Goal: Task Accomplishment & Management: Use online tool/utility

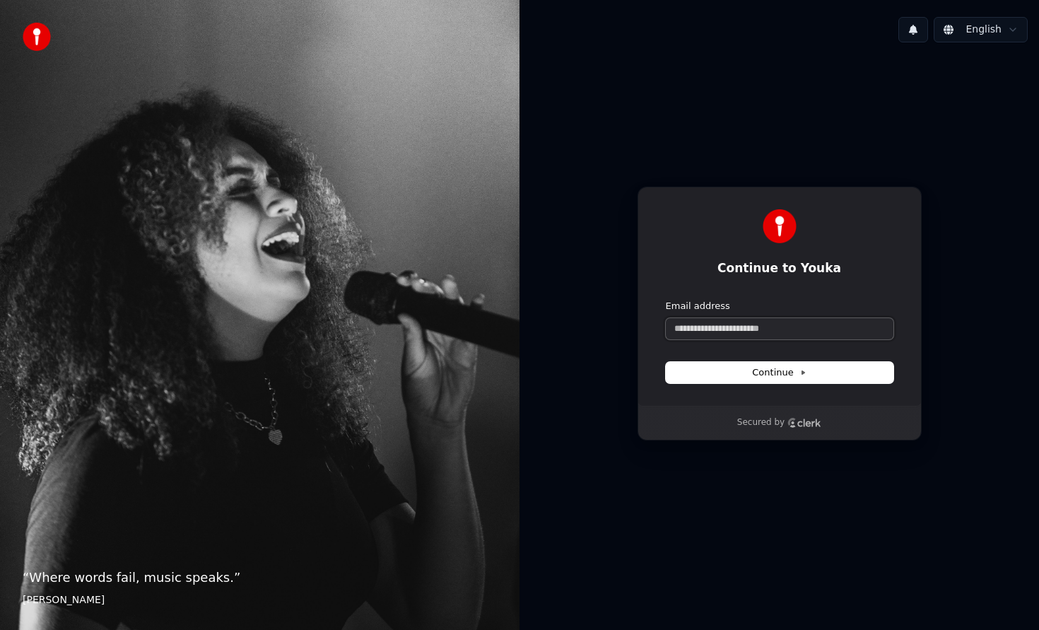
click at [734, 334] on input "Email address" at bounding box center [780, 328] width 228 height 21
click at [805, 373] on icon at bounding box center [803, 372] width 7 height 7
type input "**********"
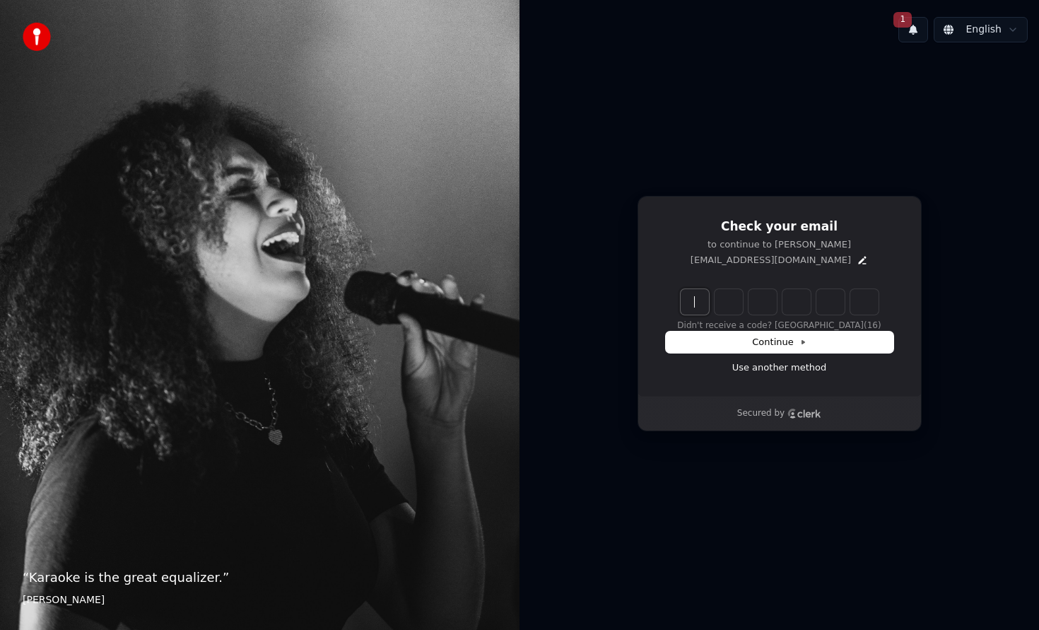
click at [694, 302] on input "Enter verification code" at bounding box center [794, 301] width 226 height 25
paste input "******"
type input "******"
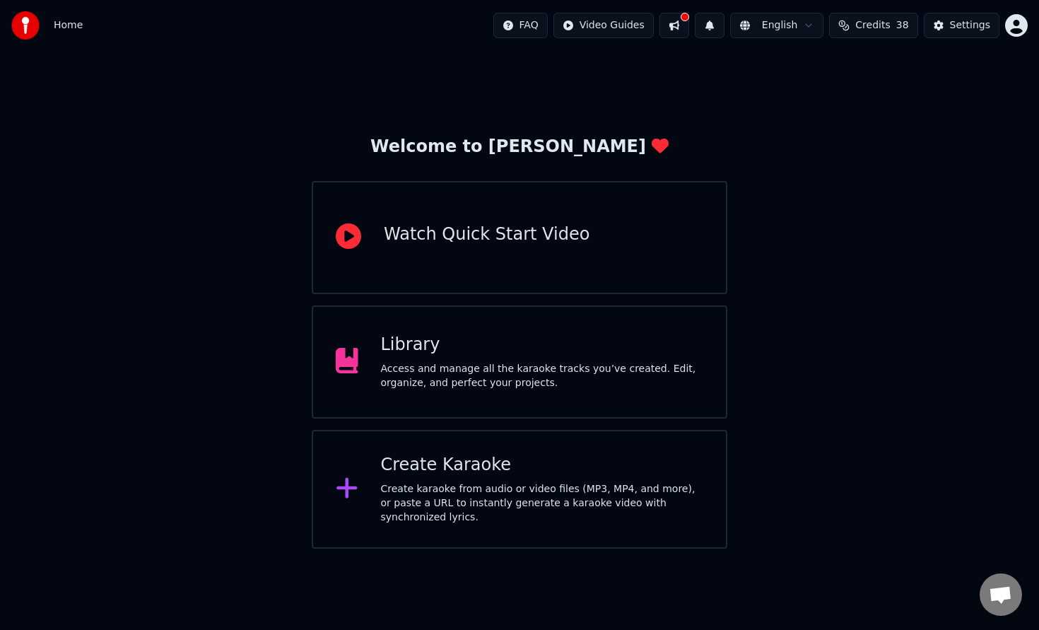
click at [561, 493] on div "Create karaoke from audio or video files (MP3, MP4, and more), or paste a URL t…" at bounding box center [542, 503] width 323 height 42
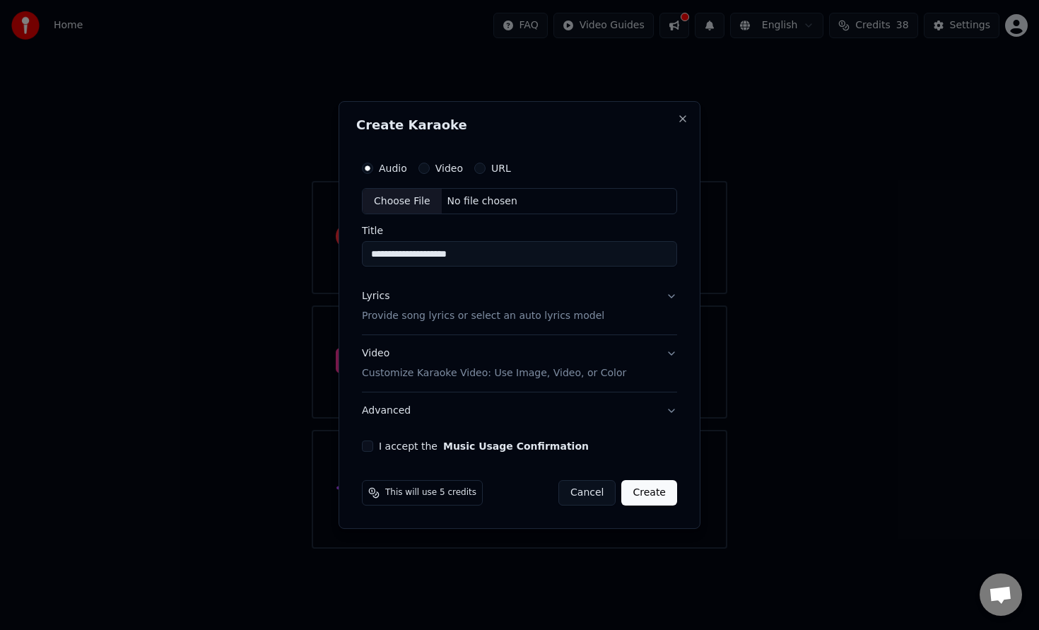
click at [472, 200] on div "No file chosen" at bounding box center [482, 201] width 81 height 14
click at [653, 355] on button "Video Customize Karaoke Video: Use Image, Video, or Color" at bounding box center [519, 364] width 315 height 57
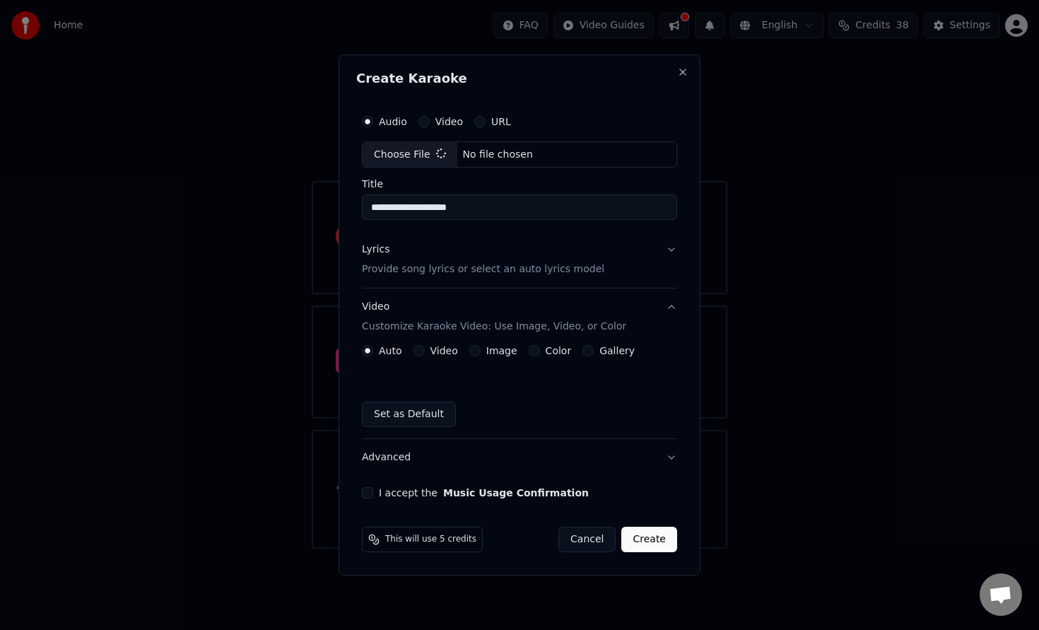
type input "**********"
click at [669, 311] on button "Video Customize Karaoke Video: Use Image, Video, or Color" at bounding box center [519, 317] width 321 height 57
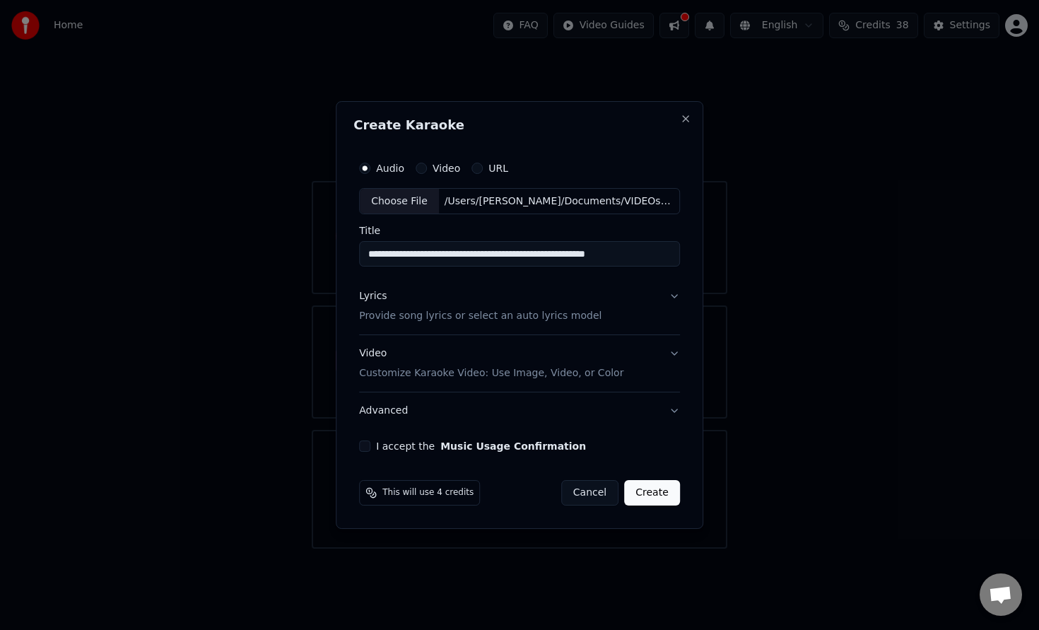
click at [670, 303] on button "Lyrics Provide song lyrics or select an auto lyrics model" at bounding box center [519, 307] width 321 height 57
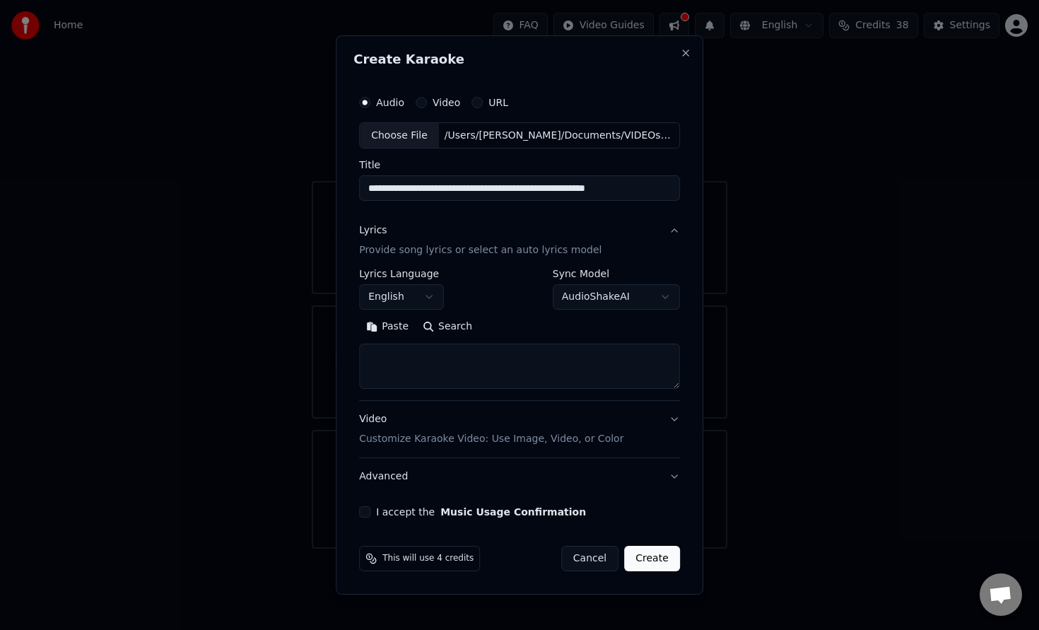
click at [452, 367] on textarea at bounding box center [519, 366] width 321 height 45
paste textarea "**********"
type textarea "**********"
click at [657, 563] on button "Create" at bounding box center [652, 558] width 56 height 25
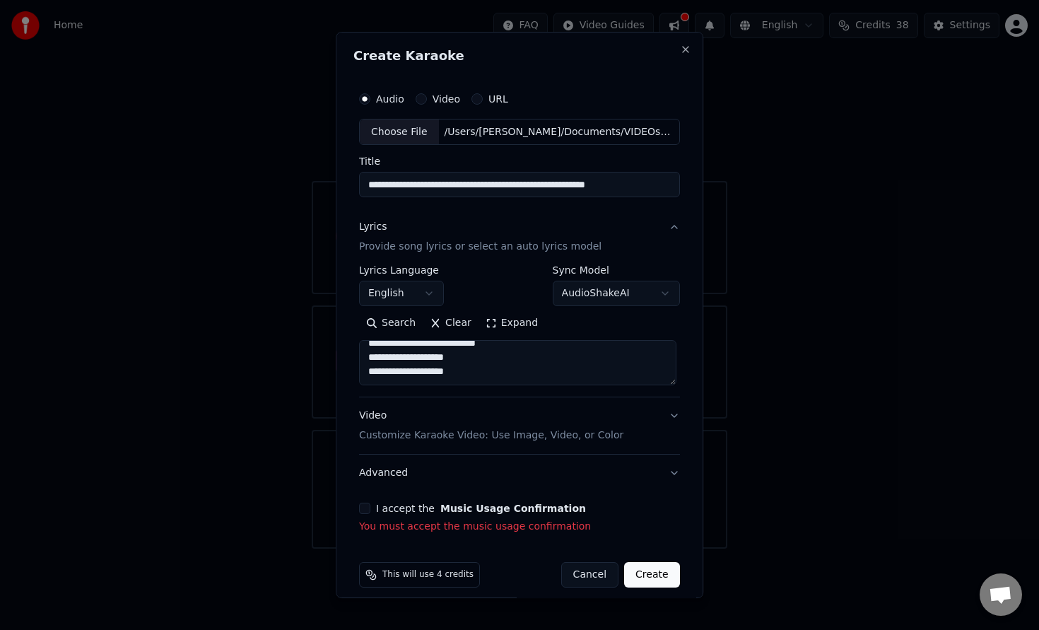
click at [391, 501] on div "**********" at bounding box center [519, 309] width 332 height 461
click at [368, 511] on button "I accept the Music Usage Confirmation" at bounding box center [364, 508] width 11 height 11
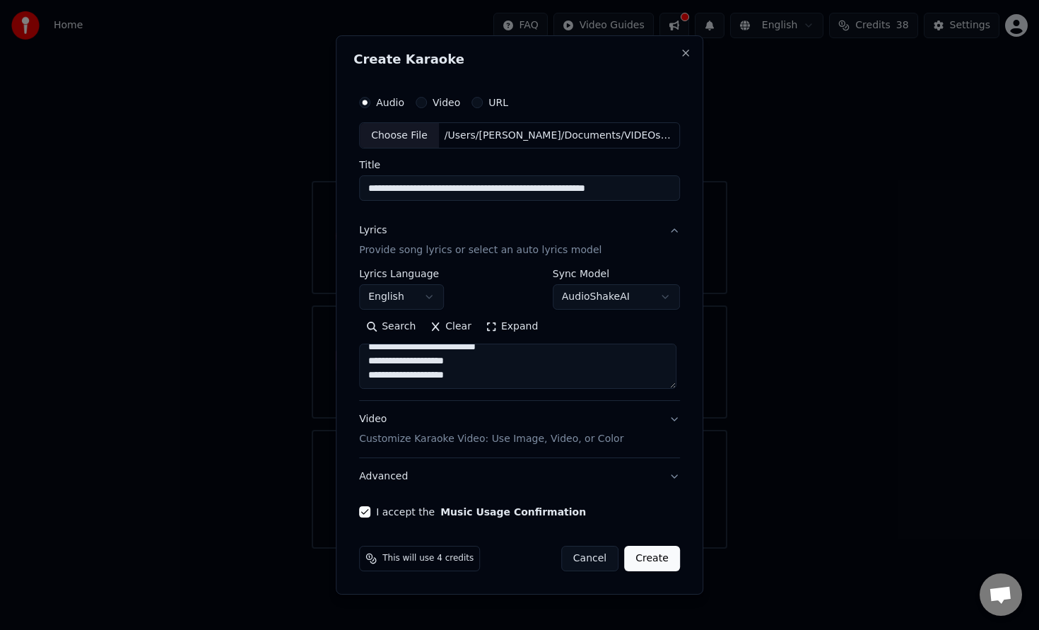
click at [640, 556] on button "Create" at bounding box center [652, 558] width 56 height 25
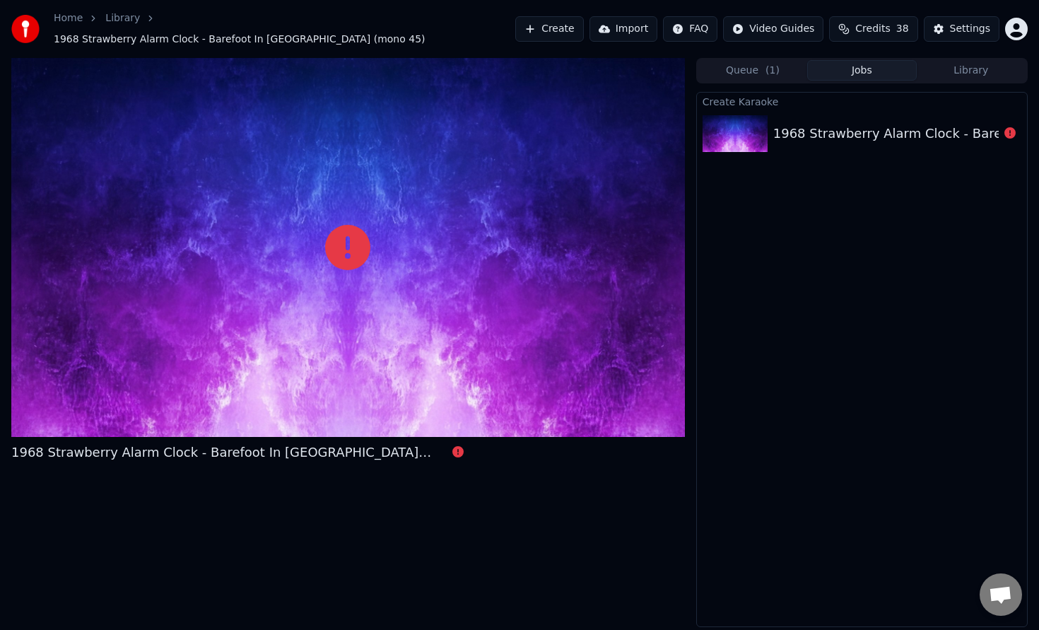
click at [778, 126] on div "1968 Strawberry Alarm Clock - Barefoot In [GEOGRAPHIC_DATA] (mono 45)" at bounding box center [1012, 134] width 478 height 20
click at [748, 66] on button "Queue ( 1 )" at bounding box center [752, 70] width 109 height 21
click at [836, 71] on button "Jobs" at bounding box center [861, 70] width 109 height 21
click at [797, 138] on div "1968 Strawberry Alarm Clock - Barefoot In [GEOGRAPHIC_DATA] (mono 45)" at bounding box center [862, 134] width 330 height 48
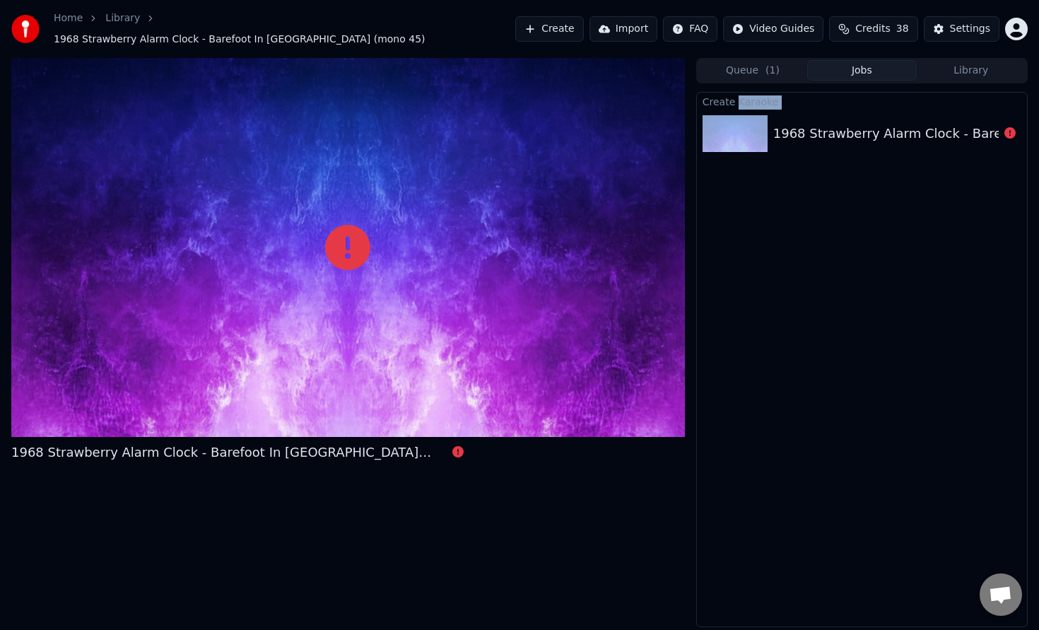
click at [776, 125] on div "1968 Strawberry Alarm Clock - Barefoot In [GEOGRAPHIC_DATA] (mono 45)" at bounding box center [1012, 134] width 478 height 20
click at [777, 125] on div "1968 Strawberry Alarm Clock - Barefoot In [GEOGRAPHIC_DATA] (mono 45)" at bounding box center [1012, 134] width 478 height 20
click at [294, 279] on div at bounding box center [348, 247] width 674 height 379
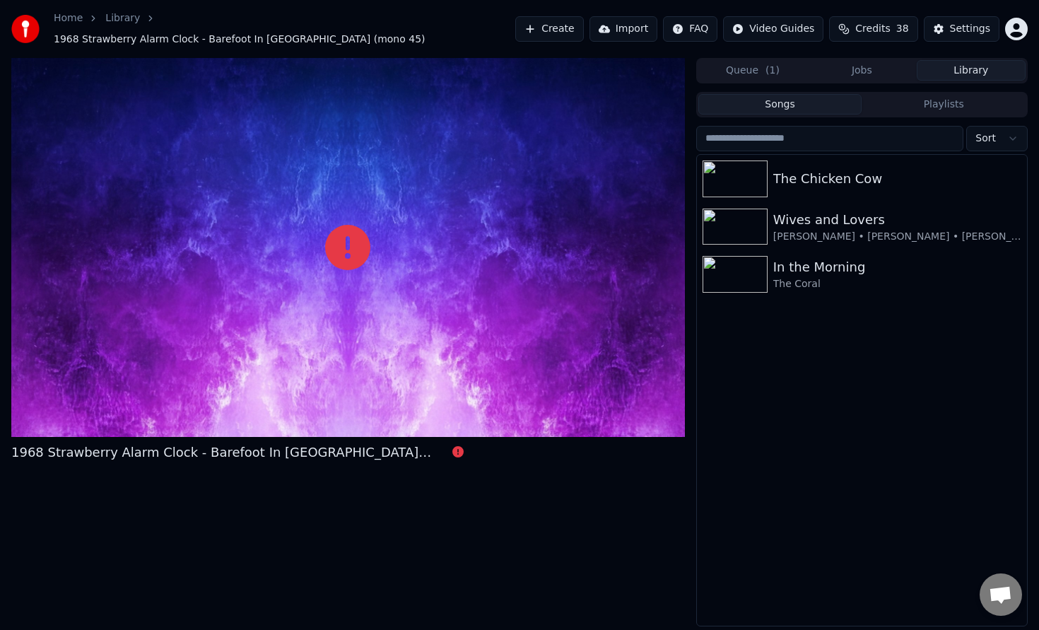
click at [1005, 62] on button "Library" at bounding box center [971, 70] width 109 height 21
click at [856, 77] on div "Queue ( 1 ) Jobs Library Songs Playlists Sort The Chicken Cow Wives and Lovers …" at bounding box center [862, 342] width 332 height 568
click at [867, 66] on button "Jobs" at bounding box center [861, 70] width 109 height 21
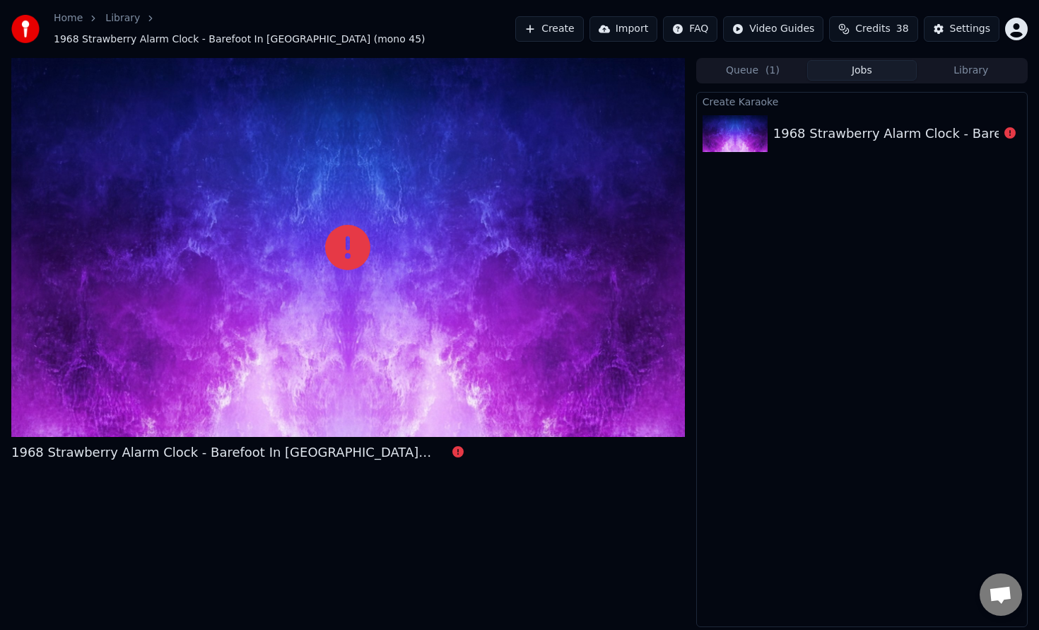
click at [783, 124] on div "1968 Strawberry Alarm Clock - Barefoot In [GEOGRAPHIC_DATA] (mono 45)" at bounding box center [1012, 134] width 478 height 20
click at [452, 446] on icon at bounding box center [457, 451] width 11 height 11
click at [342, 447] on div "1968 Strawberry Alarm Clock - Barefoot In [GEOGRAPHIC_DATA] (mono 45)" at bounding box center [223, 453] width 424 height 20
click at [758, 69] on button "Queue ( 1 )" at bounding box center [752, 70] width 109 height 21
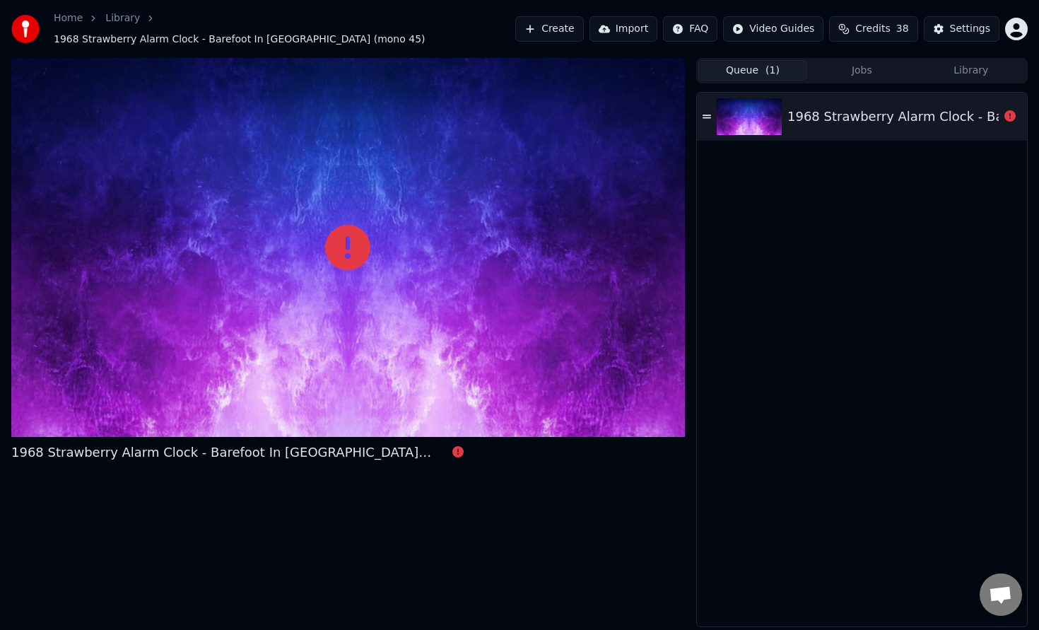
click at [708, 114] on icon at bounding box center [707, 117] width 8 height 10
click at [817, 97] on div "1968 Strawberry Alarm Clock - Barefoot In [GEOGRAPHIC_DATA] (mono 45)" at bounding box center [862, 117] width 330 height 48
click at [1004, 581] on span "Open chat" at bounding box center [1001, 594] width 42 height 42
click at [991, 595] on span "Open chat" at bounding box center [1000, 596] width 23 height 20
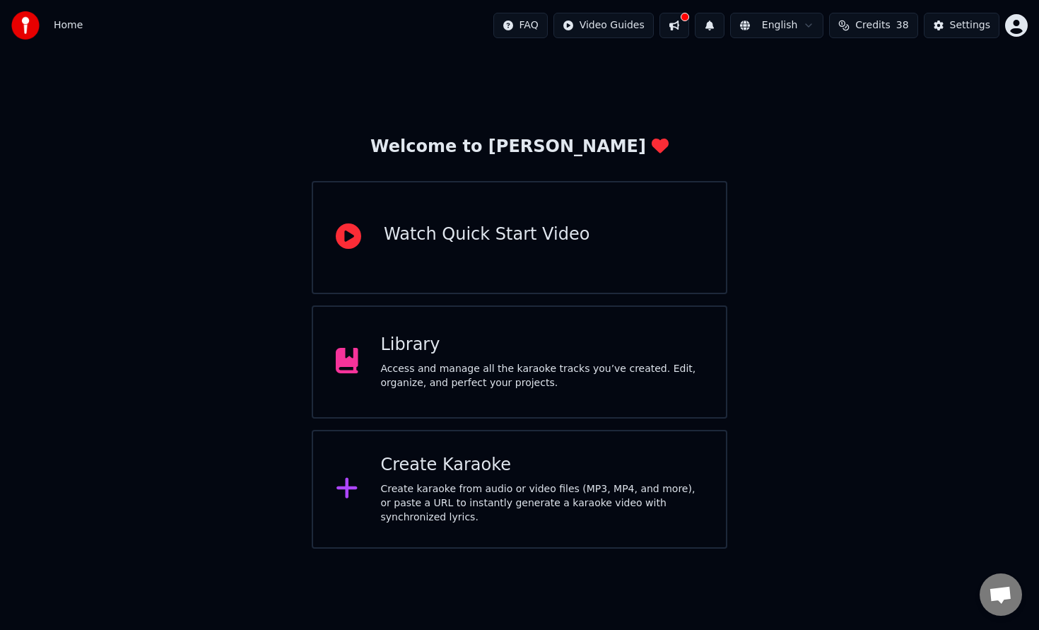
click at [423, 505] on div "Create karaoke from audio or video files (MP3, MP4, and more), or paste a URL t…" at bounding box center [542, 503] width 323 height 42
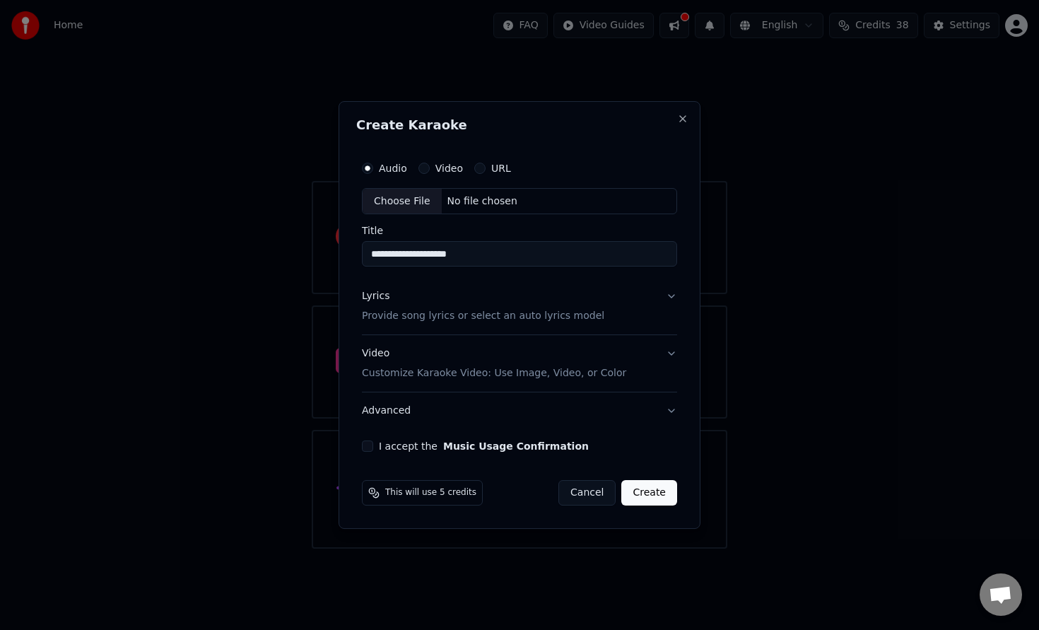
type input "**********"
click at [488, 316] on p "Provide song lyrics or select an auto lyrics model" at bounding box center [483, 317] width 242 height 14
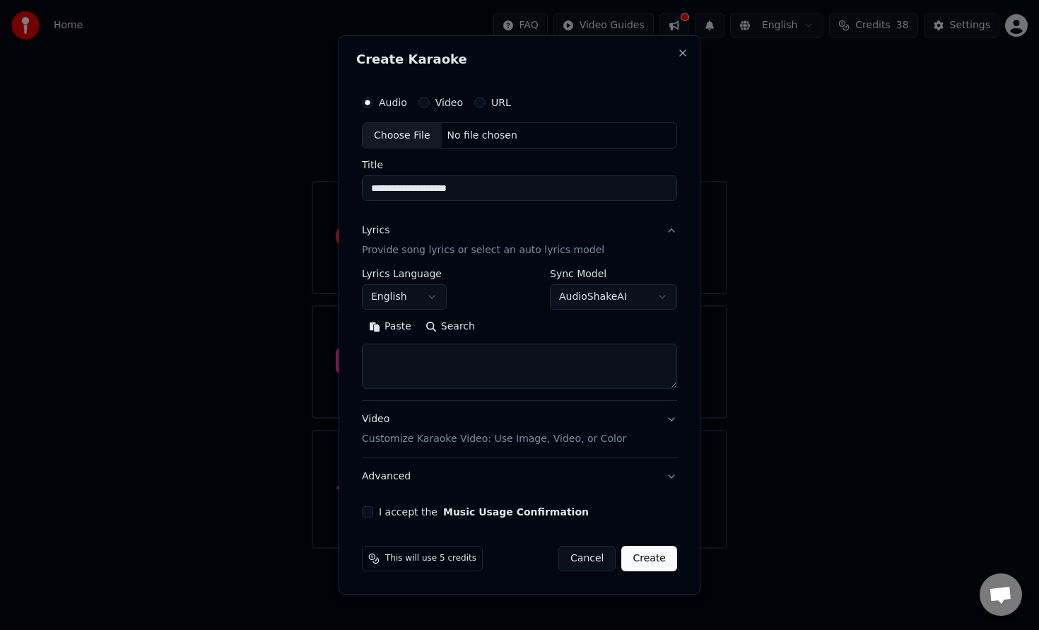
click at [420, 357] on textarea at bounding box center [519, 366] width 315 height 45
paste textarea "**********"
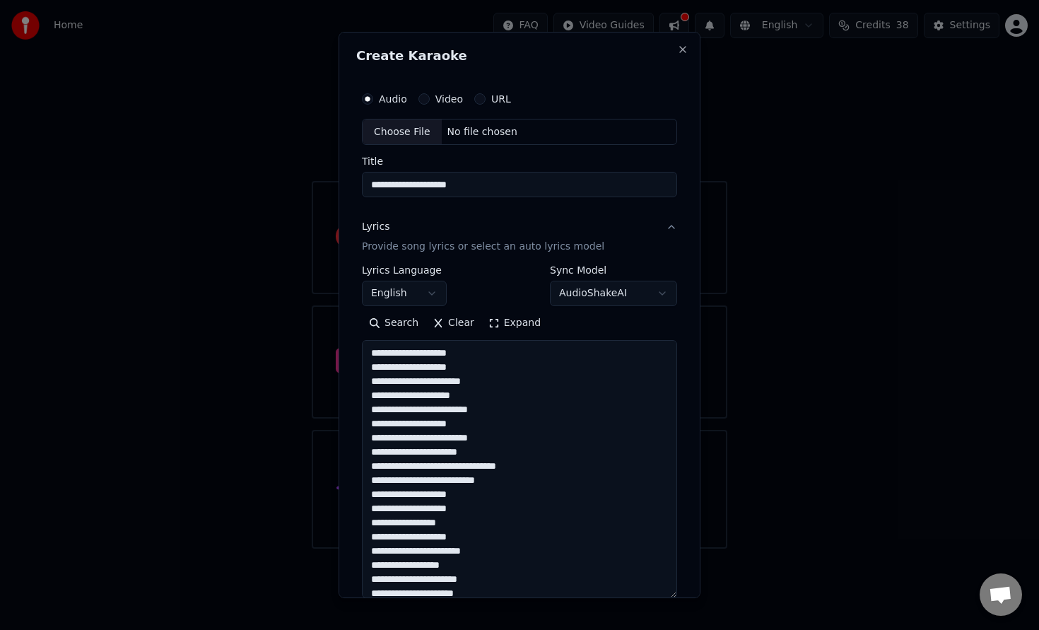
drag, startPoint x: 672, startPoint y: 386, endPoint x: 677, endPoint y: 621, distance: 235.5
click at [677, 549] on body "**********" at bounding box center [519, 274] width 1039 height 549
type textarea "**********"
click at [407, 136] on div "Choose File" at bounding box center [402, 131] width 79 height 25
type input "**********"
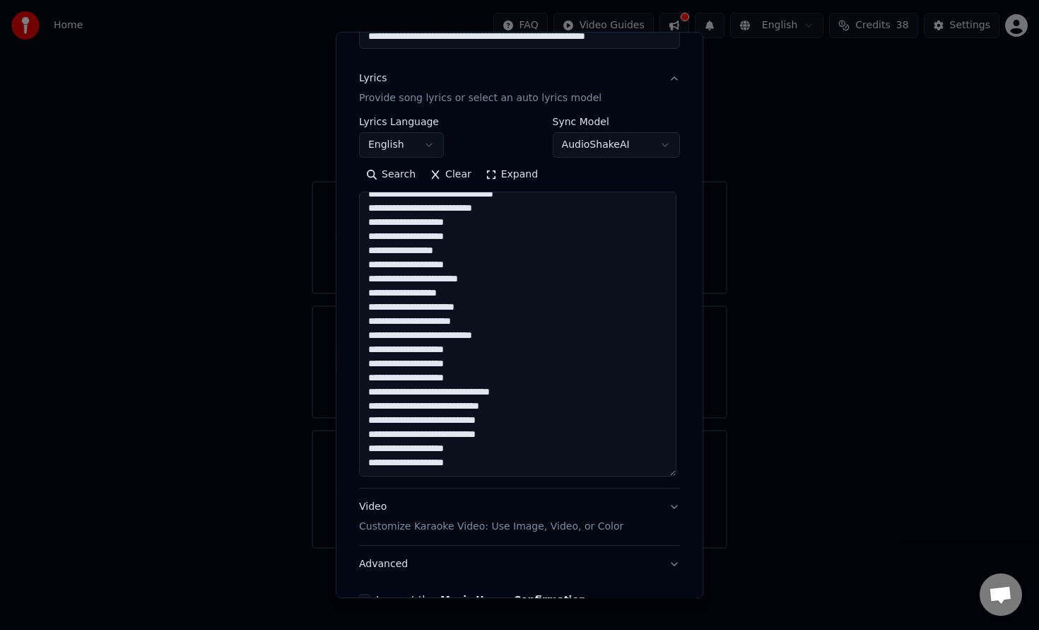
scroll to position [233, 0]
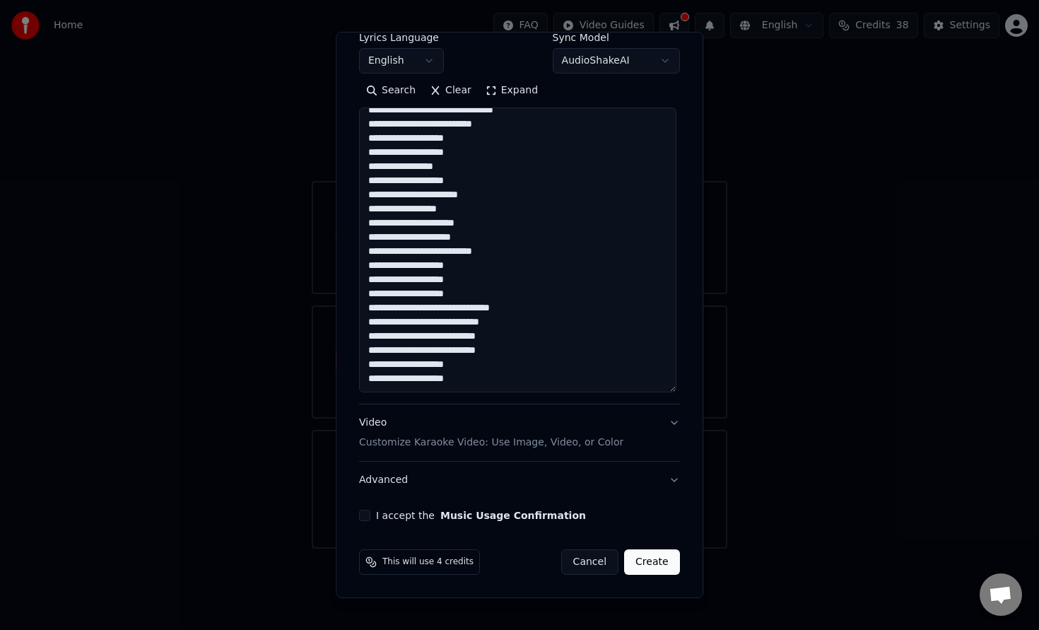
click at [366, 516] on button "I accept the Music Usage Confirmation" at bounding box center [364, 515] width 11 height 11
click at [645, 563] on button "Create" at bounding box center [652, 561] width 56 height 25
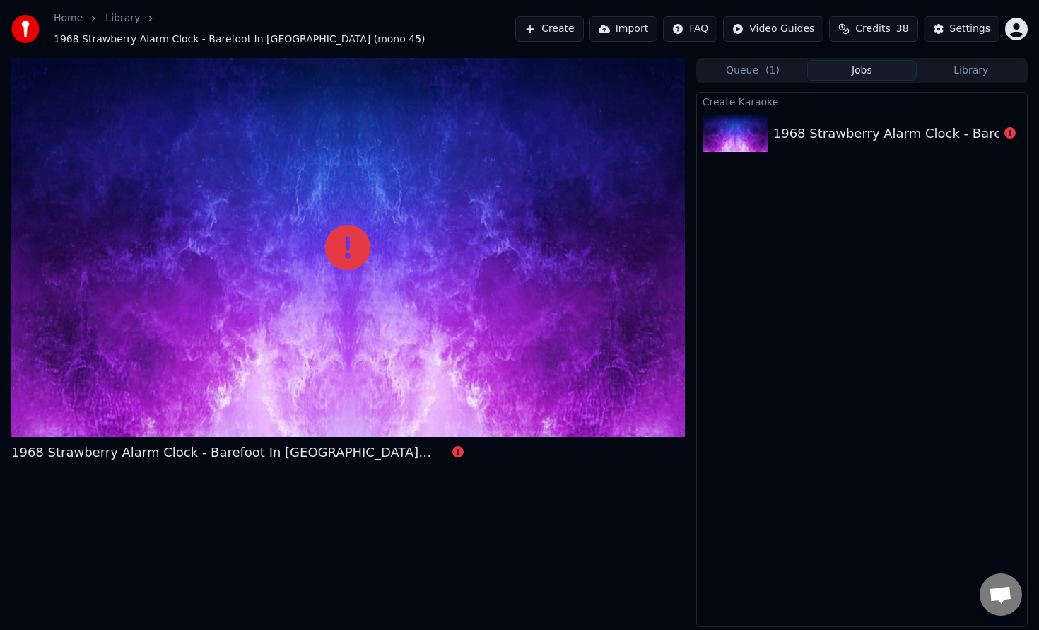
click at [763, 124] on img at bounding box center [735, 133] width 65 height 37
click at [387, 443] on div "1968 Strawberry Alarm Clock - Barefoot In [GEOGRAPHIC_DATA] (mono 45)" at bounding box center [243, 453] width 464 height 20
click at [549, 27] on button "Create" at bounding box center [549, 28] width 69 height 25
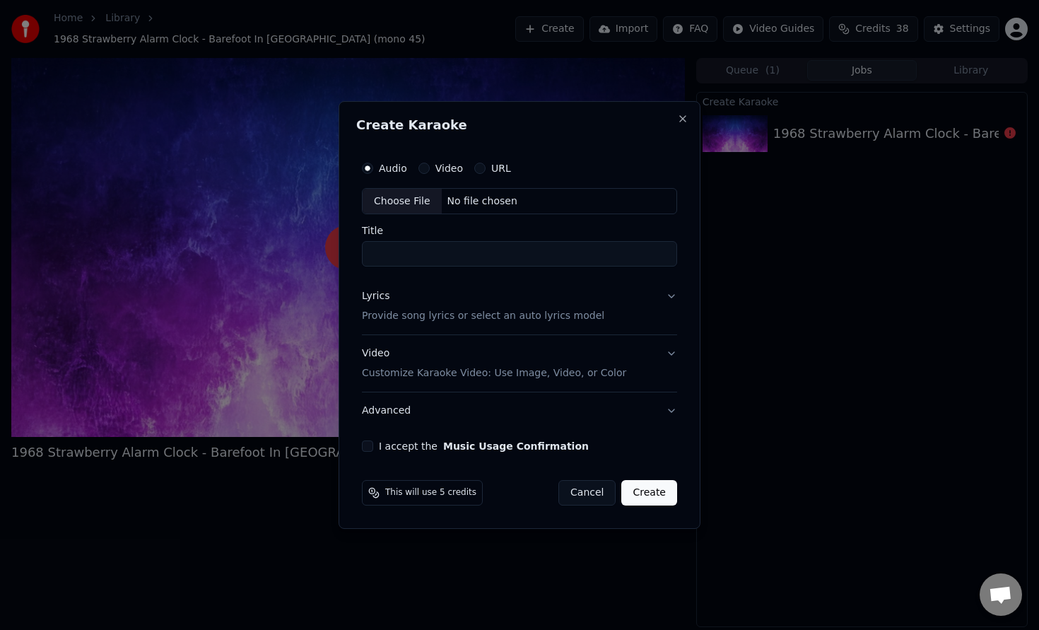
click at [397, 201] on div "Choose File" at bounding box center [402, 201] width 79 height 25
type input "**********"
click at [672, 296] on button "Lyrics Provide song lyrics or select an auto lyrics model" at bounding box center [519, 307] width 321 height 57
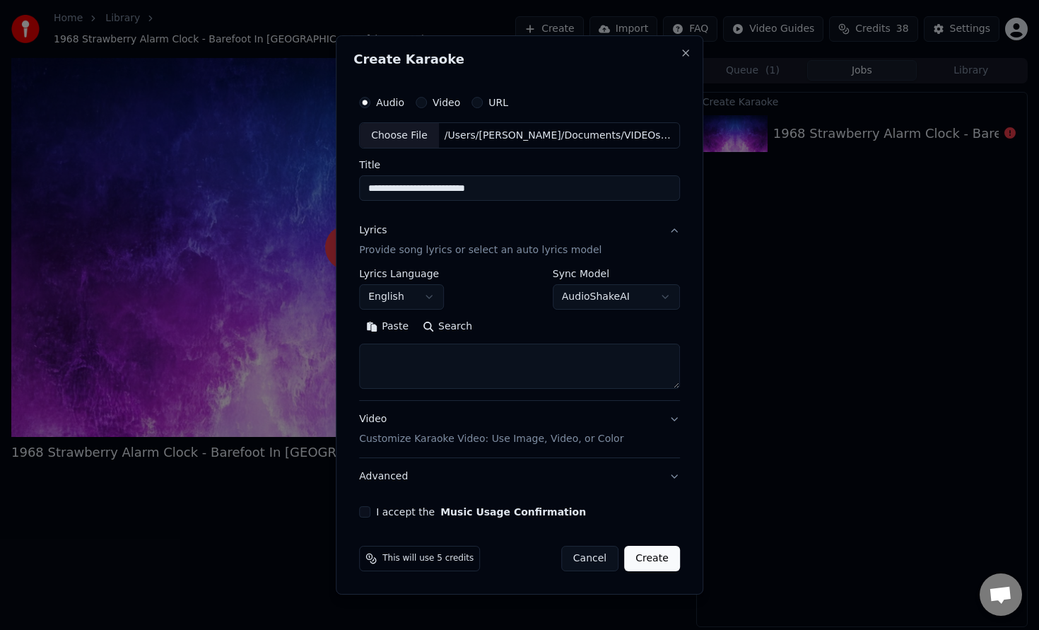
click at [479, 369] on textarea at bounding box center [519, 366] width 321 height 45
paste textarea "**********"
type textarea "**********"
click at [638, 557] on button "Create" at bounding box center [652, 558] width 56 height 25
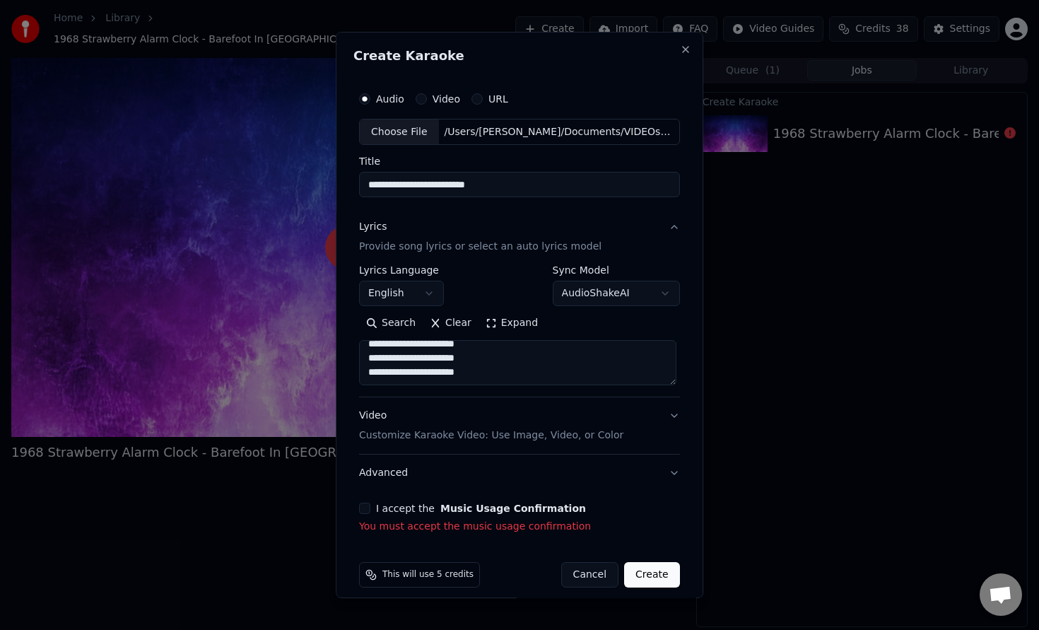
click at [366, 510] on button "I accept the Music Usage Confirmation" at bounding box center [364, 508] width 11 height 11
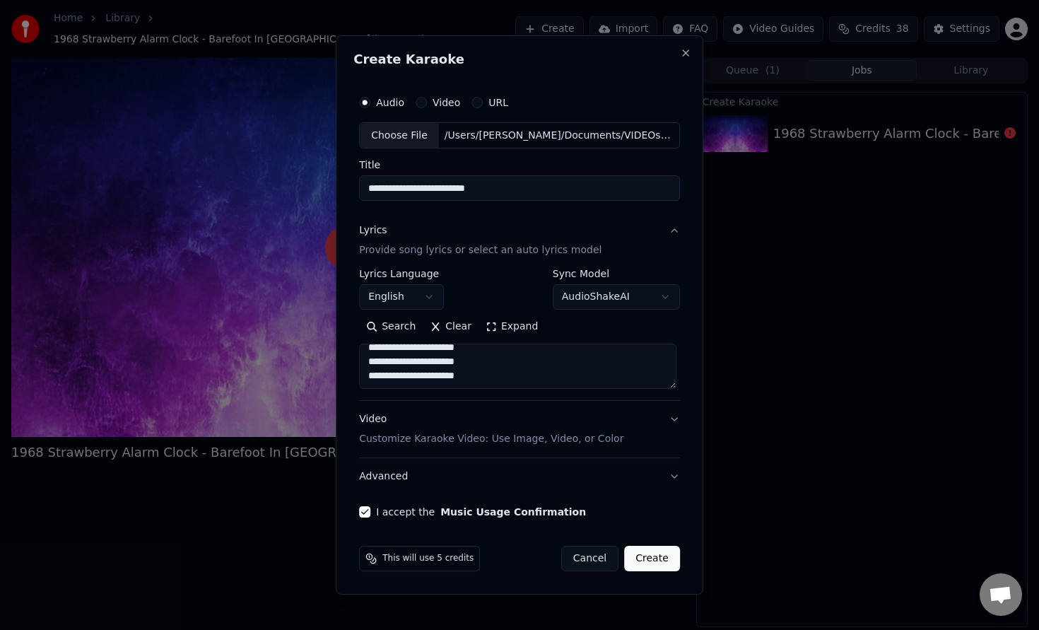
click at [653, 564] on button "Create" at bounding box center [652, 558] width 56 height 25
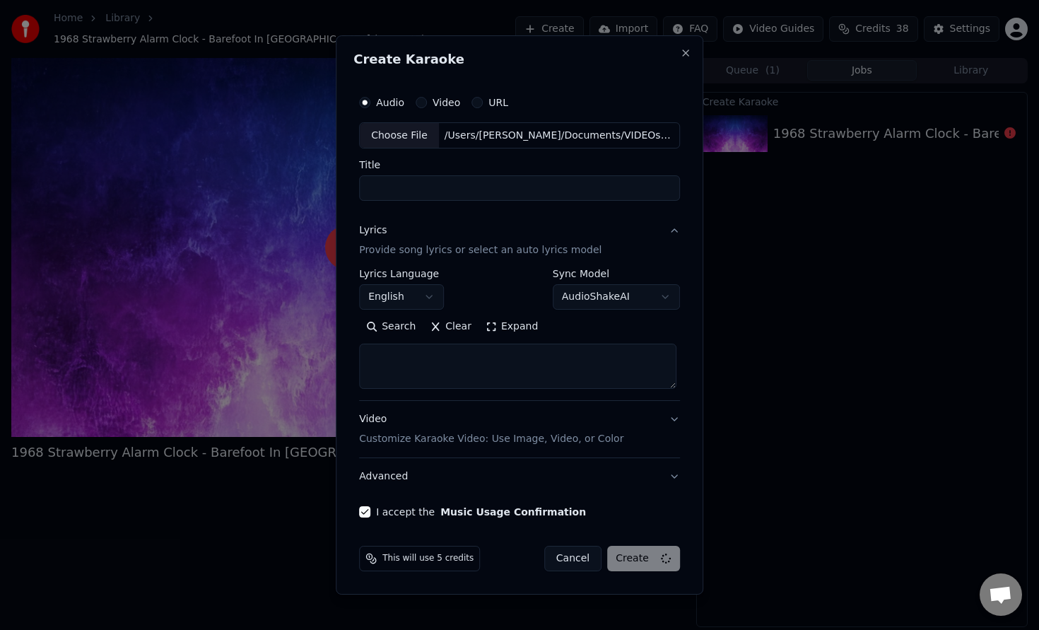
select select
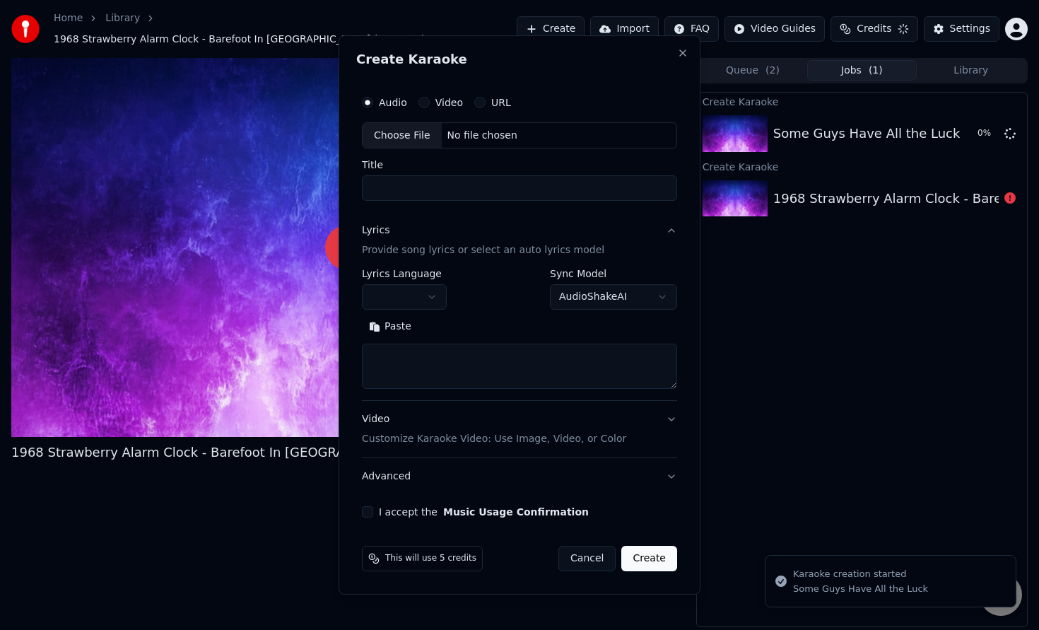
scroll to position [0, 0]
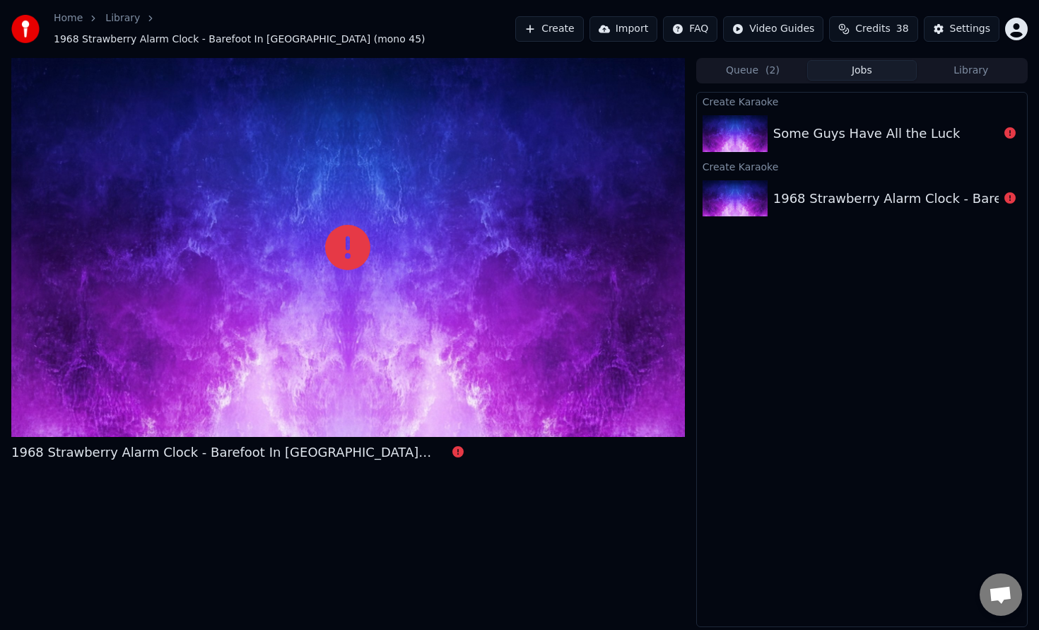
click at [937, 129] on div "Some Guys Have All the Luck" at bounding box center [866, 134] width 187 height 20
click at [1008, 127] on icon at bounding box center [1010, 132] width 11 height 11
click at [553, 29] on button "Create" at bounding box center [549, 28] width 69 height 25
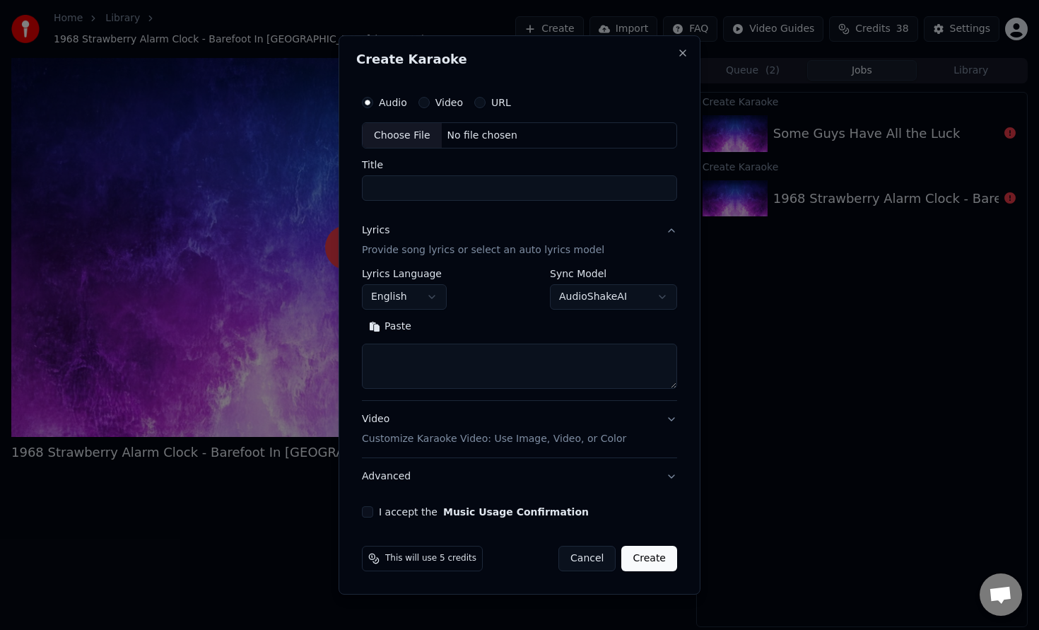
click at [413, 134] on div "Choose File" at bounding box center [402, 135] width 79 height 25
type input "**********"
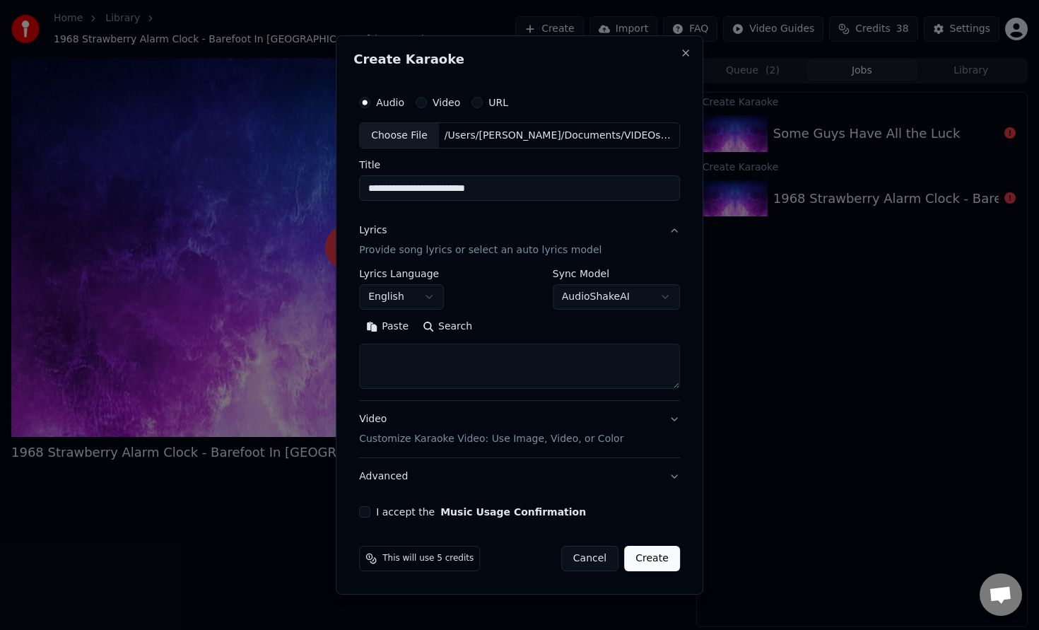
click at [367, 508] on button "I accept the Music Usage Confirmation" at bounding box center [364, 511] width 11 height 11
click at [660, 558] on button "Create" at bounding box center [652, 558] width 56 height 25
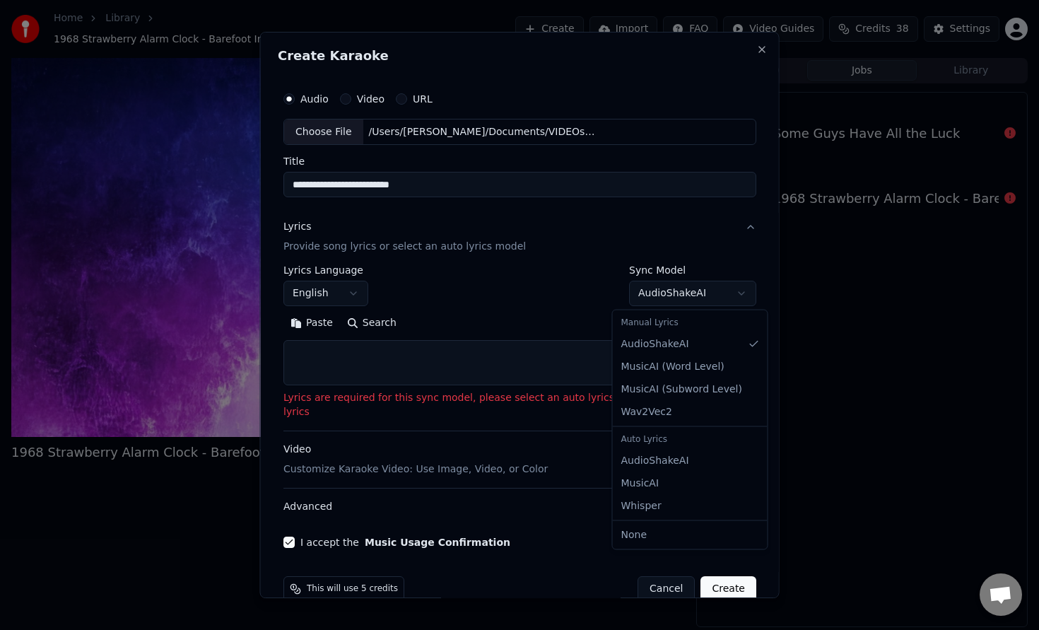
click at [697, 300] on body "**********" at bounding box center [519, 315] width 1039 height 630
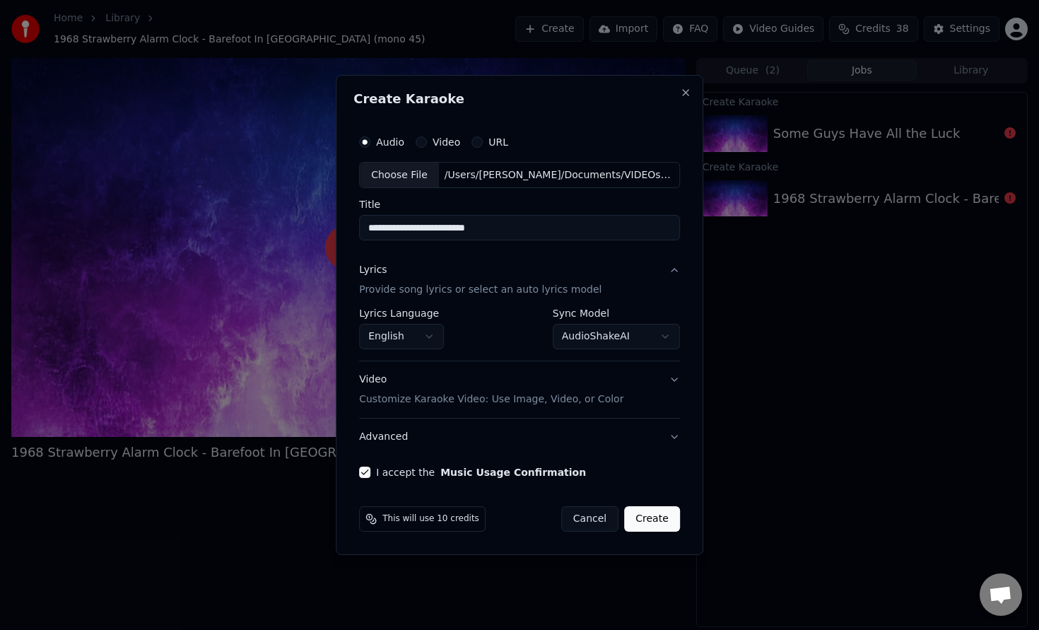
click at [653, 525] on button "Create" at bounding box center [652, 518] width 56 height 25
select select "**********"
select select
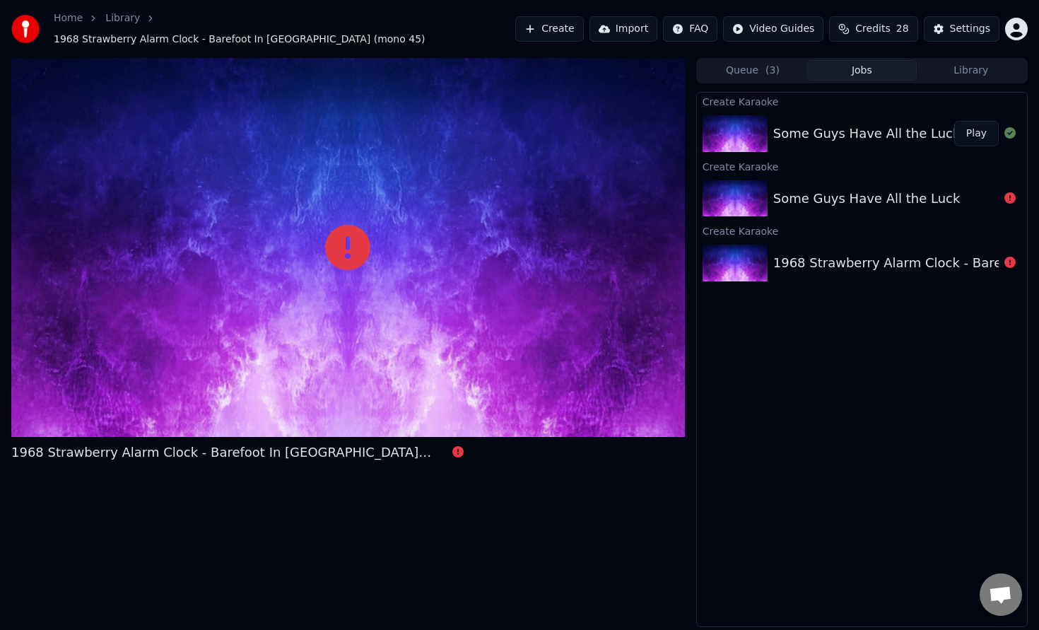
click at [958, 128] on button "Play" at bounding box center [976, 133] width 45 height 25
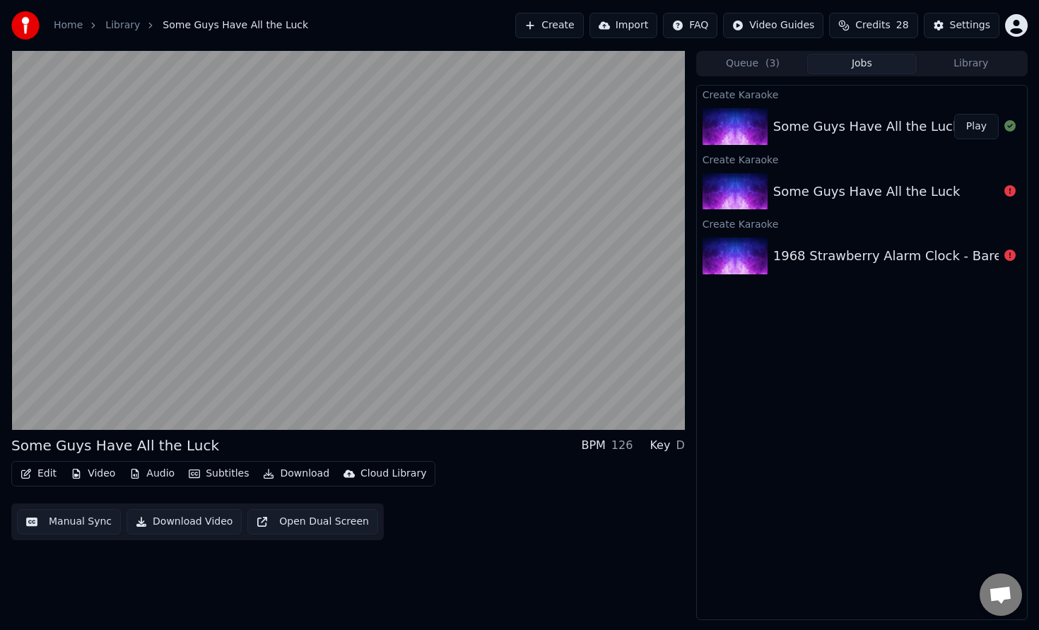
click at [104, 471] on button "Video" at bounding box center [93, 474] width 56 height 20
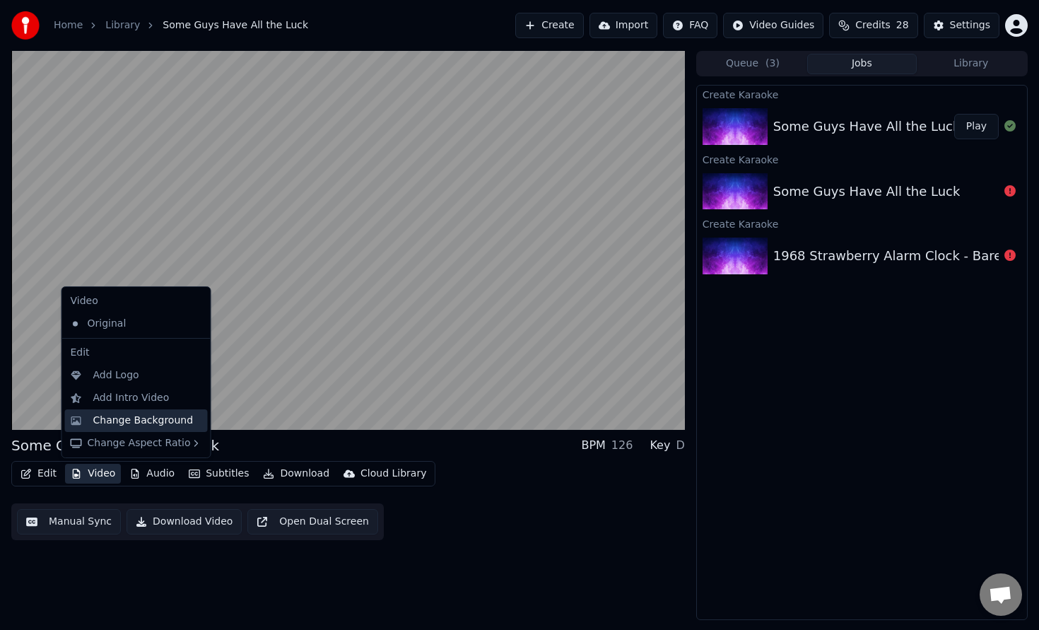
click at [141, 420] on div "Change Background" at bounding box center [143, 421] width 100 height 14
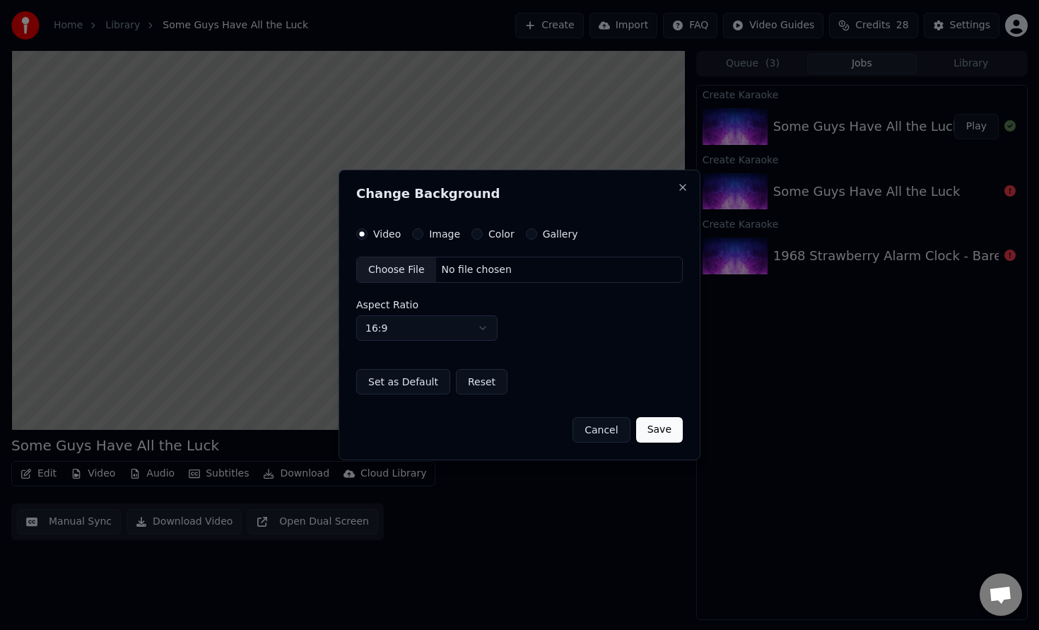
click at [473, 241] on div "Video Image Color Gallery Choose File No file chosen Aspect Ratio 16:9 **** ***…" at bounding box center [519, 311] width 327 height 167
click at [474, 235] on button "Color" at bounding box center [477, 233] width 11 height 11
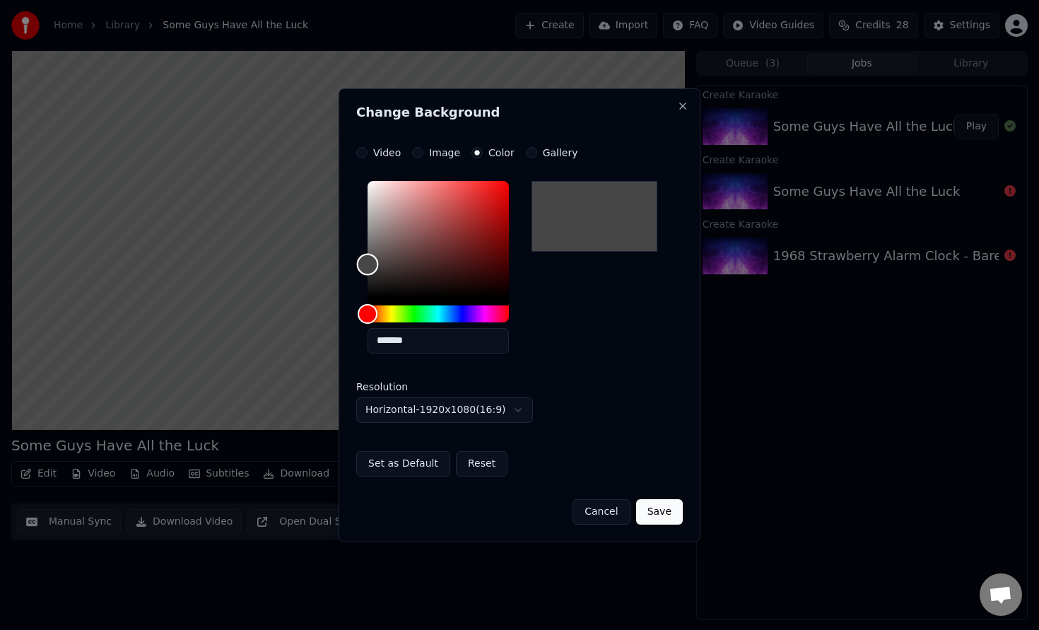
type input "*******"
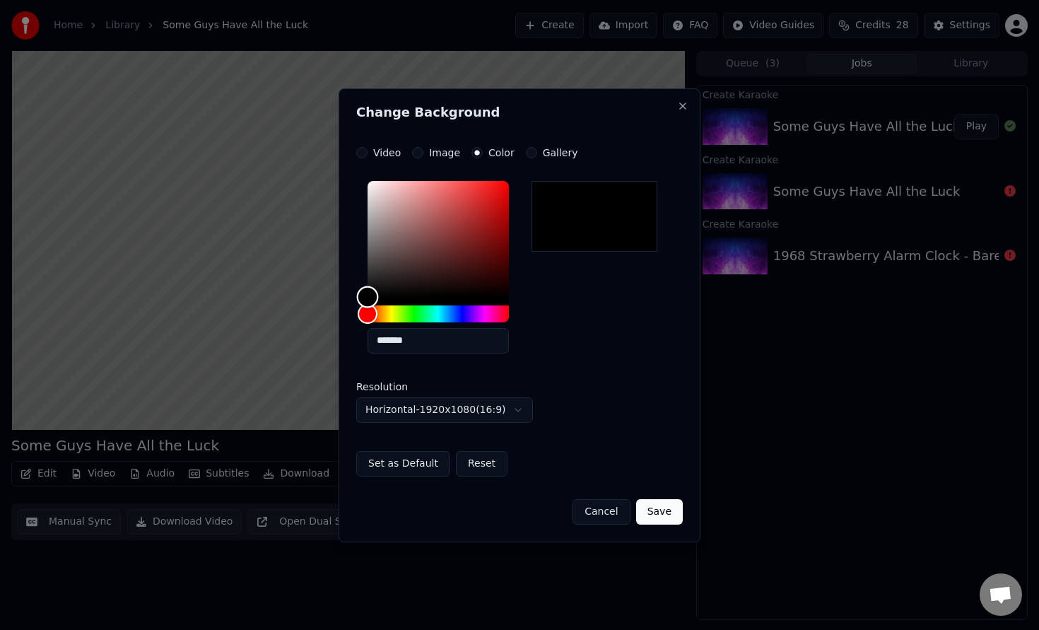
drag, startPoint x: 404, startPoint y: 274, endPoint x: 353, endPoint y: 308, distance: 61.4
click at [353, 308] on div "**********" at bounding box center [520, 315] width 362 height 454
click at [604, 509] on button "Cancel" at bounding box center [601, 511] width 57 height 25
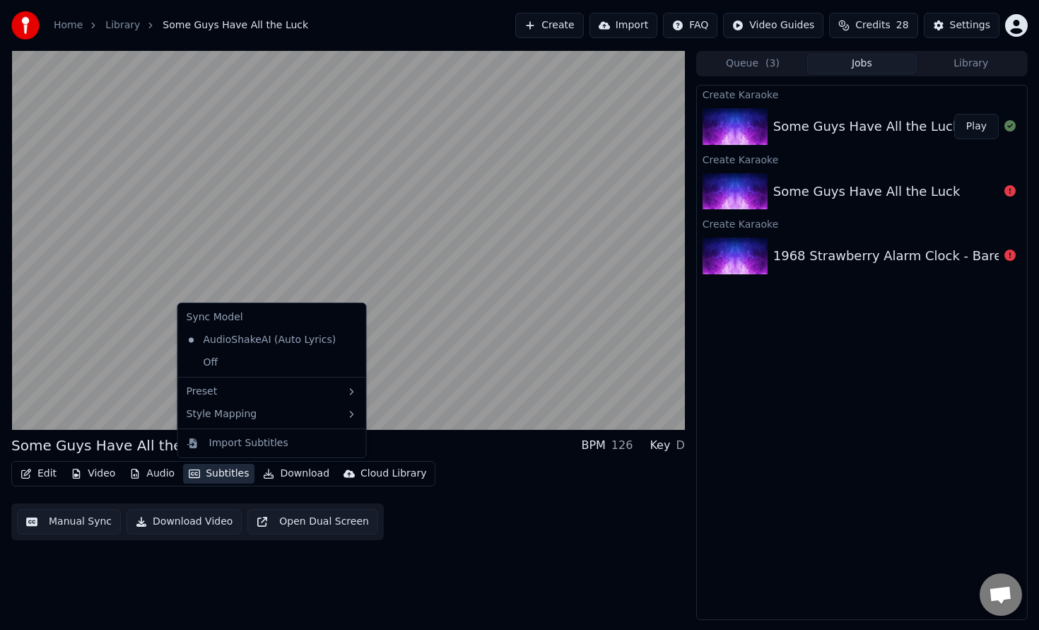
click at [213, 472] on button "Subtitles" at bounding box center [218, 474] width 71 height 20
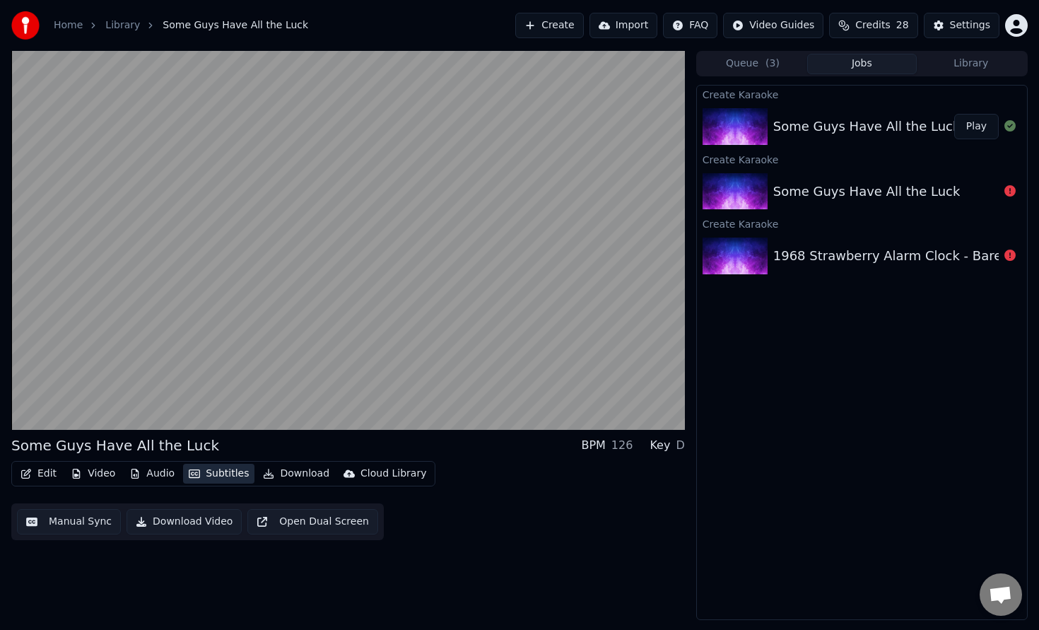
click at [213, 472] on button "Subtitles" at bounding box center [218, 474] width 71 height 20
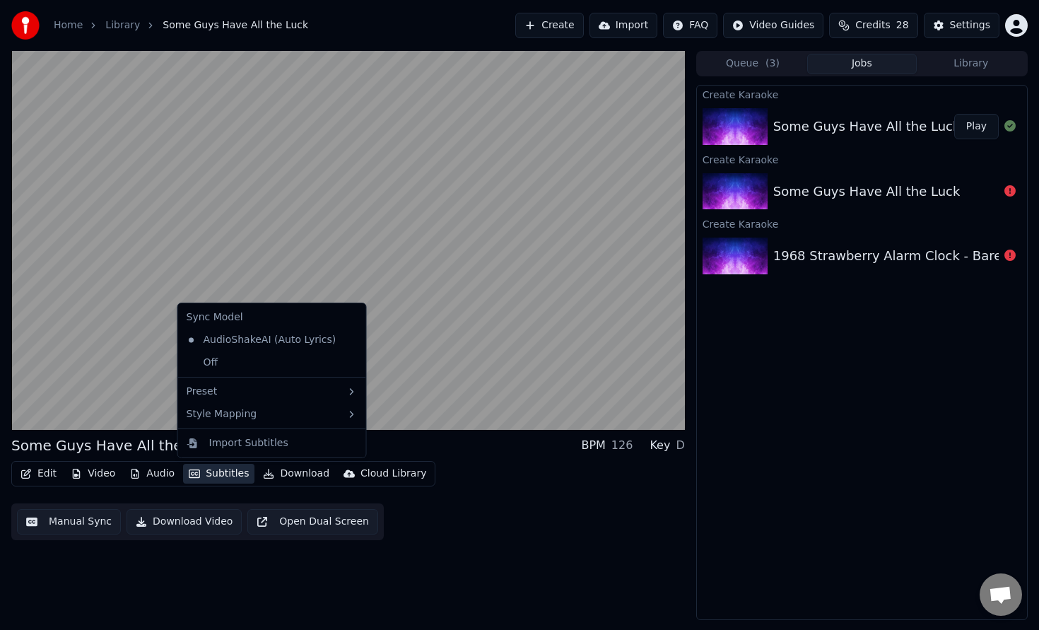
click at [213, 472] on button "Subtitles" at bounding box center [218, 474] width 71 height 20
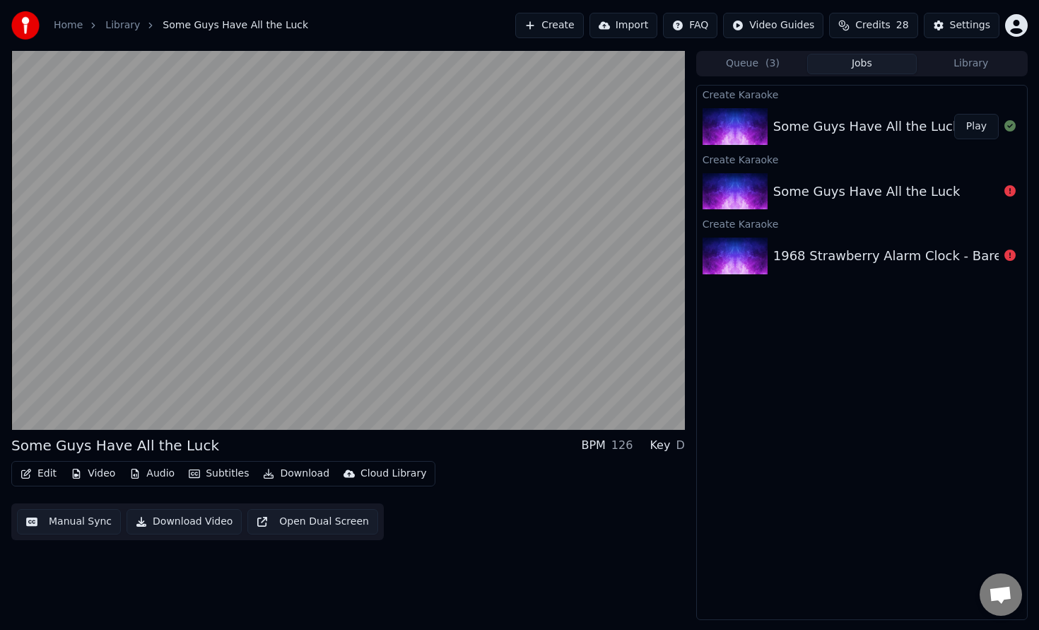
click at [100, 465] on button "Video" at bounding box center [93, 474] width 56 height 20
click at [481, 485] on div "Edit Video Audio Subtitles Download Cloud Library Manual Sync Download Video Op…" at bounding box center [348, 500] width 674 height 79
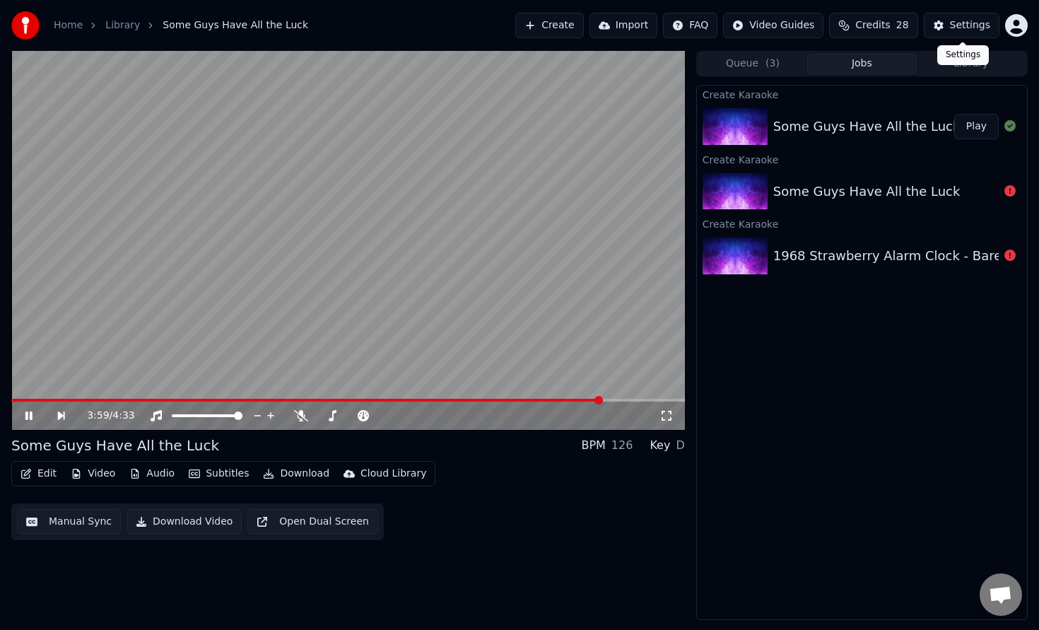
click at [965, 22] on div "Settings" at bounding box center [970, 25] width 40 height 14
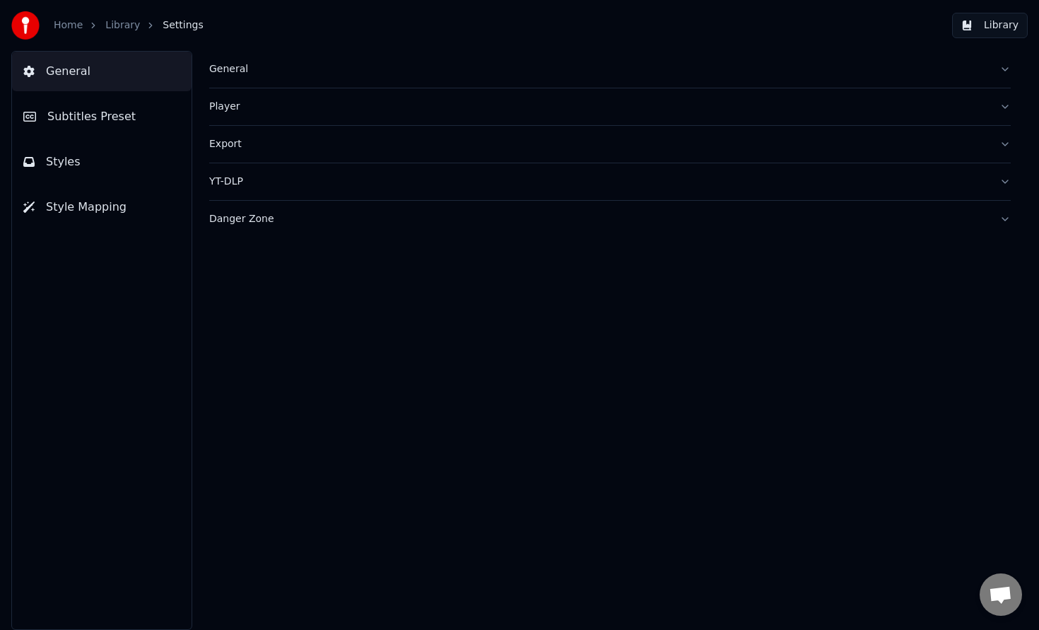
click at [166, 119] on button "Subtitles Preset" at bounding box center [102, 117] width 180 height 40
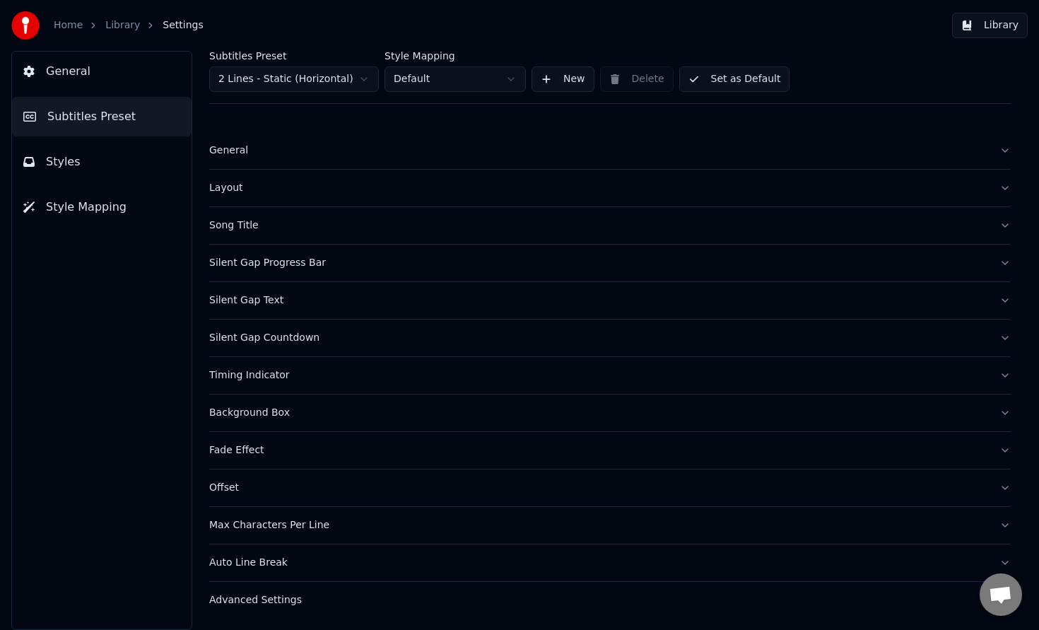
click at [93, 74] on button "General" at bounding box center [102, 72] width 180 height 40
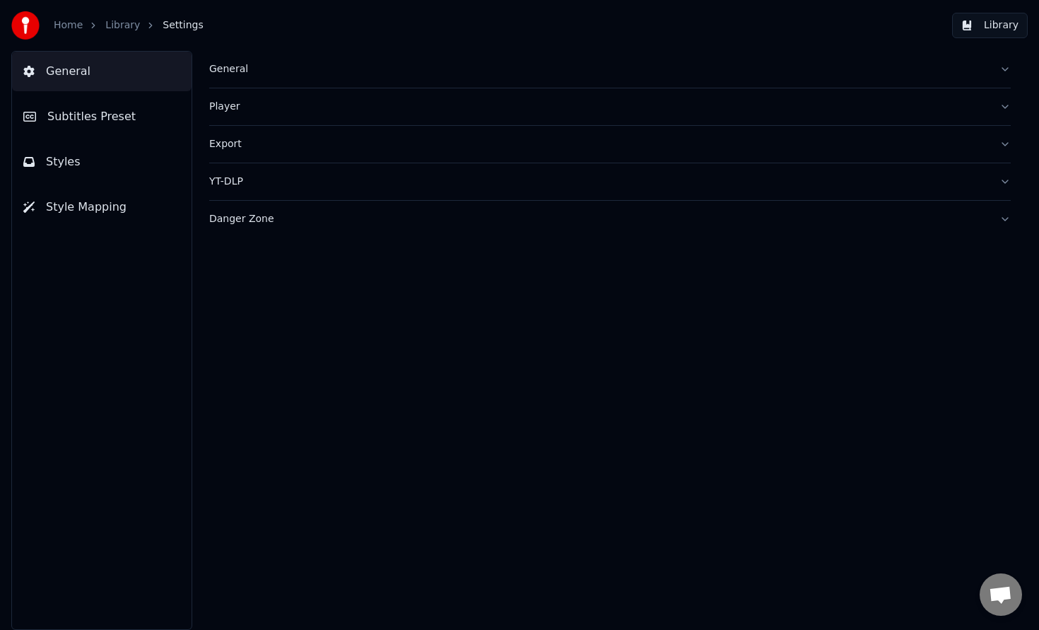
click at [129, 29] on link "Library" at bounding box center [122, 25] width 35 height 14
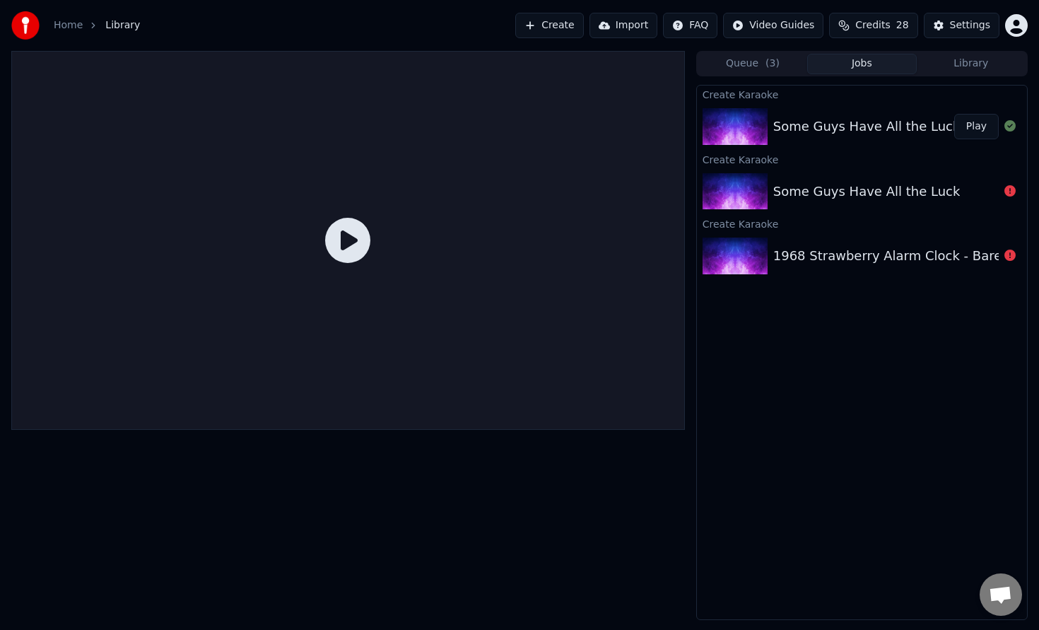
click at [838, 120] on div "Some Guys Have All the Luck" at bounding box center [866, 127] width 187 height 20
click at [344, 248] on icon at bounding box center [347, 240] width 45 height 45
click at [348, 250] on icon at bounding box center [347, 240] width 45 height 45
click at [976, 131] on button "Play" at bounding box center [976, 126] width 45 height 25
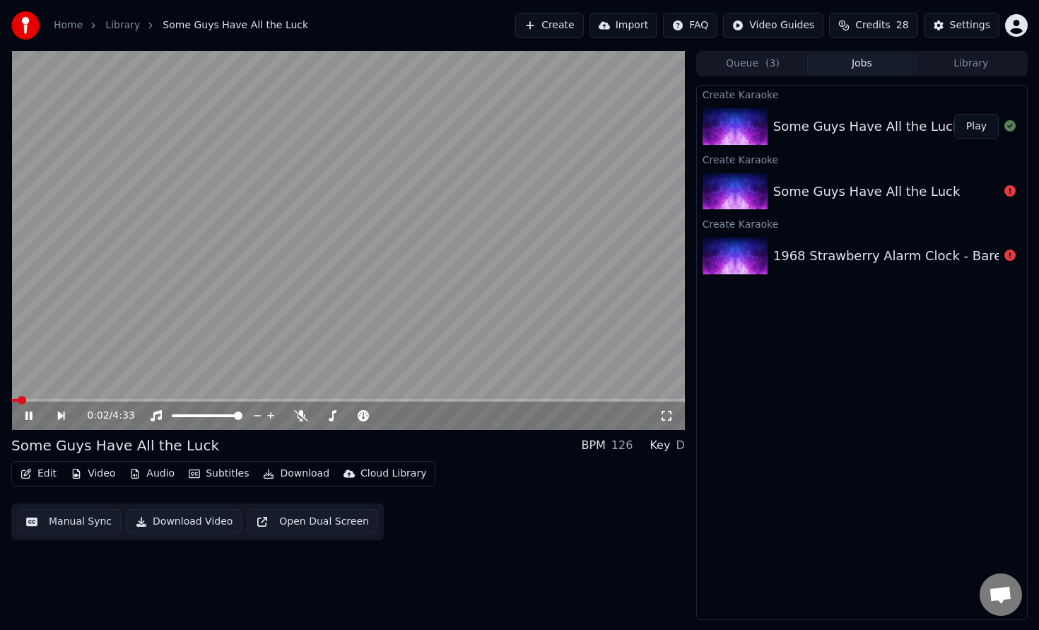
click at [29, 416] on icon at bounding box center [28, 415] width 7 height 8
click at [46, 481] on button "Edit" at bounding box center [38, 474] width 47 height 20
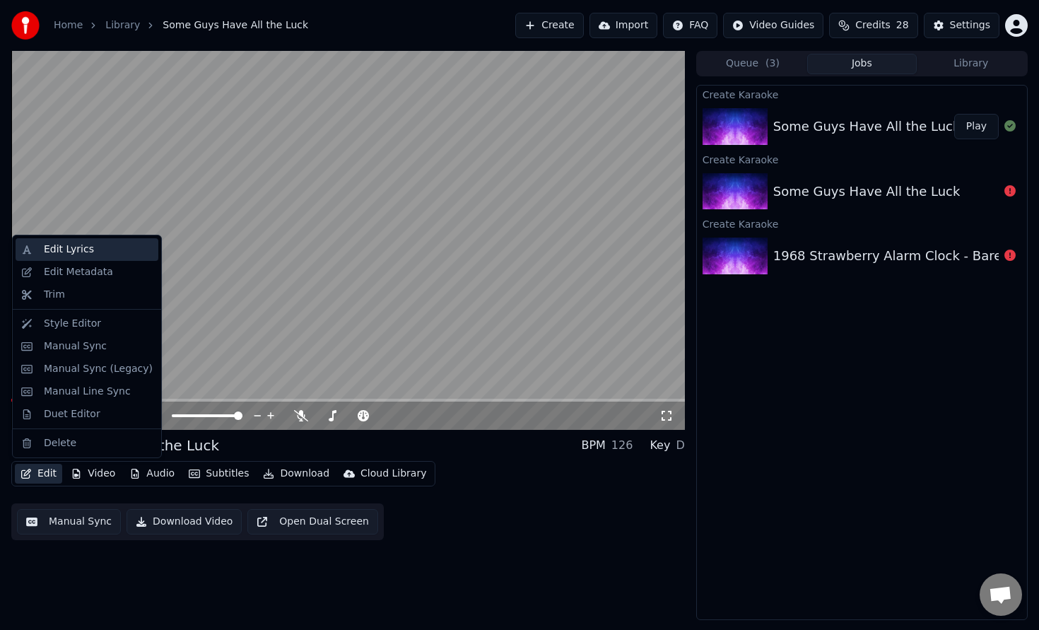
click at [86, 252] on div "Edit Lyrics" at bounding box center [69, 249] width 50 height 14
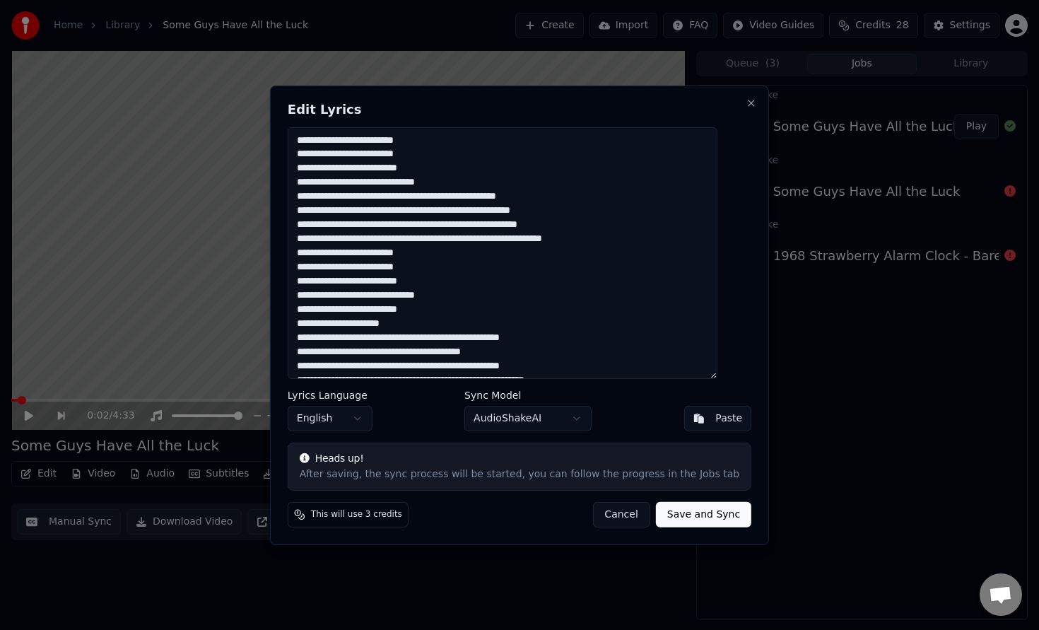
click at [621, 520] on button "Cancel" at bounding box center [620, 514] width 57 height 25
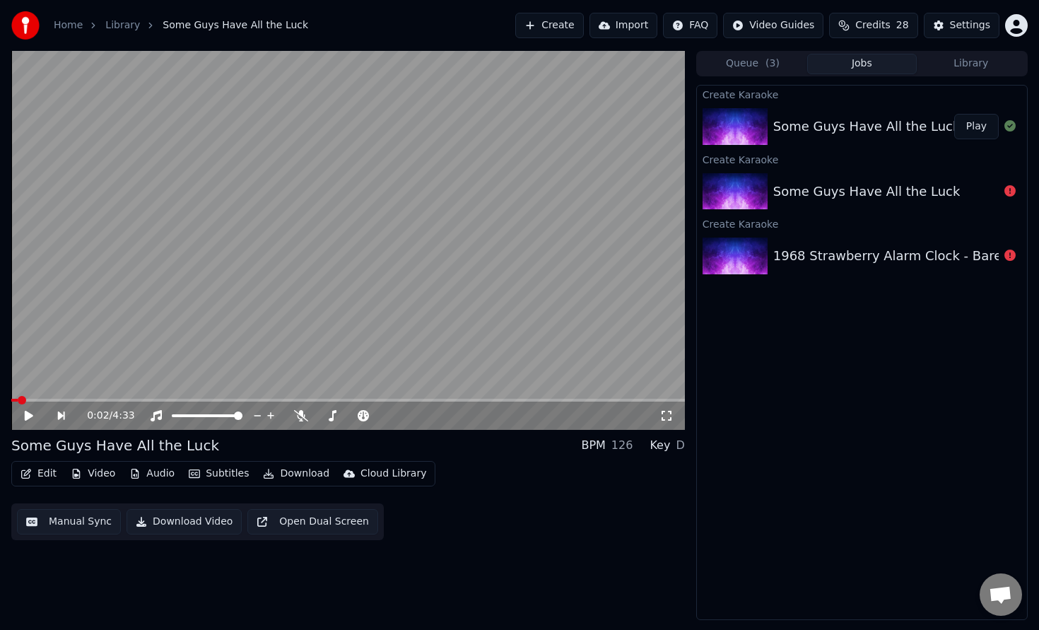
click at [45, 474] on button "Edit" at bounding box center [38, 474] width 47 height 20
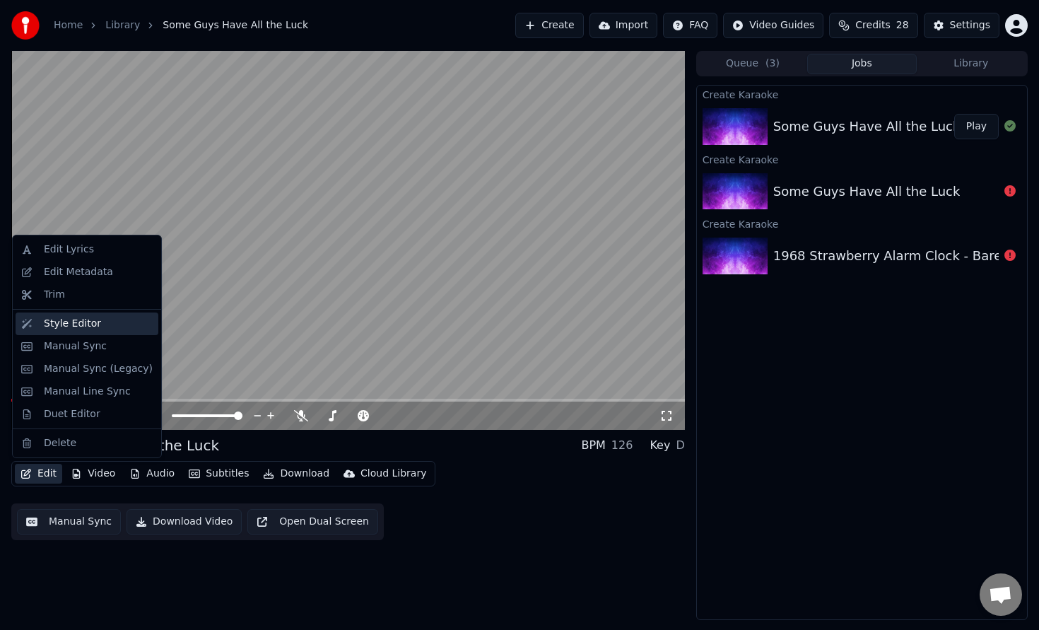
click at [90, 326] on div "Style Editor" at bounding box center [72, 324] width 57 height 14
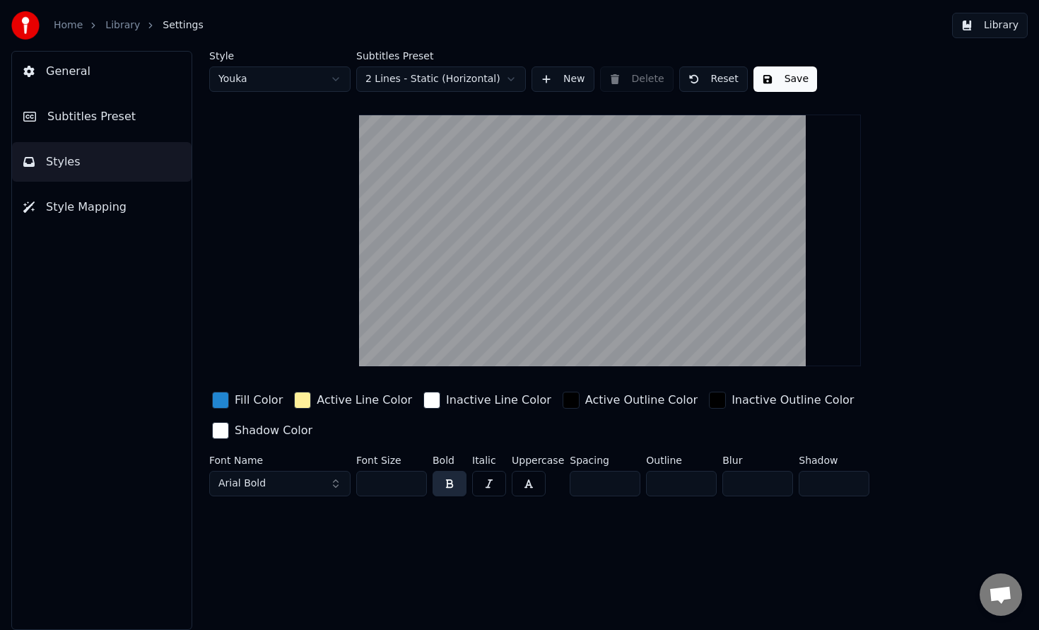
click at [223, 404] on div "button" at bounding box center [220, 400] width 17 height 17
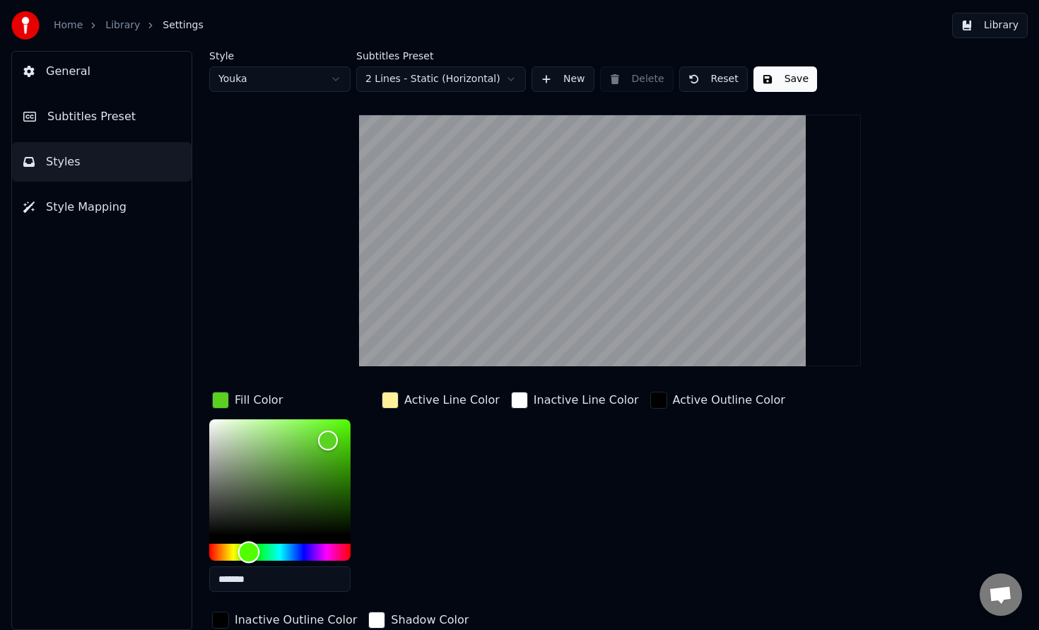
drag, startPoint x: 283, startPoint y: 551, endPoint x: 249, endPoint y: 553, distance: 34.0
click at [249, 553] on div "Hue" at bounding box center [249, 553] width 22 height 22
drag, startPoint x: 317, startPoint y: 442, endPoint x: 332, endPoint y: 428, distance: 19.5
click at [332, 428] on div "Color" at bounding box center [332, 430] width 22 height 22
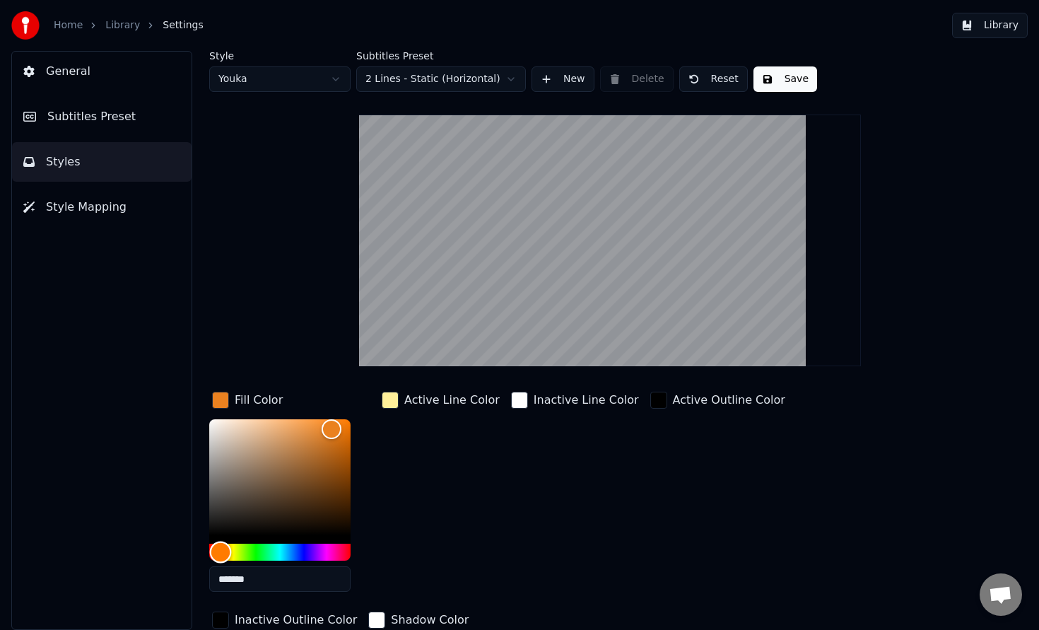
type input "*******"
drag, startPoint x: 257, startPoint y: 552, endPoint x: 218, endPoint y: 552, distance: 38.2
click at [218, 552] on div "Hue" at bounding box center [219, 553] width 22 height 22
click at [404, 456] on div "Active Line Color" at bounding box center [441, 496] width 124 height 214
click at [390, 404] on div "button" at bounding box center [390, 400] width 17 height 17
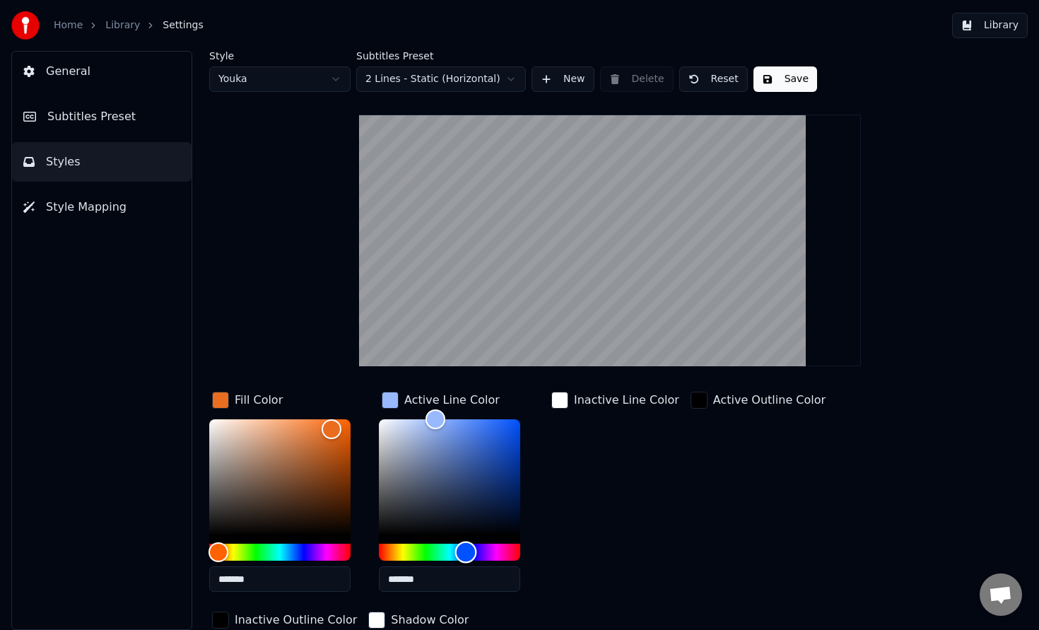
type input "*******"
drag, startPoint x: 435, startPoint y: 549, endPoint x: 467, endPoint y: 549, distance: 31.8
click at [467, 549] on div "Hue" at bounding box center [449, 552] width 141 height 17
click at [554, 464] on div "Inactive Line Color" at bounding box center [616, 496] width 134 height 214
click at [559, 399] on div "button" at bounding box center [559, 400] width 17 height 17
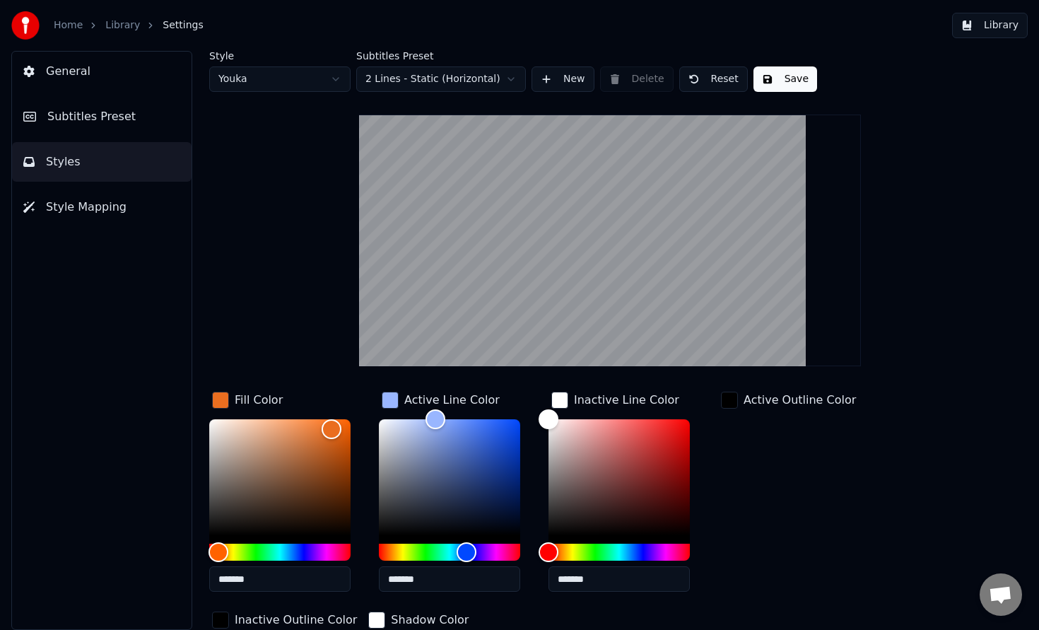
click at [727, 456] on div "Active Outline Color" at bounding box center [788, 496] width 141 height 214
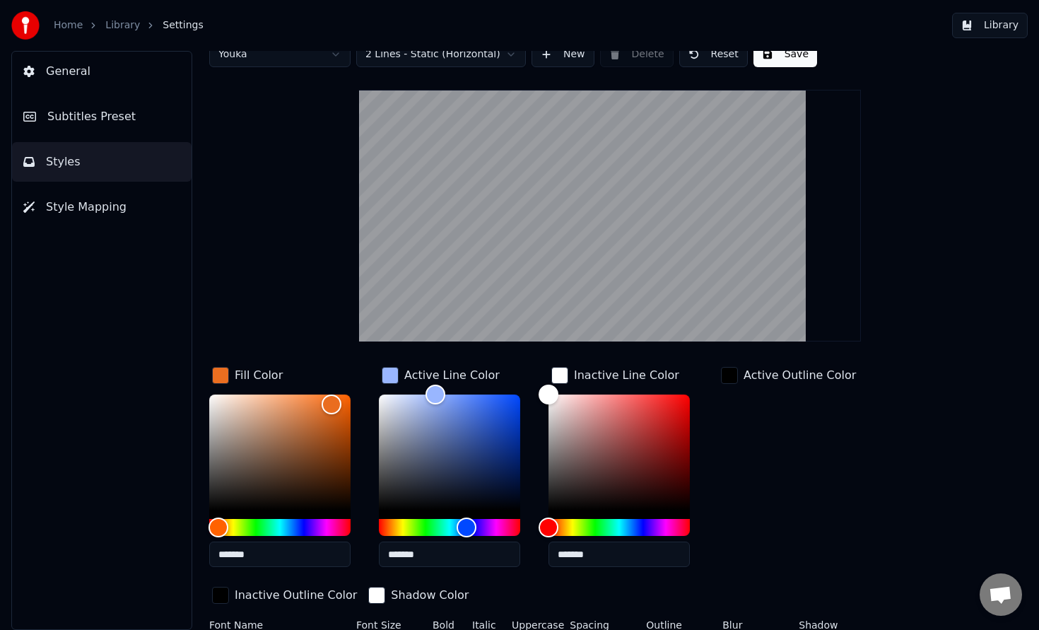
scroll to position [60, 0]
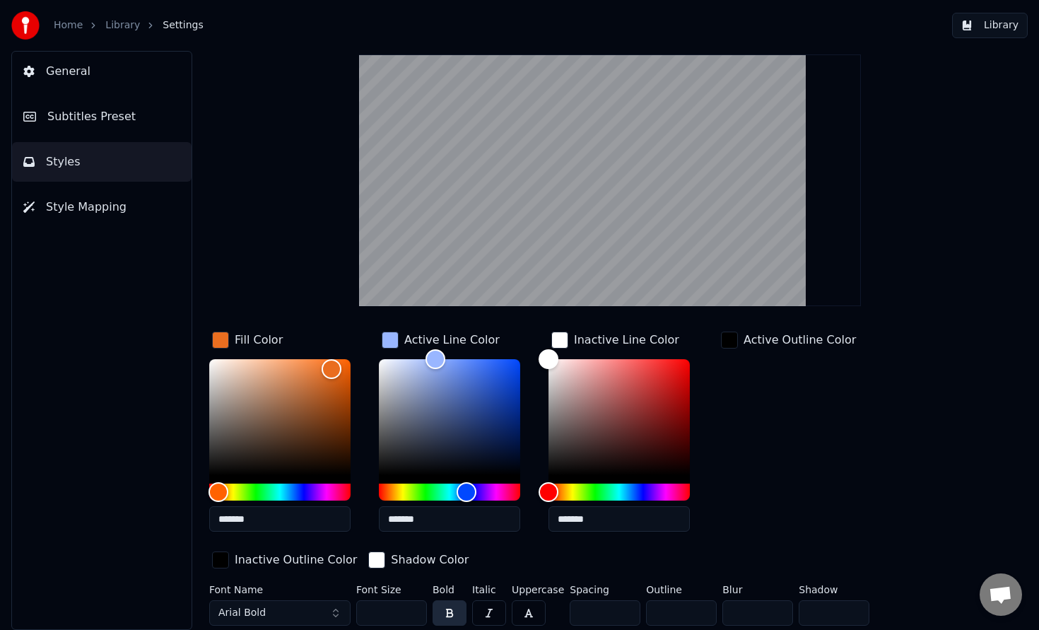
click at [329, 610] on button "Arial Bold" at bounding box center [279, 612] width 141 height 25
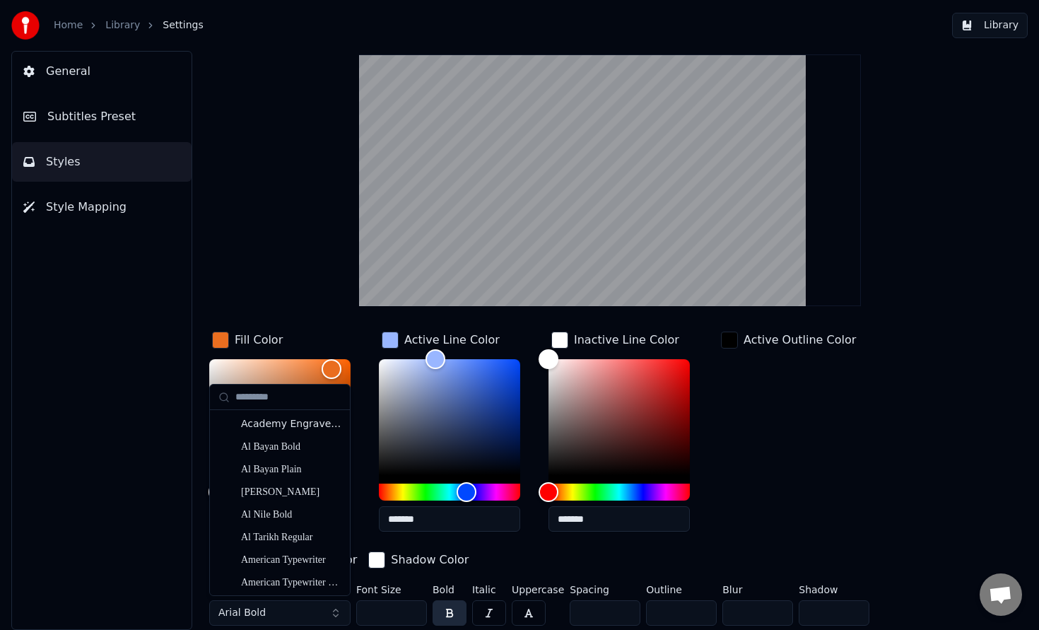
click at [294, 605] on button "Arial Bold" at bounding box center [279, 612] width 141 height 25
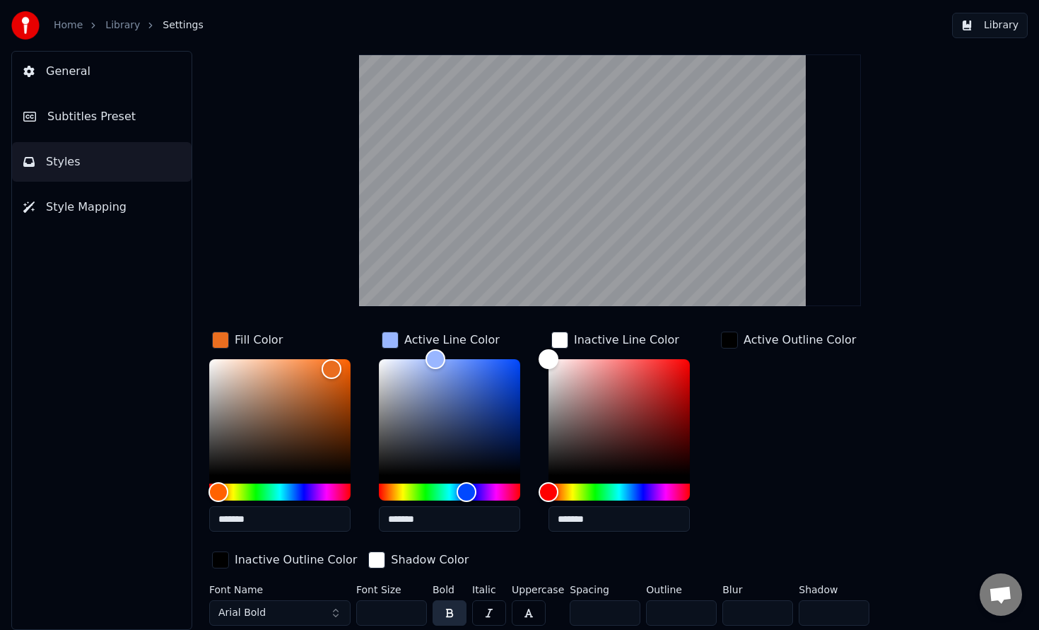
click at [329, 607] on button "Arial Bold" at bounding box center [279, 612] width 141 height 25
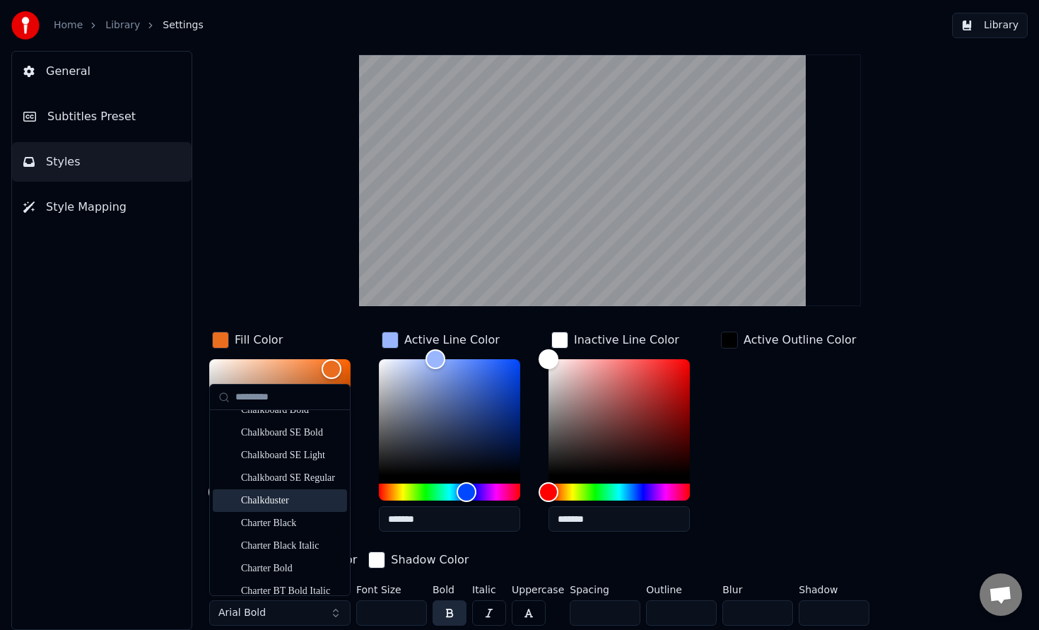
scroll to position [2950, 0]
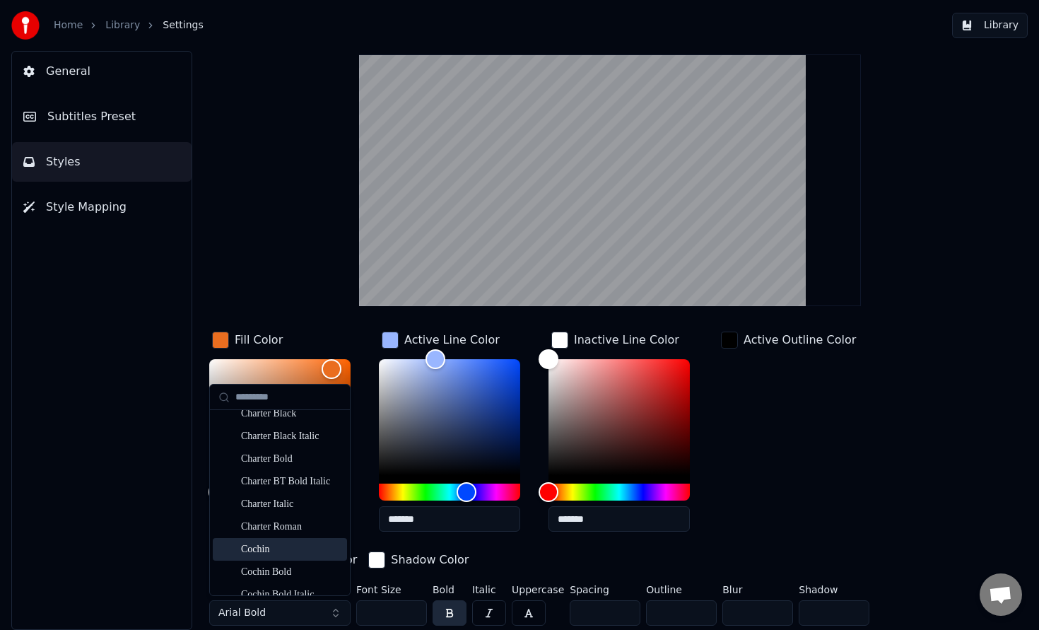
click at [276, 548] on div "Cochin" at bounding box center [291, 549] width 100 height 14
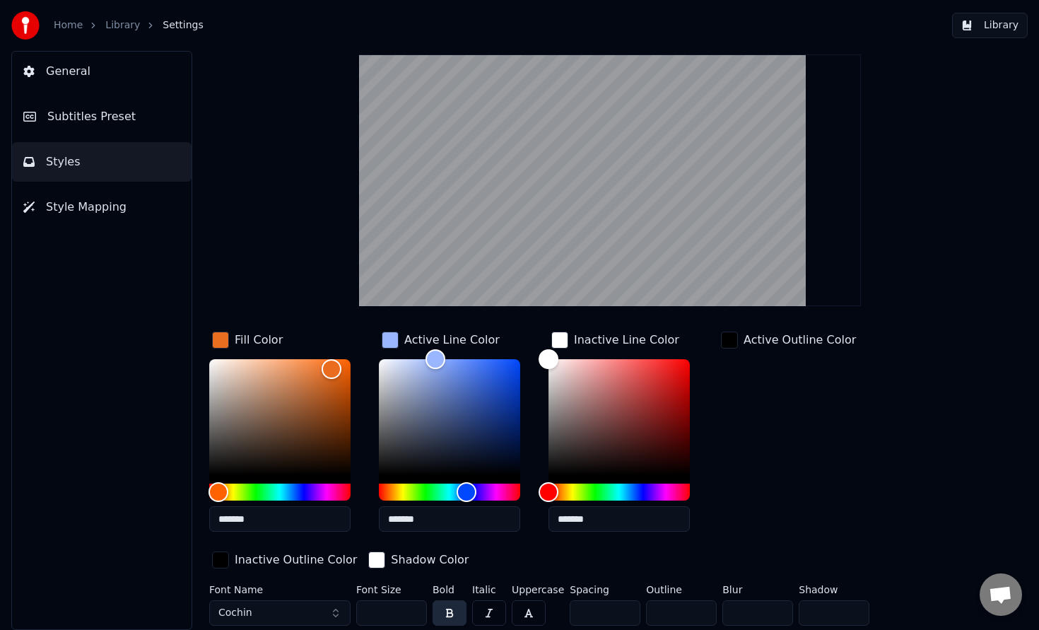
click at [266, 604] on button "Cochin" at bounding box center [279, 612] width 141 height 25
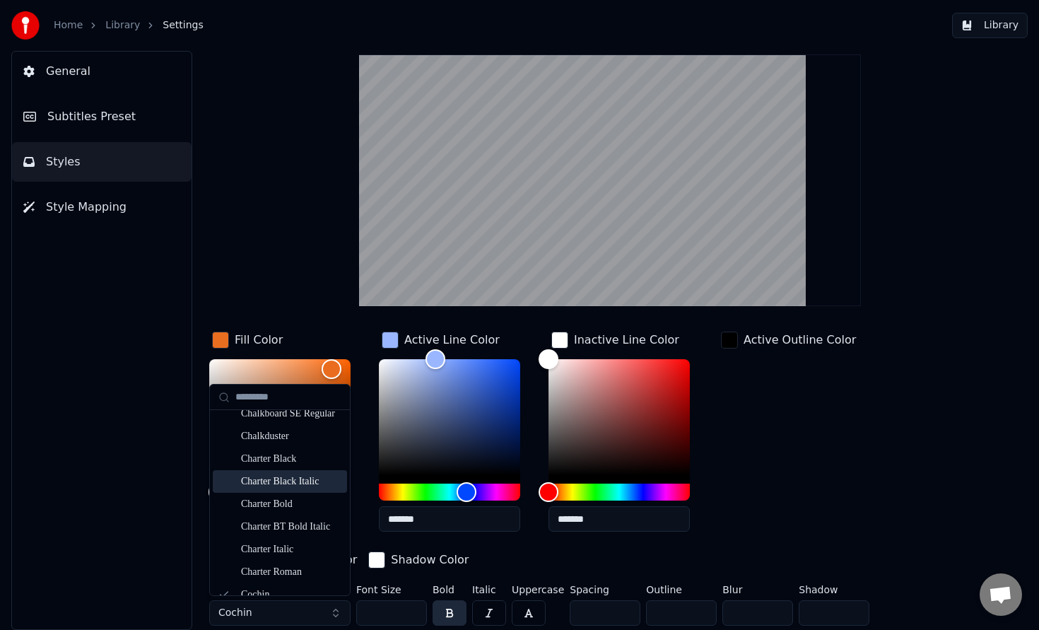
scroll to position [2907, 0]
click at [271, 467] on div "Charter Black" at bounding box center [280, 456] width 134 height 23
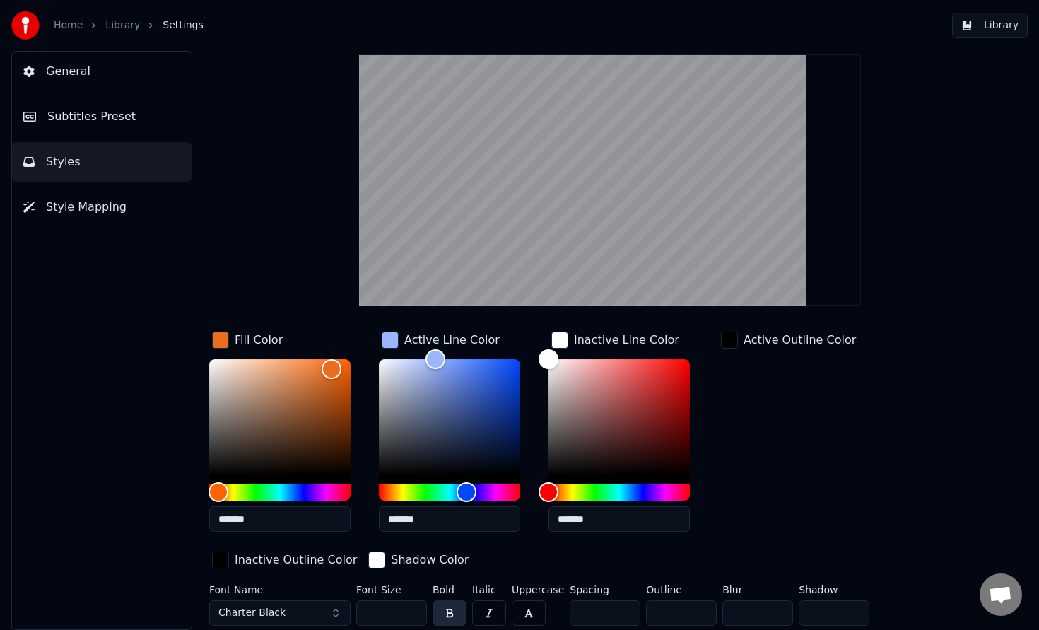
click at [839, 453] on div "Active Outline Color" at bounding box center [788, 436] width 141 height 214
click at [124, 213] on button "Style Mapping" at bounding box center [102, 207] width 180 height 40
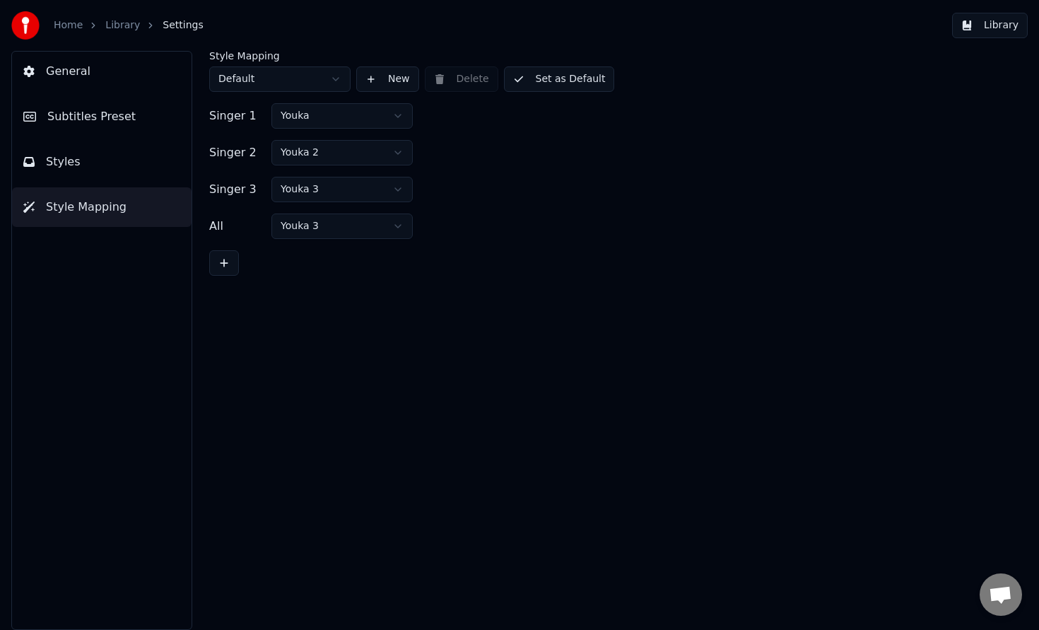
scroll to position [0, 0]
click at [128, 165] on button "Styles" at bounding box center [102, 162] width 180 height 40
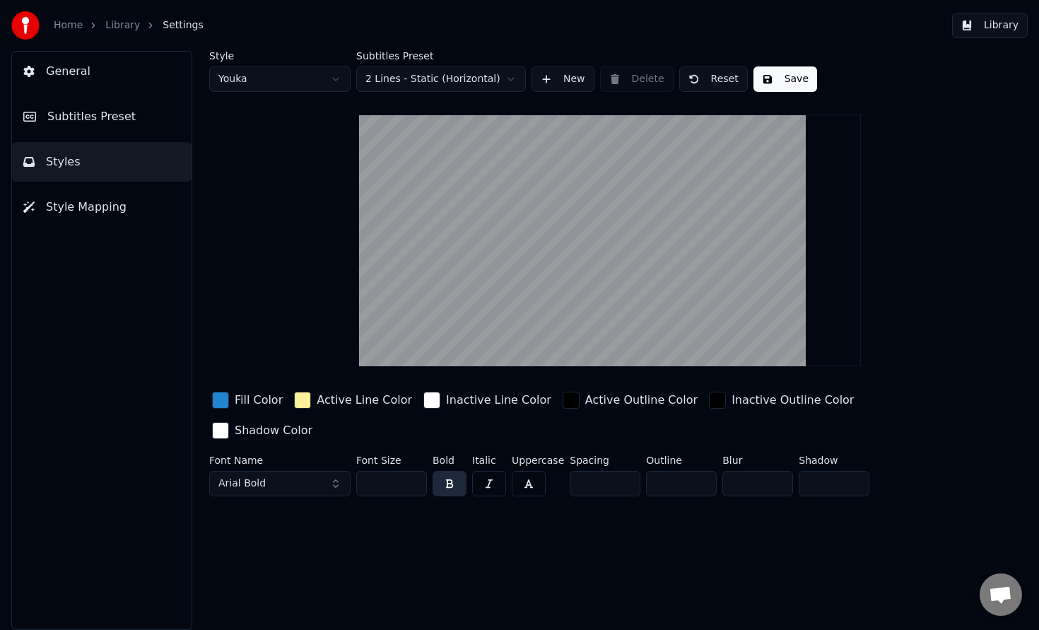
click at [223, 399] on div "button" at bounding box center [220, 400] width 17 height 17
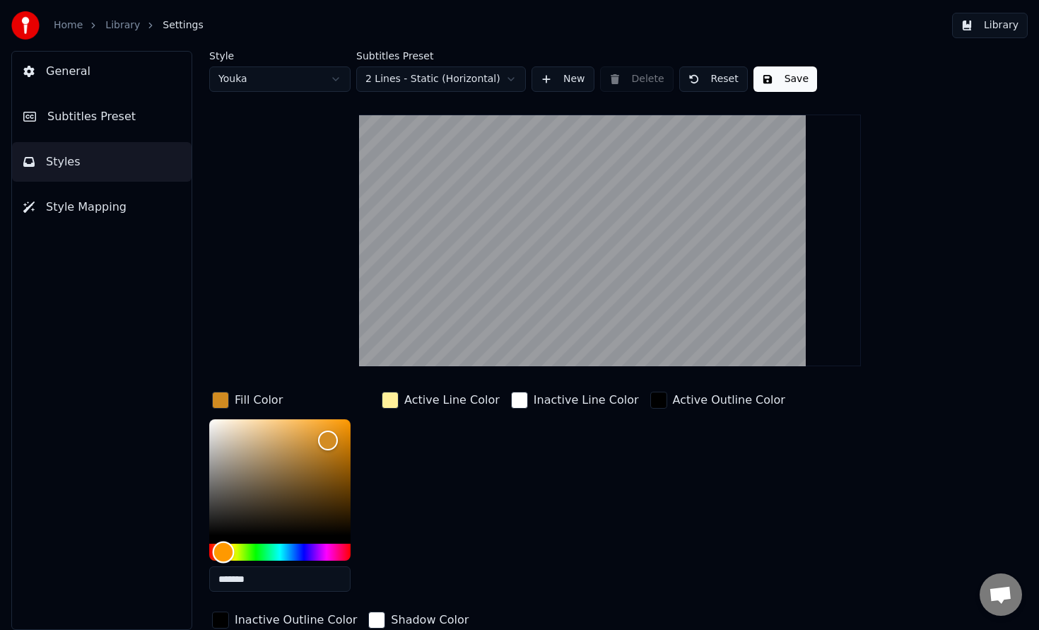
drag, startPoint x: 281, startPoint y: 546, endPoint x: 223, endPoint y: 548, distance: 57.3
click at [223, 548] on div "Hue" at bounding box center [279, 552] width 141 height 17
type input "*******"
drag, startPoint x: 320, startPoint y: 446, endPoint x: 345, endPoint y: 433, distance: 28.8
click at [345, 433] on div "Color" at bounding box center [279, 477] width 141 height 116
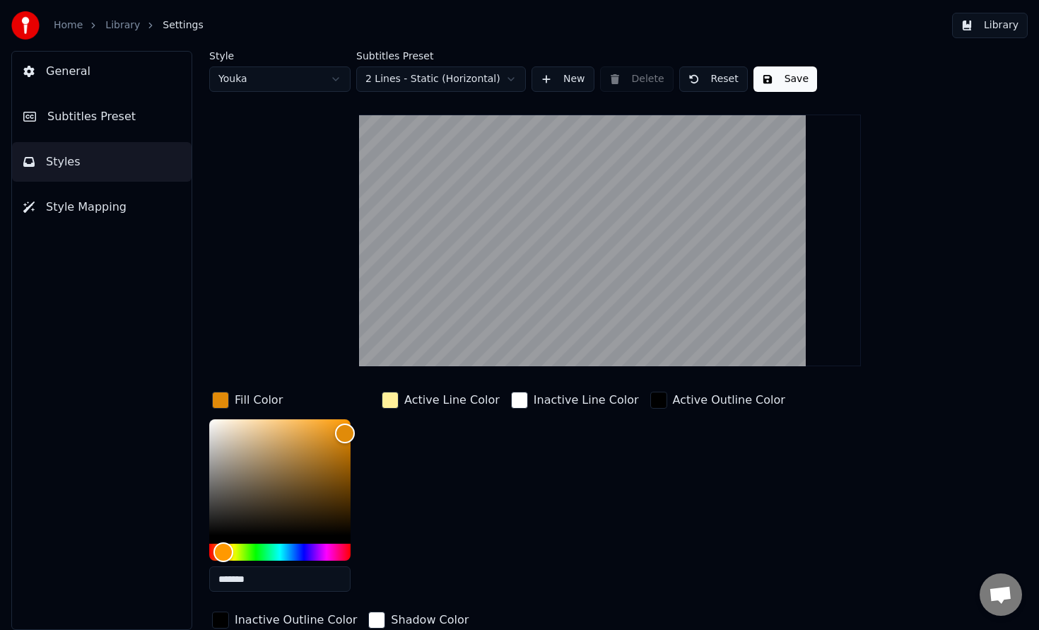
click at [389, 402] on div "button" at bounding box center [390, 400] width 17 height 17
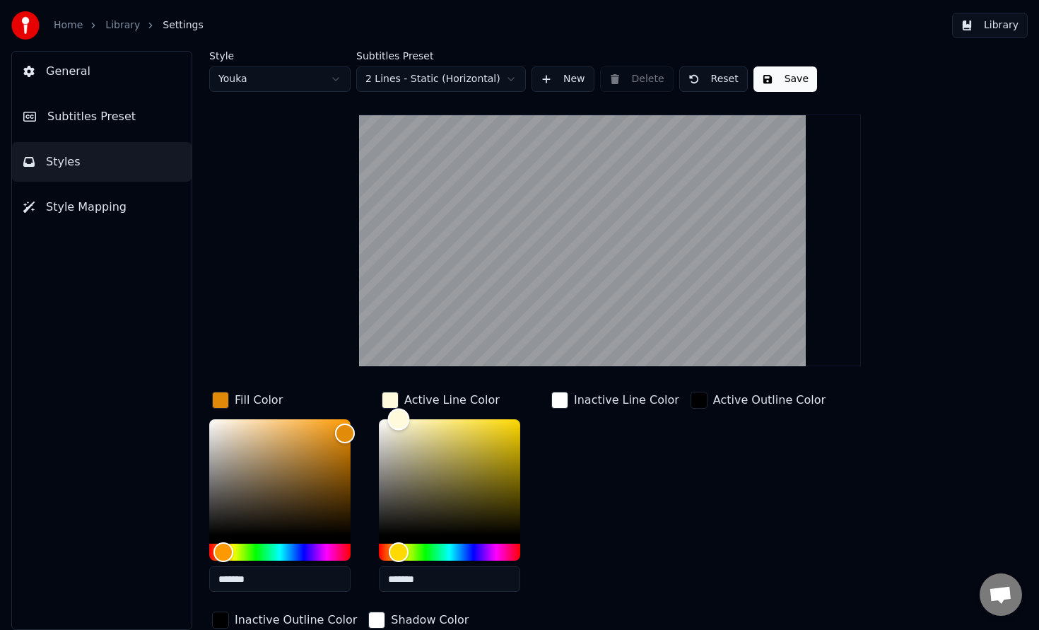
drag, startPoint x: 424, startPoint y: 431, endPoint x: 399, endPoint y: 419, distance: 28.1
click at [399, 419] on div "Color" at bounding box center [449, 477] width 141 height 116
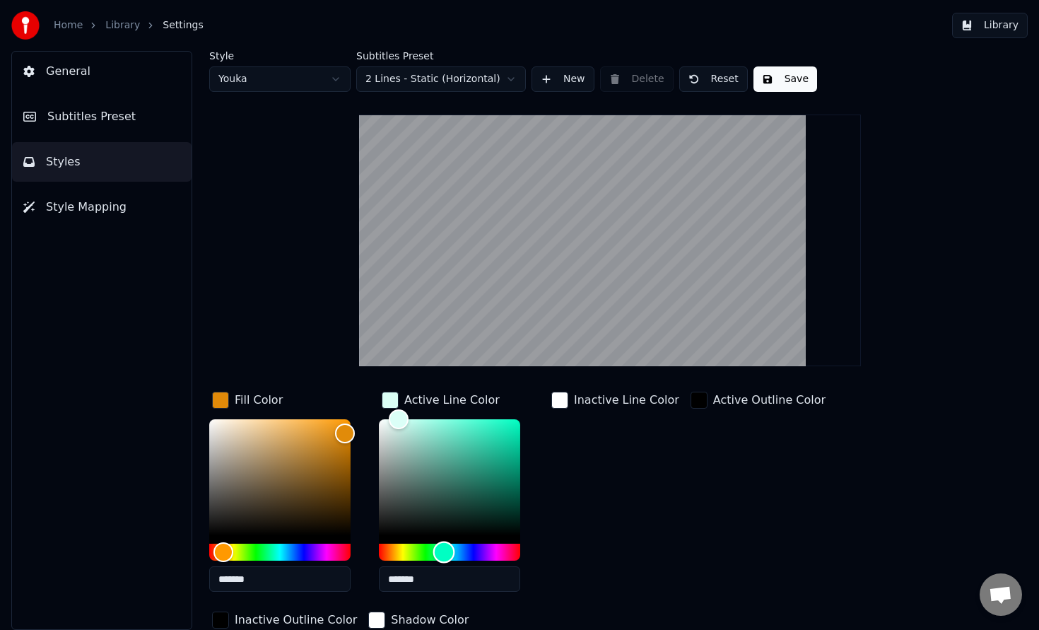
drag, startPoint x: 420, startPoint y: 551, endPoint x: 444, endPoint y: 545, distance: 24.7
click at [444, 545] on div "Hue" at bounding box center [449, 552] width 141 height 17
drag, startPoint x: 402, startPoint y: 419, endPoint x: 410, endPoint y: 411, distance: 11.5
click at [410, 411] on div "Color" at bounding box center [410, 420] width 22 height 22
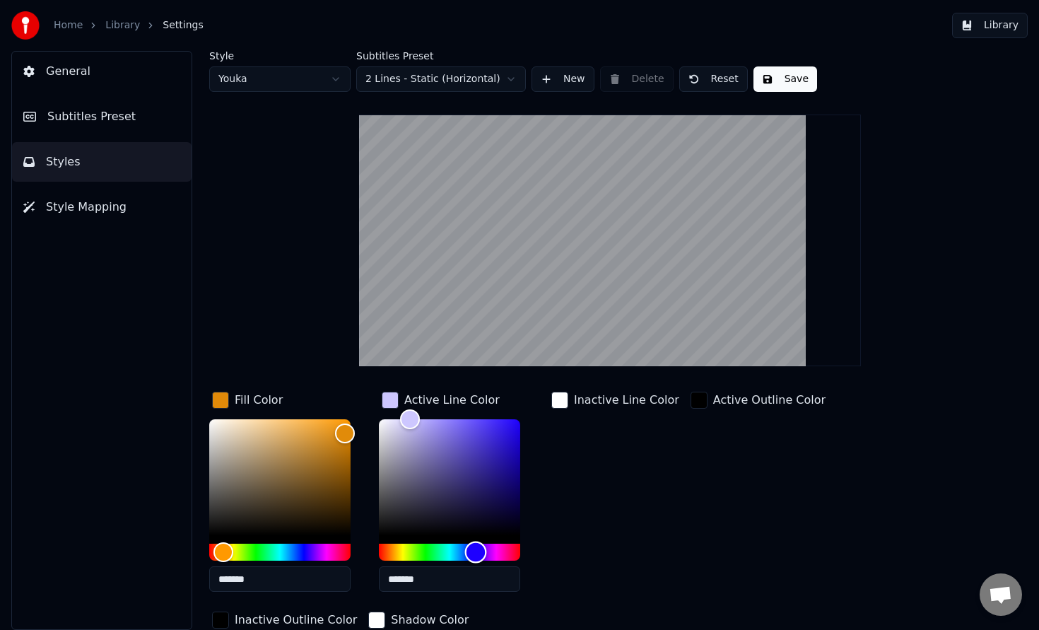
type input "*******"
drag, startPoint x: 445, startPoint y: 556, endPoint x: 476, endPoint y: 552, distance: 31.3
click at [476, 552] on div "Hue" at bounding box center [477, 553] width 22 height 22
click at [618, 507] on div "Inactive Line Color" at bounding box center [616, 496] width 134 height 214
click at [788, 81] on button "Save" at bounding box center [786, 78] width 64 height 25
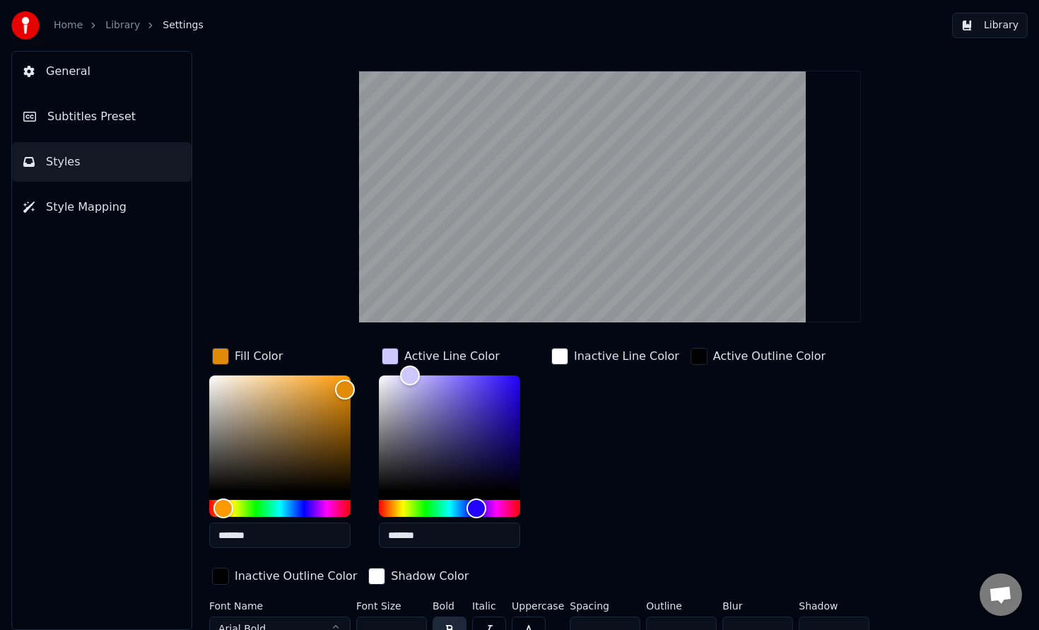
scroll to position [60, 0]
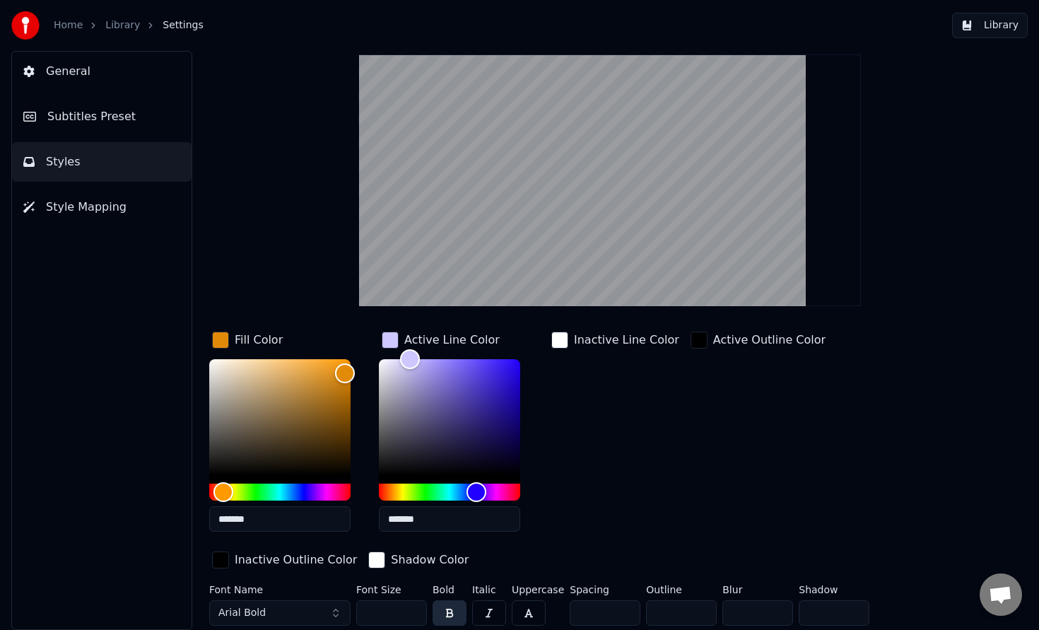
click at [302, 616] on button "Arial Bold" at bounding box center [279, 612] width 141 height 25
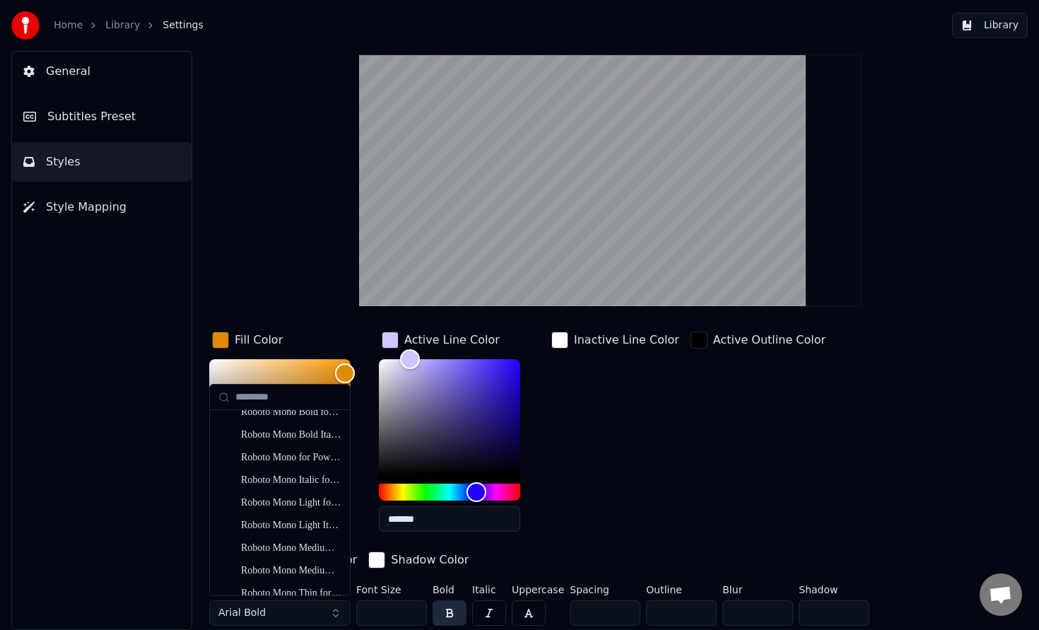
scroll to position [14638, 0]
click at [277, 466] on div "Roboto Mono for Powerline" at bounding box center [291, 461] width 100 height 14
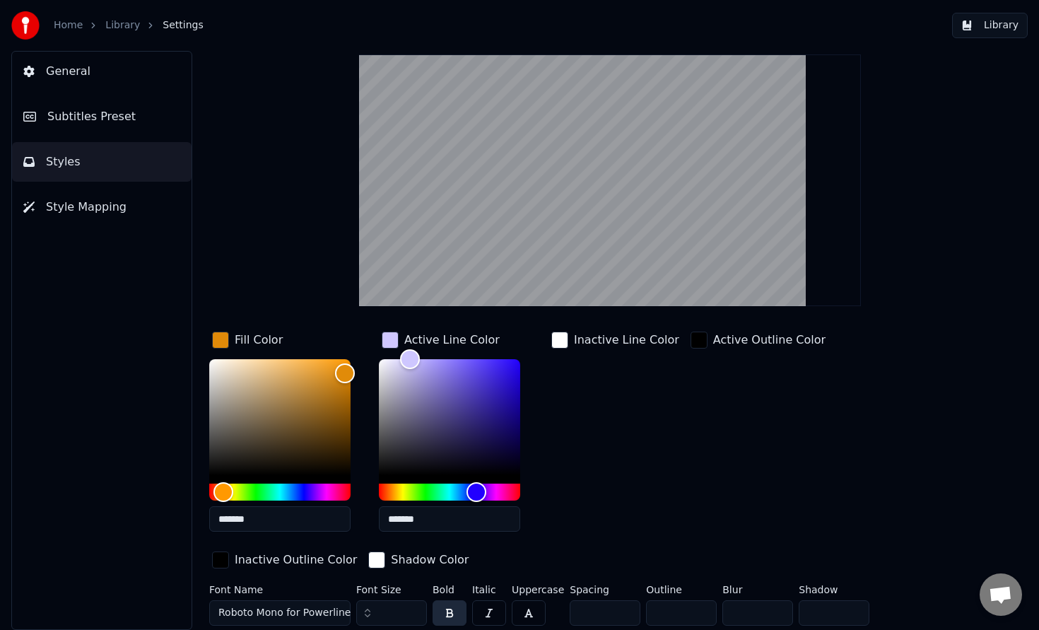
click at [269, 615] on span "Roboto Mono for Powerline" at bounding box center [284, 613] width 132 height 14
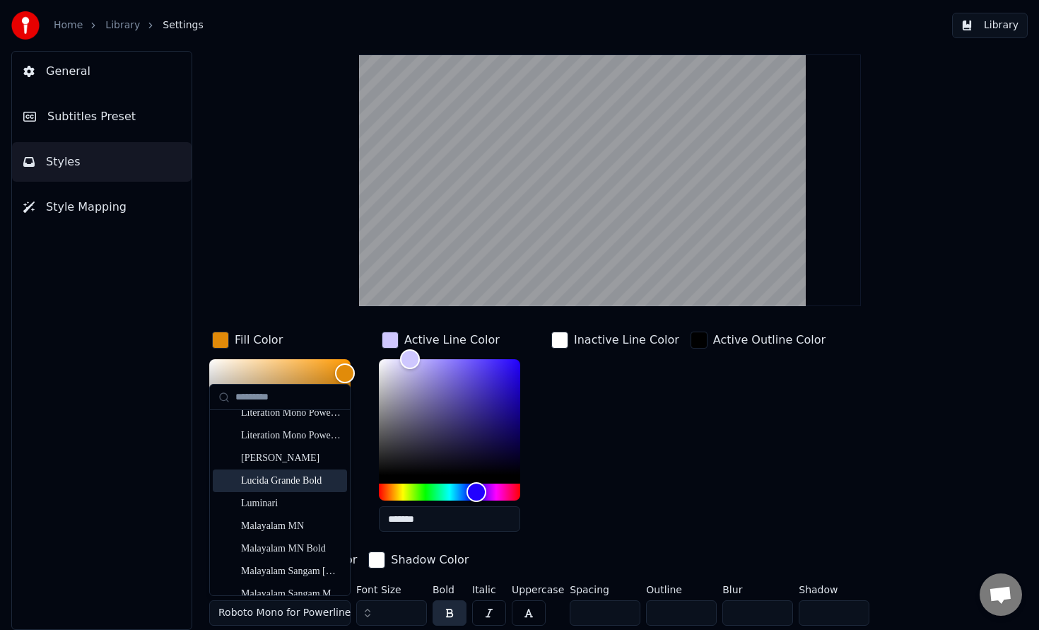
scroll to position [8215, 0]
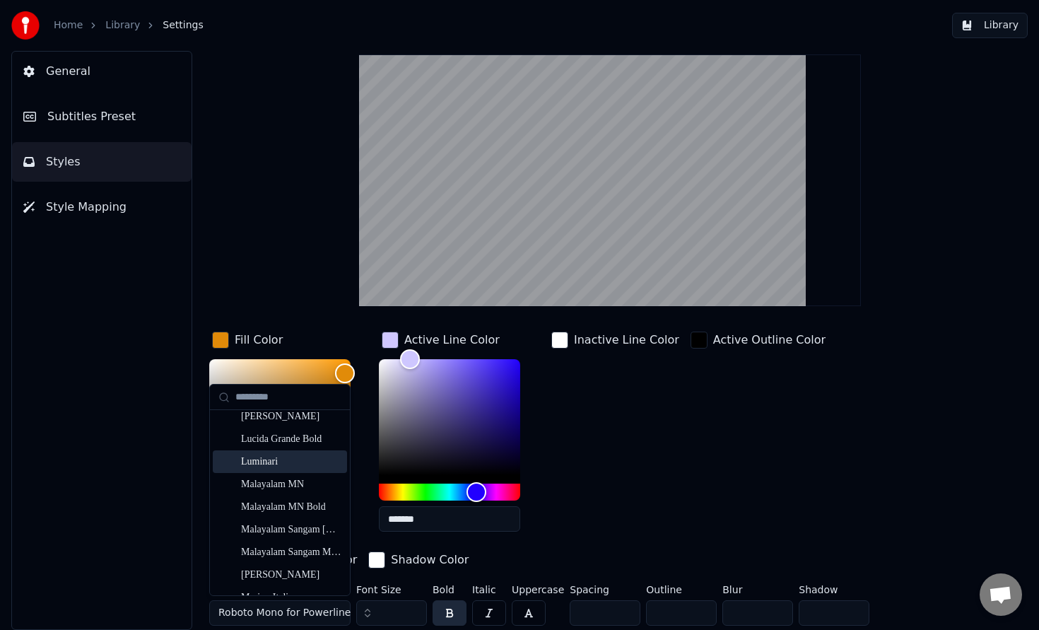
click at [272, 461] on div "Luminari" at bounding box center [291, 462] width 100 height 14
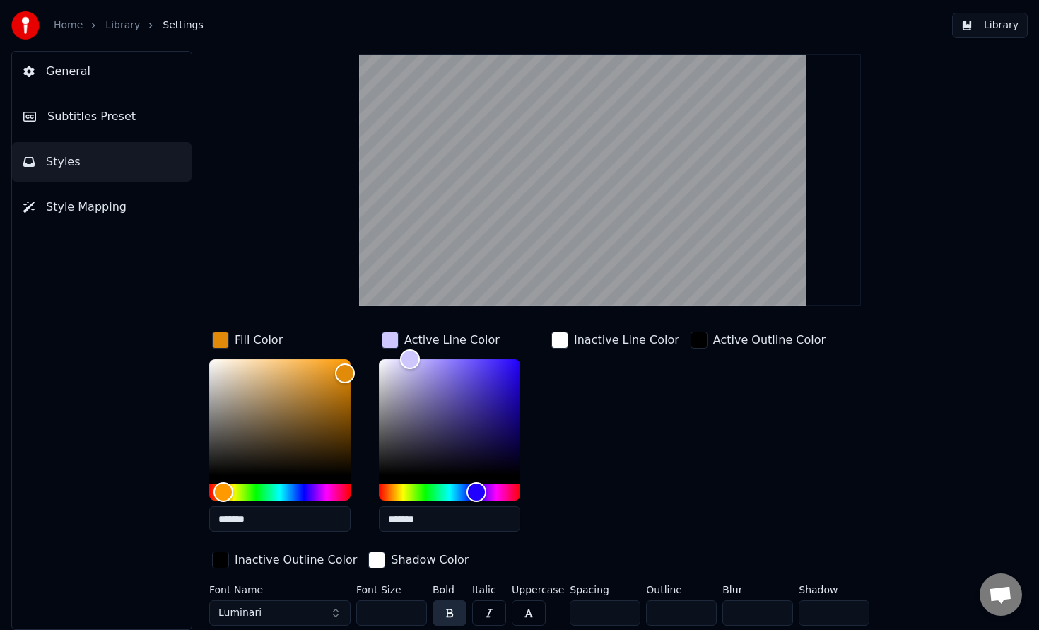
drag, startPoint x: 272, startPoint y: 500, endPoint x: 332, endPoint y: 504, distance: 60.2
click at [332, 504] on div "*******" at bounding box center [279, 448] width 141 height 178
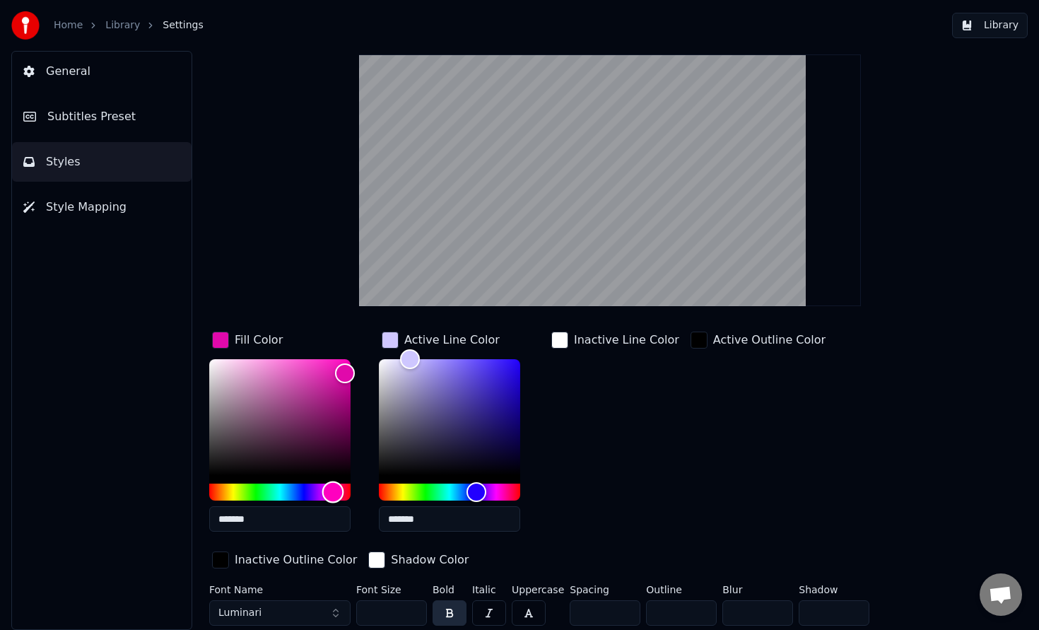
type input "*******"
drag, startPoint x: 320, startPoint y: 496, endPoint x: 334, endPoint y: 496, distance: 14.1
click at [334, 496] on div "Hue" at bounding box center [279, 492] width 141 height 17
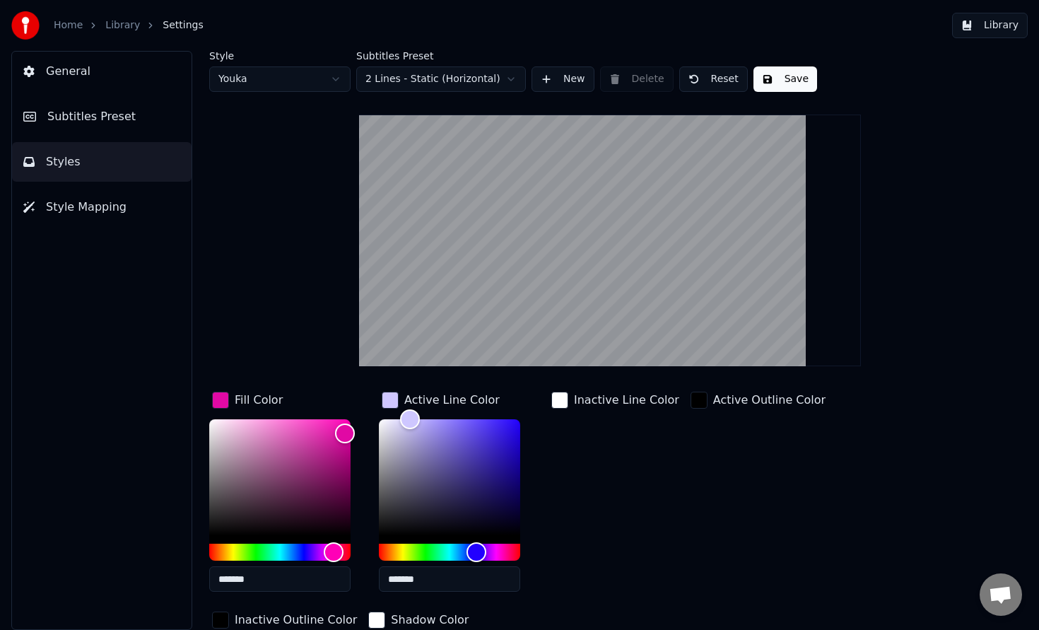
click at [795, 82] on button "Save" at bounding box center [786, 78] width 64 height 25
click at [782, 82] on button "Done" at bounding box center [787, 78] width 66 height 25
click at [129, 28] on link "Library" at bounding box center [122, 25] width 35 height 14
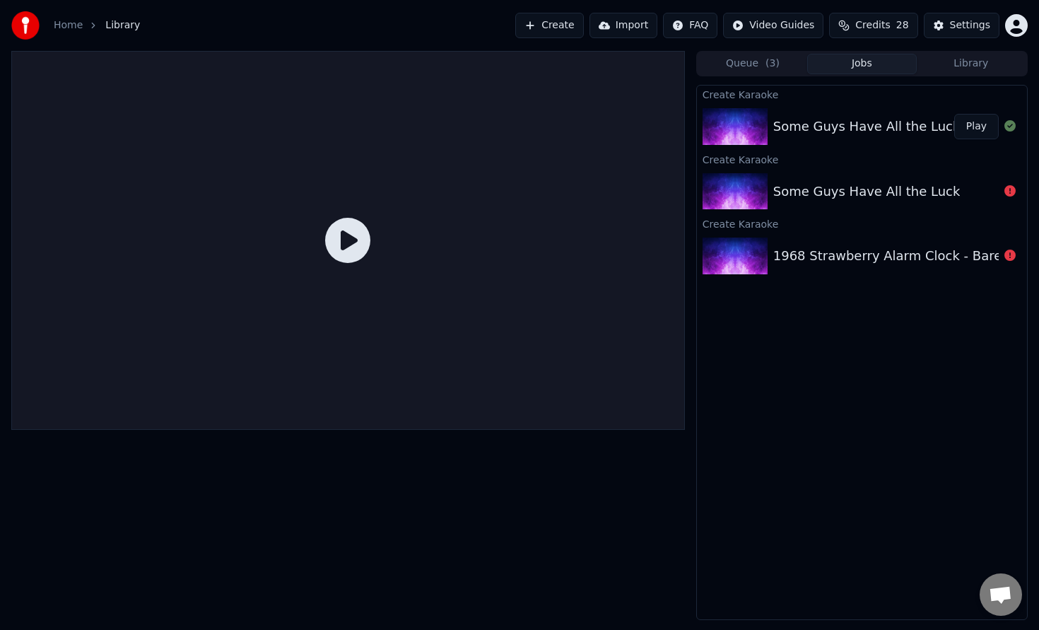
click at [982, 136] on button "Play" at bounding box center [976, 126] width 45 height 25
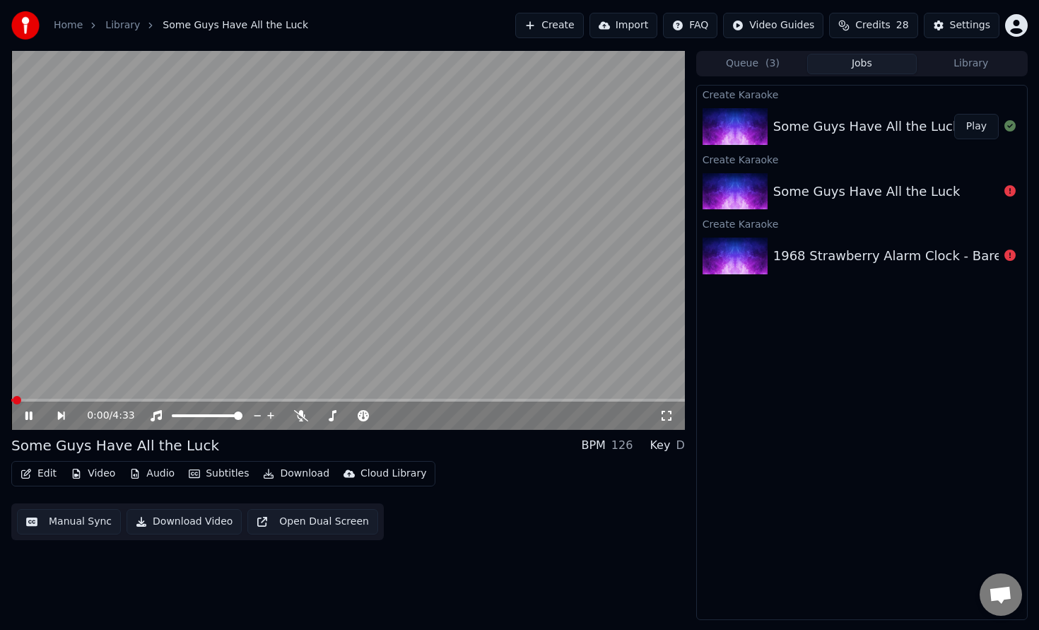
click at [40, 400] on span at bounding box center [348, 400] width 674 height 3
click at [30, 414] on icon at bounding box center [28, 415] width 7 height 8
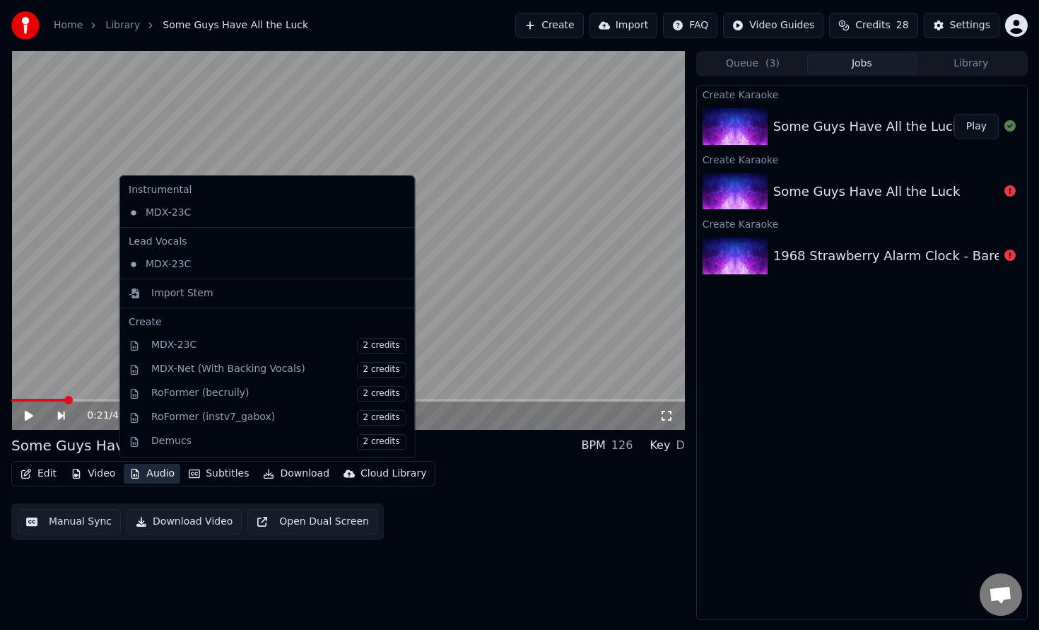
click at [144, 477] on button "Audio" at bounding box center [152, 474] width 57 height 20
click at [170, 589] on div "0:21 / 4:33 Some Guys Have All the Luck BPM 126 Key D Edit Video Audio Subtitle…" at bounding box center [348, 335] width 674 height 569
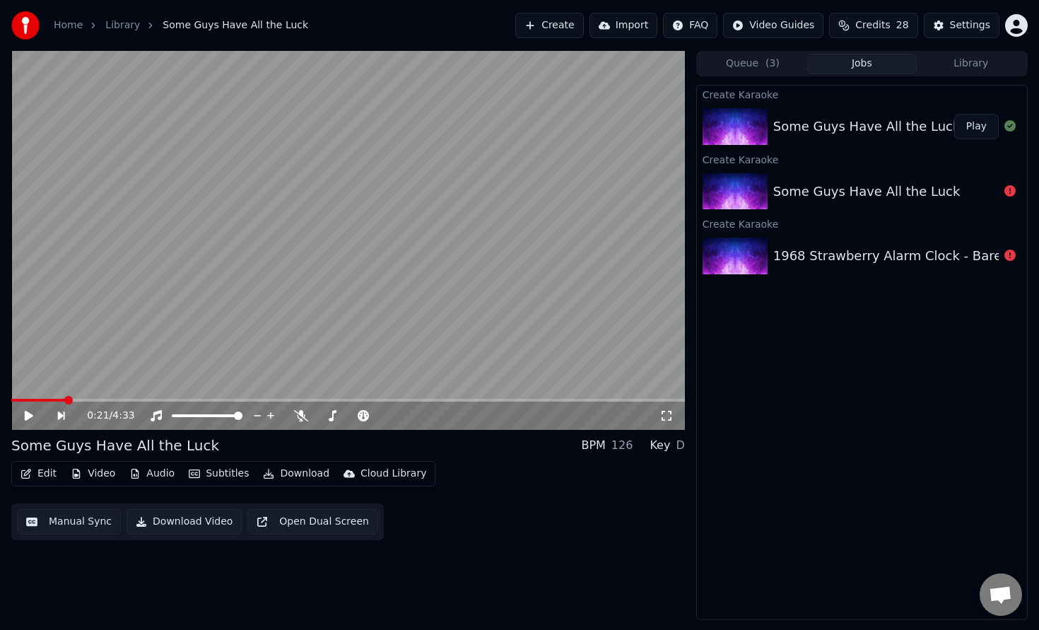
click at [38, 479] on button "Edit" at bounding box center [38, 474] width 47 height 20
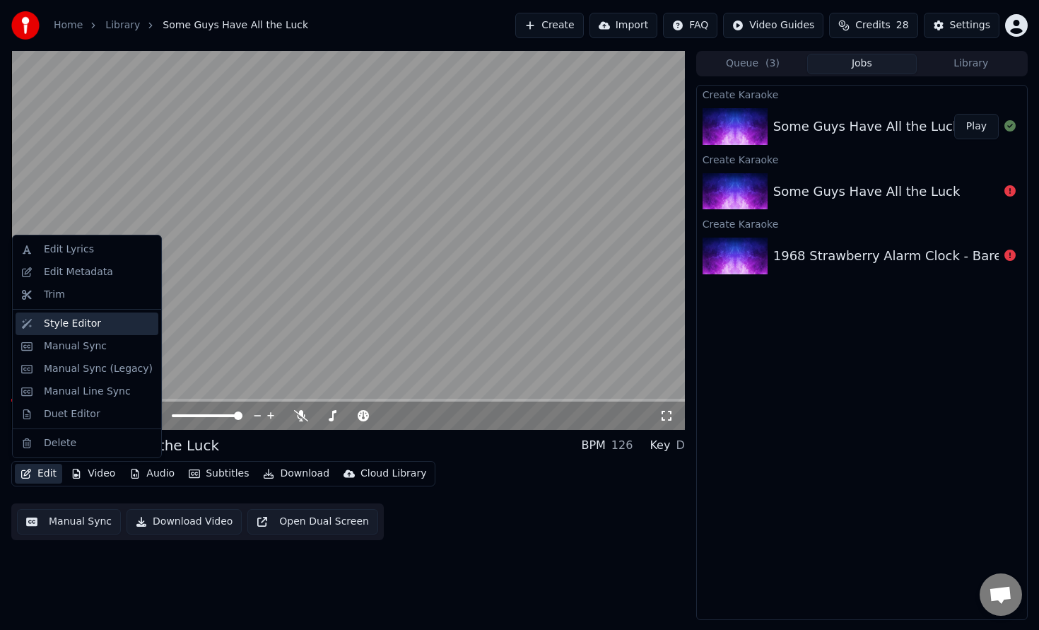
click at [74, 327] on div "Style Editor" at bounding box center [72, 324] width 57 height 14
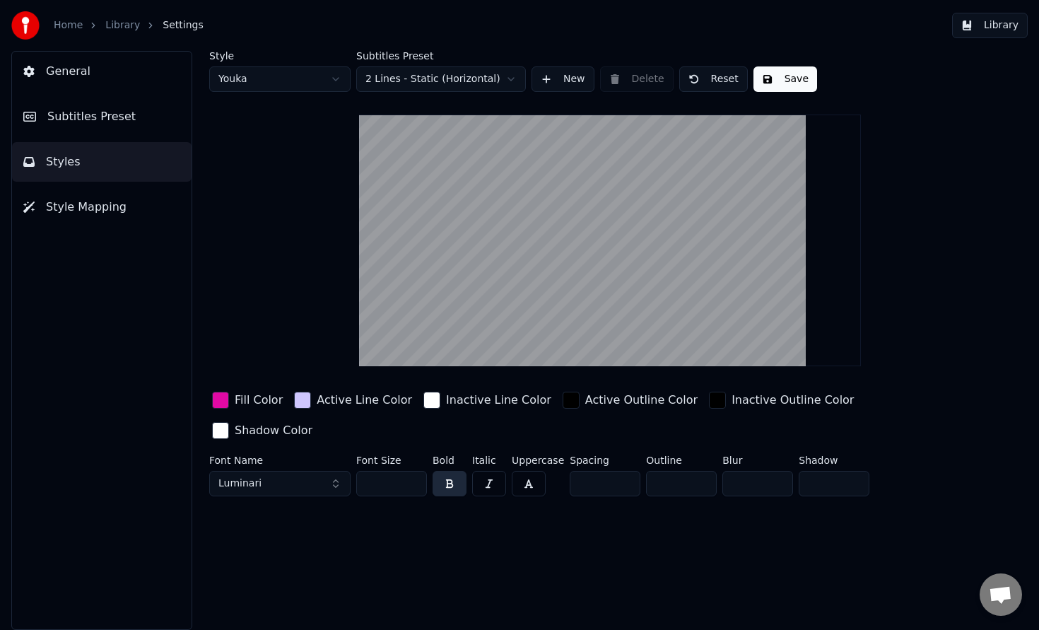
click at [133, 114] on button "Subtitles Preset" at bounding box center [102, 117] width 180 height 40
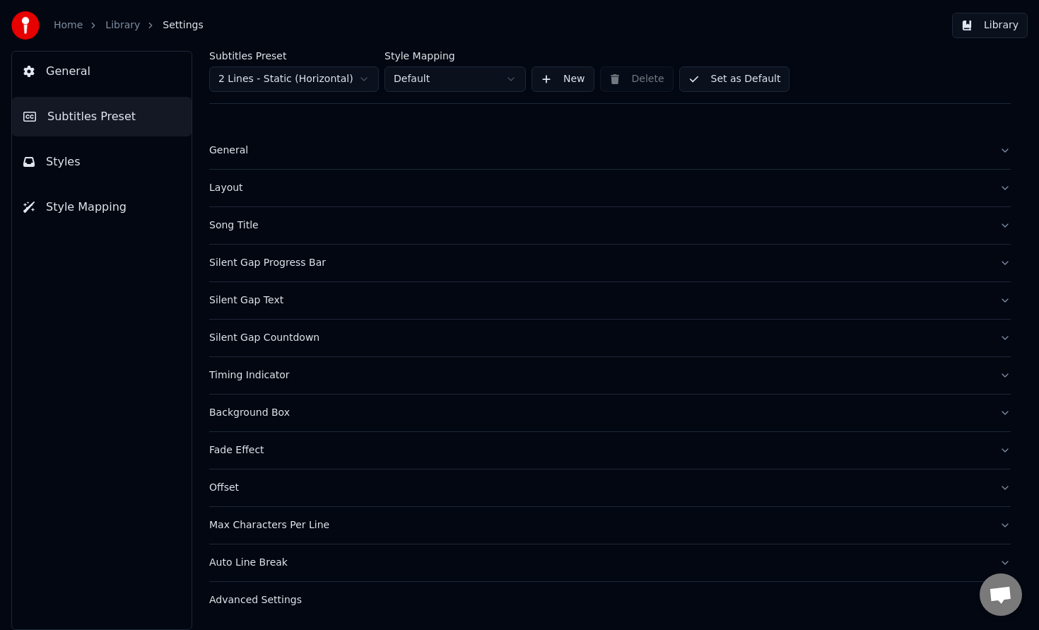
click at [337, 231] on div "Song Title" at bounding box center [598, 225] width 779 height 14
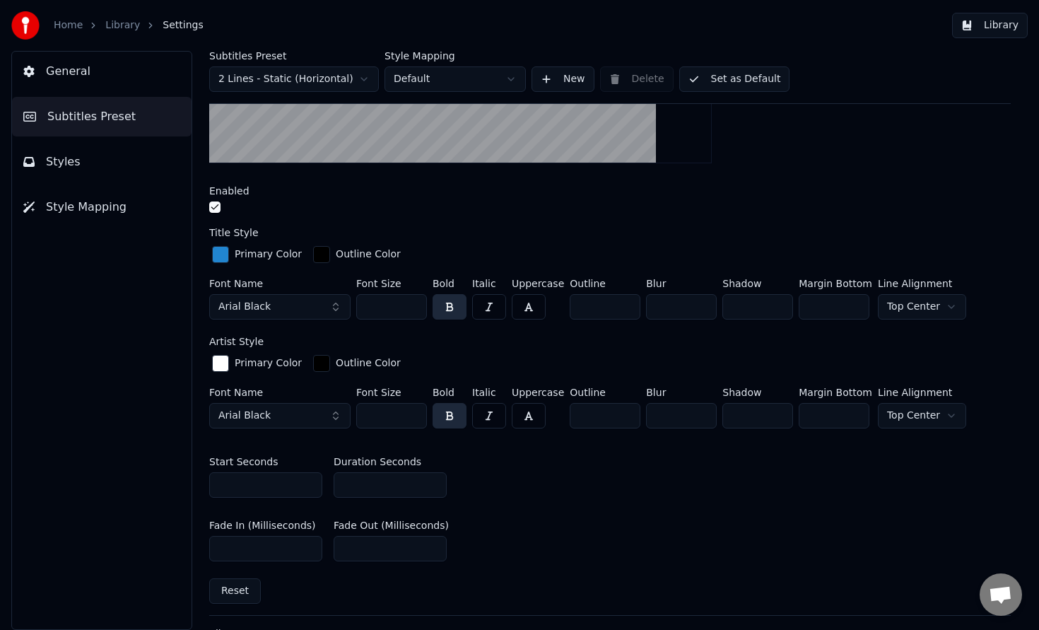
scroll to position [262, 0]
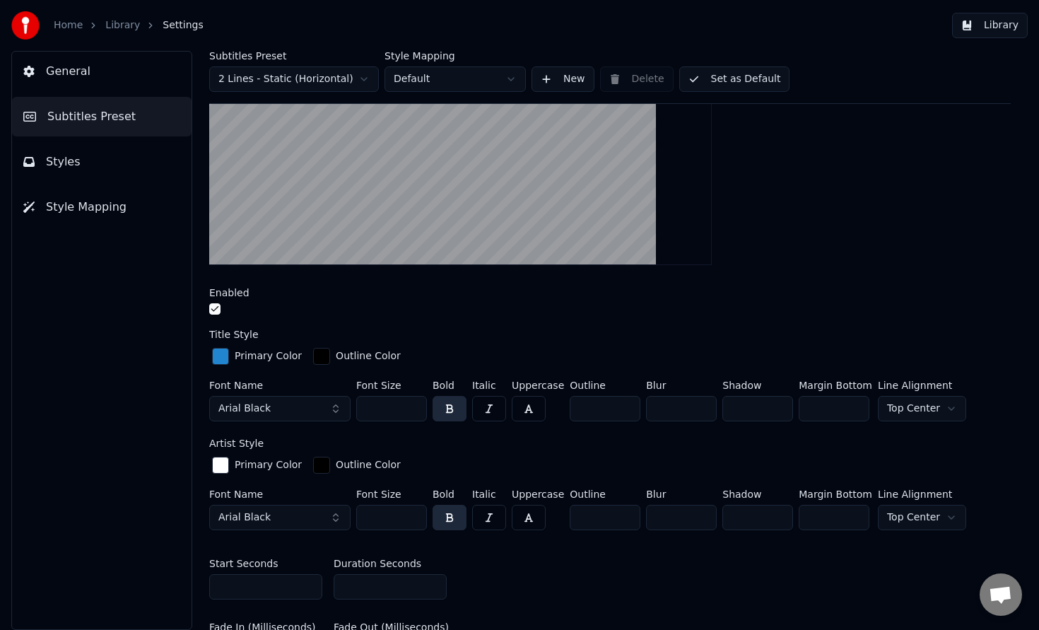
click at [312, 412] on button "Arial Black" at bounding box center [279, 408] width 141 height 25
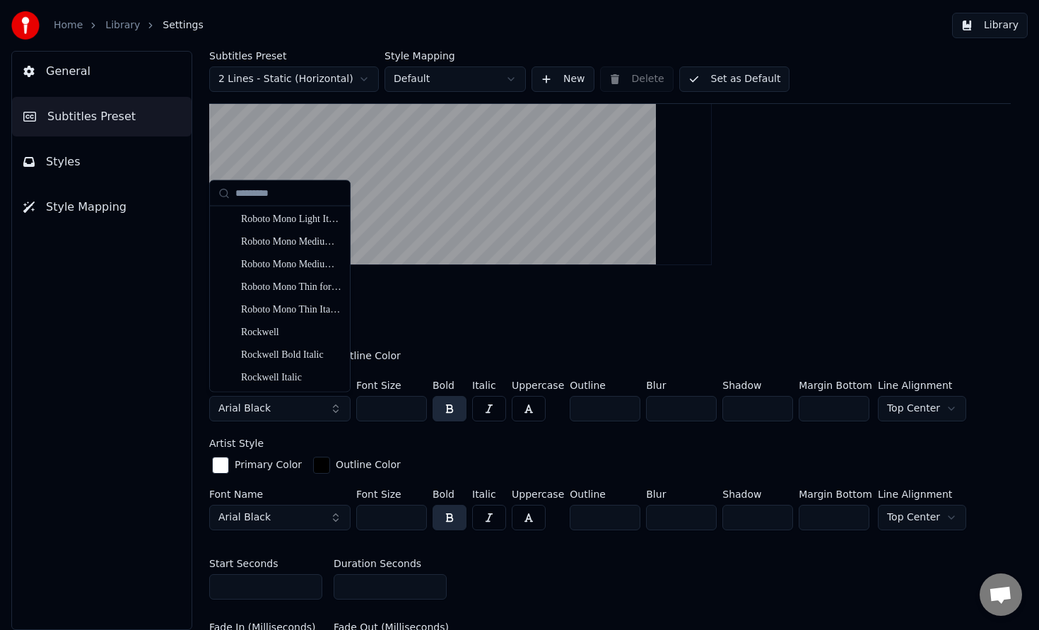
scroll to position [14772, 0]
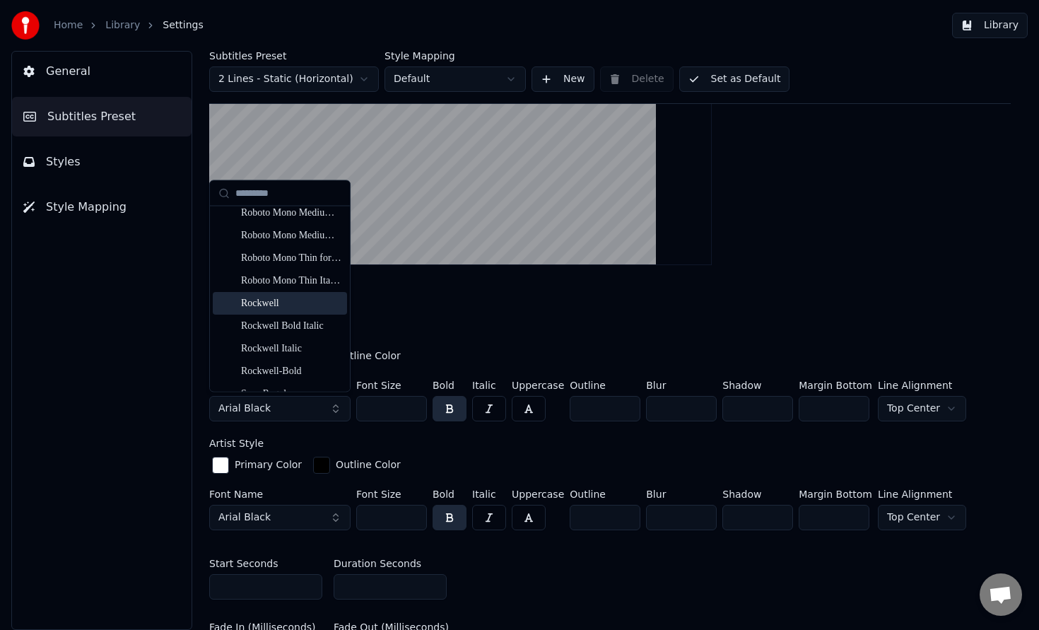
click at [270, 305] on div "Rockwell" at bounding box center [291, 303] width 100 height 14
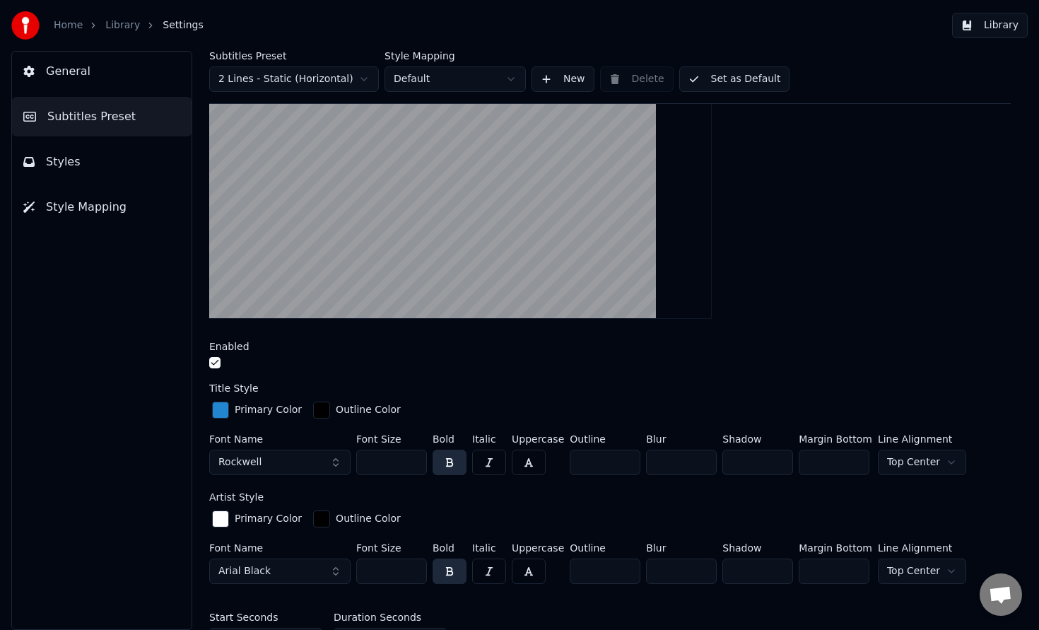
scroll to position [228, 0]
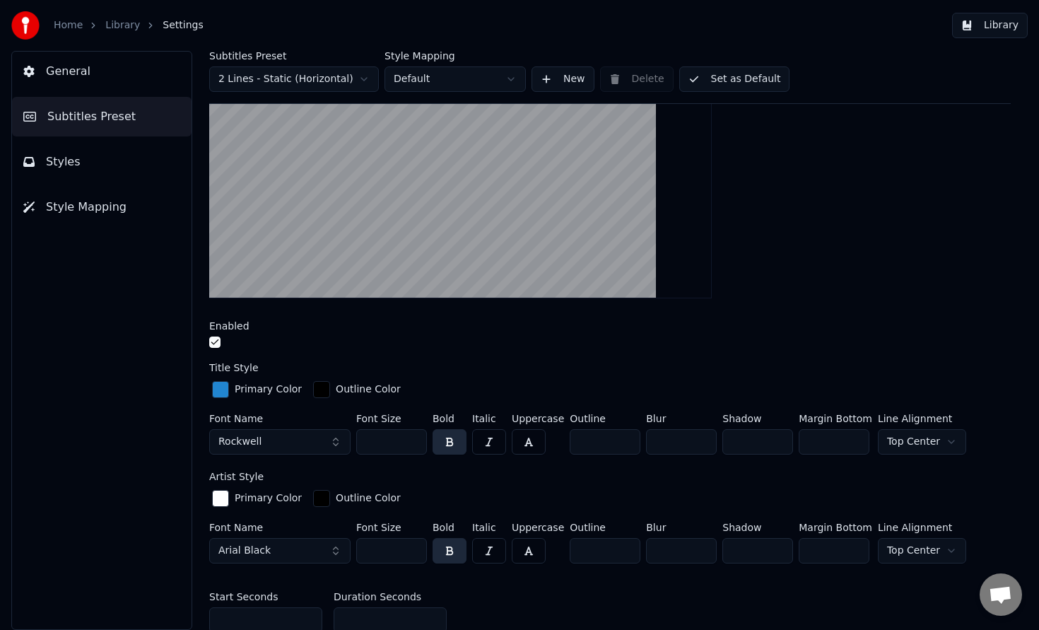
click at [320, 548] on button "Arial Black" at bounding box center [279, 550] width 141 height 25
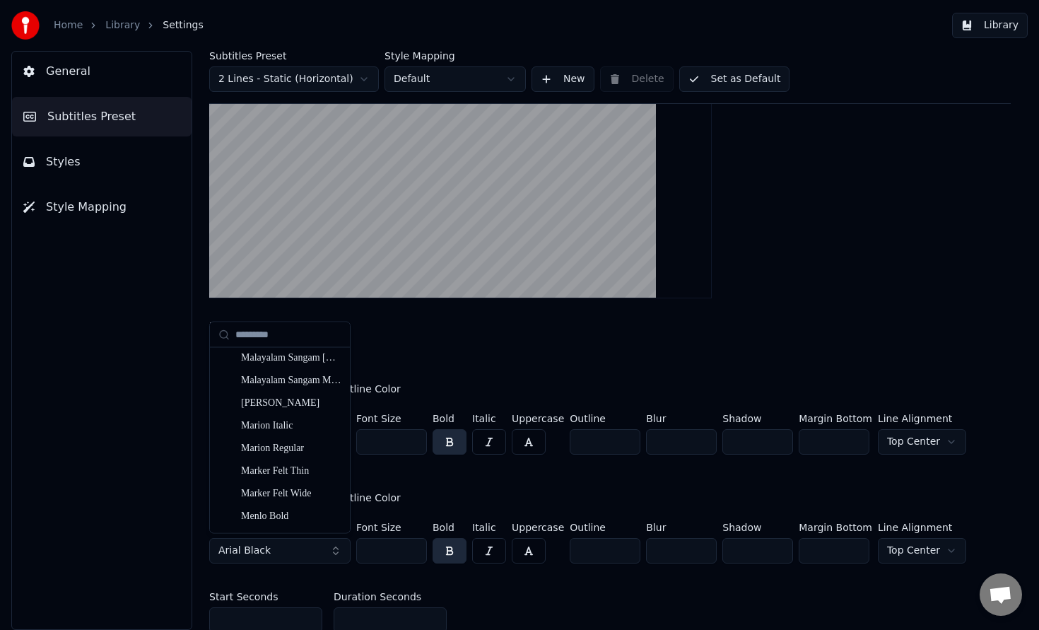
scroll to position [8018, 0]
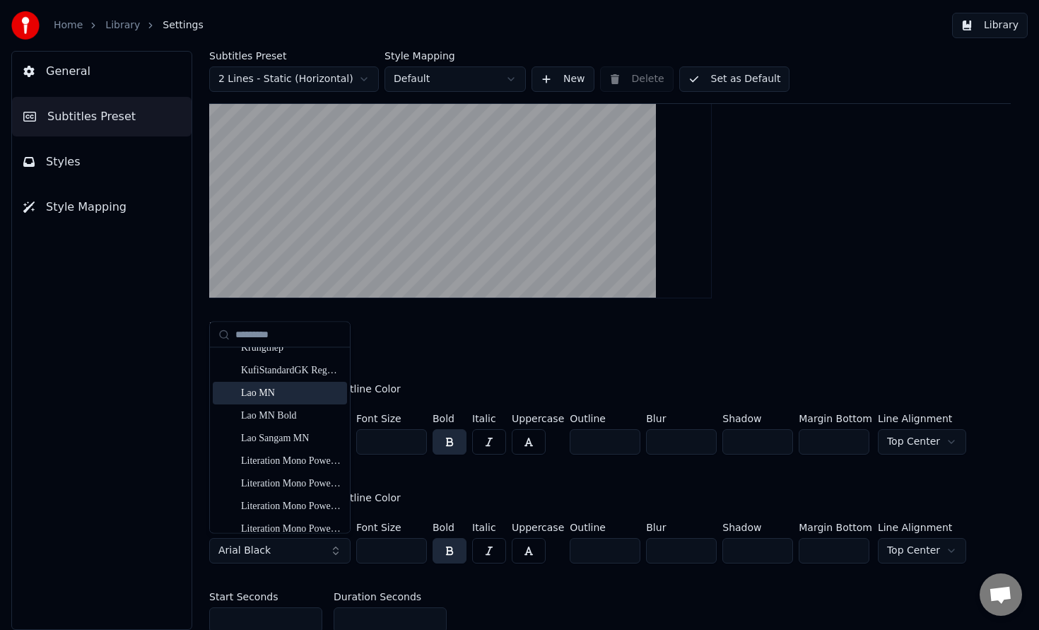
click at [287, 390] on div "Lao MN" at bounding box center [291, 394] width 100 height 14
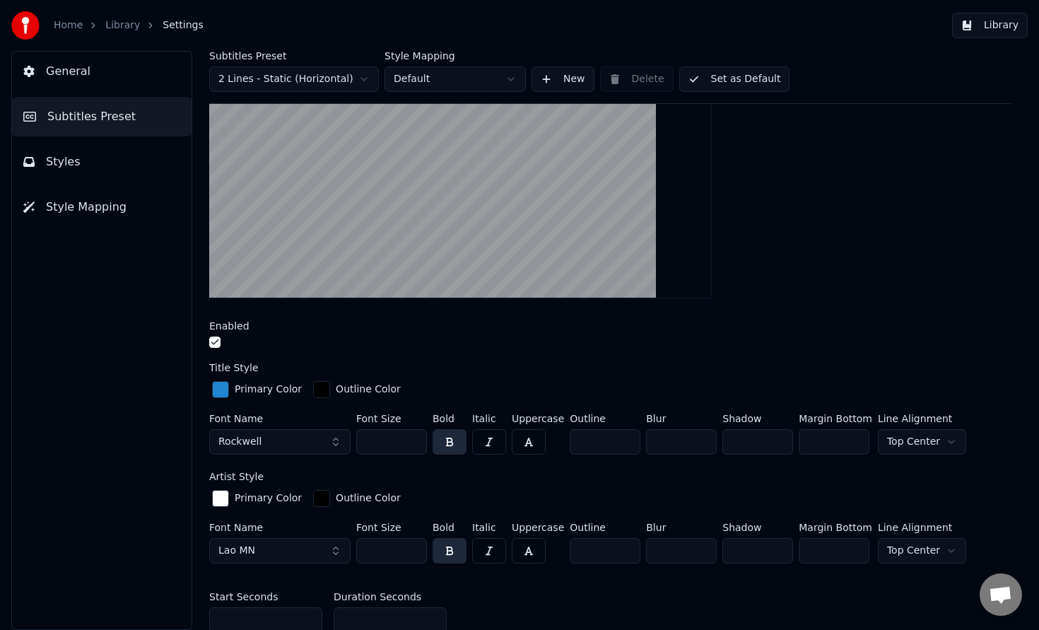
click at [226, 390] on div "button" at bounding box center [220, 389] width 17 height 17
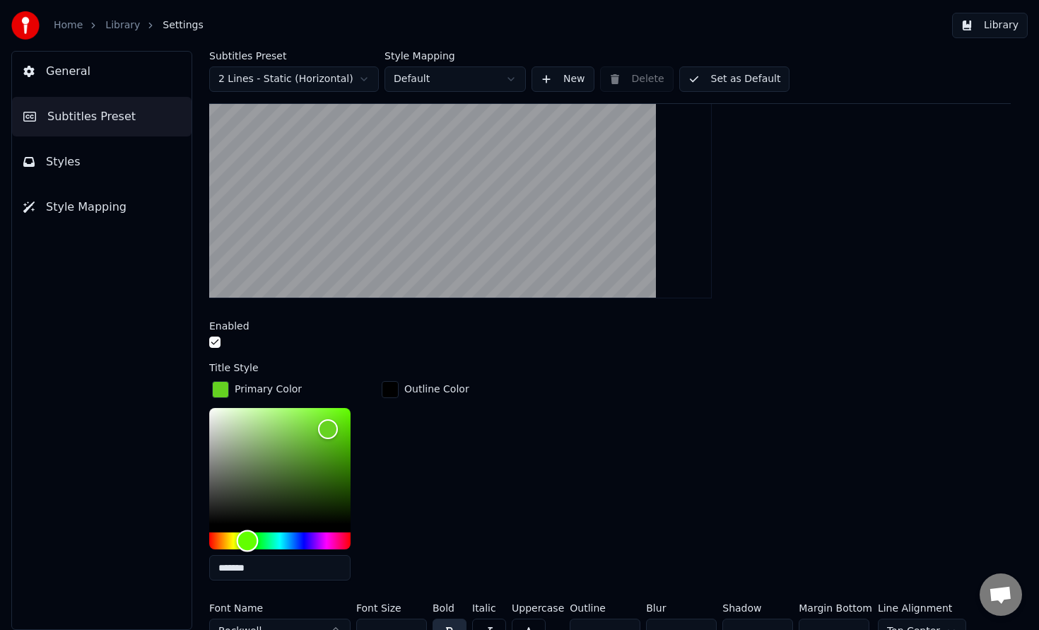
type input "*******"
drag, startPoint x: 285, startPoint y: 539, endPoint x: 247, endPoint y: 544, distance: 38.4
click at [247, 544] on div "Hue" at bounding box center [247, 541] width 22 height 22
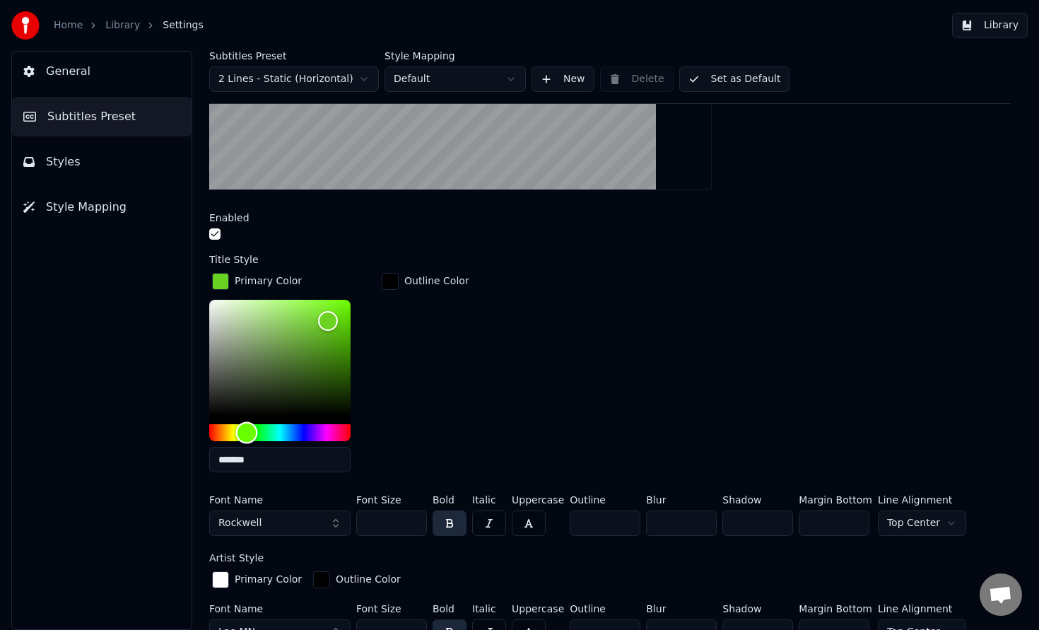
scroll to position [339, 0]
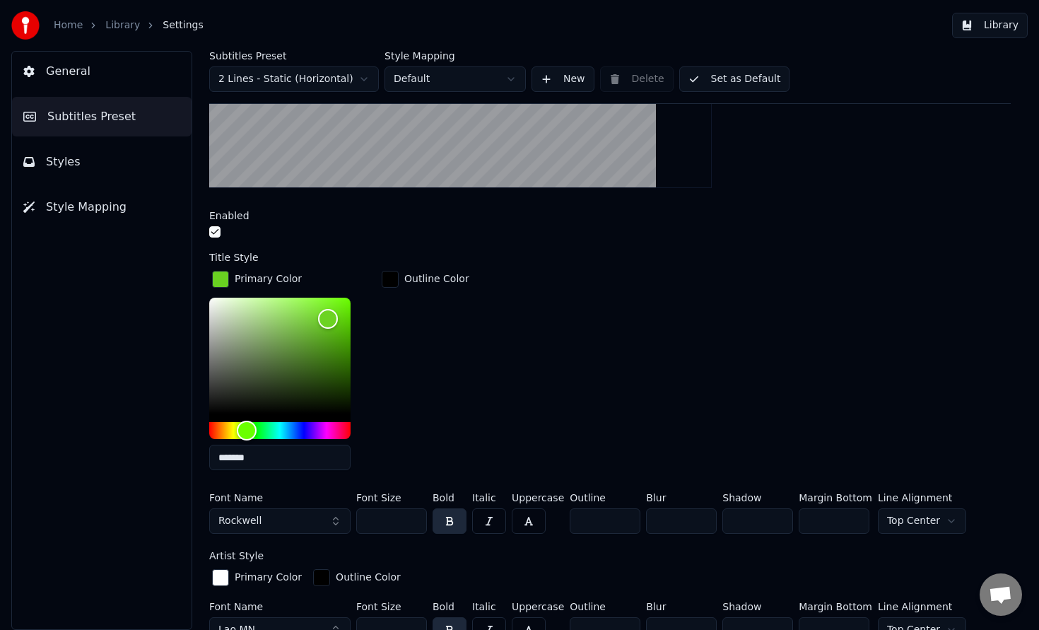
click at [447, 522] on button "button" at bounding box center [450, 520] width 34 height 25
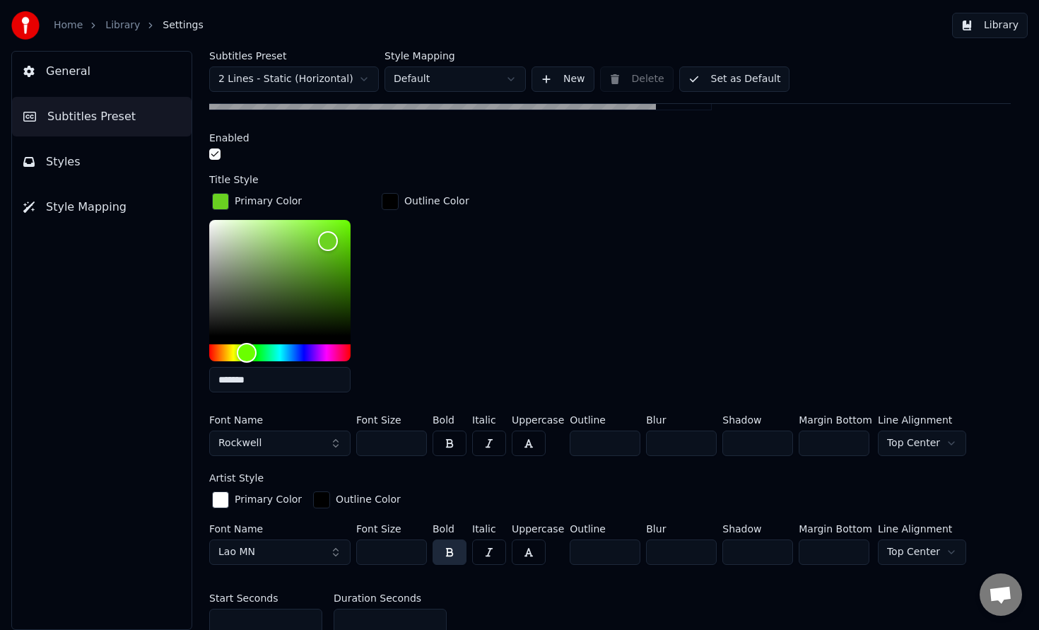
scroll to position [452, 0]
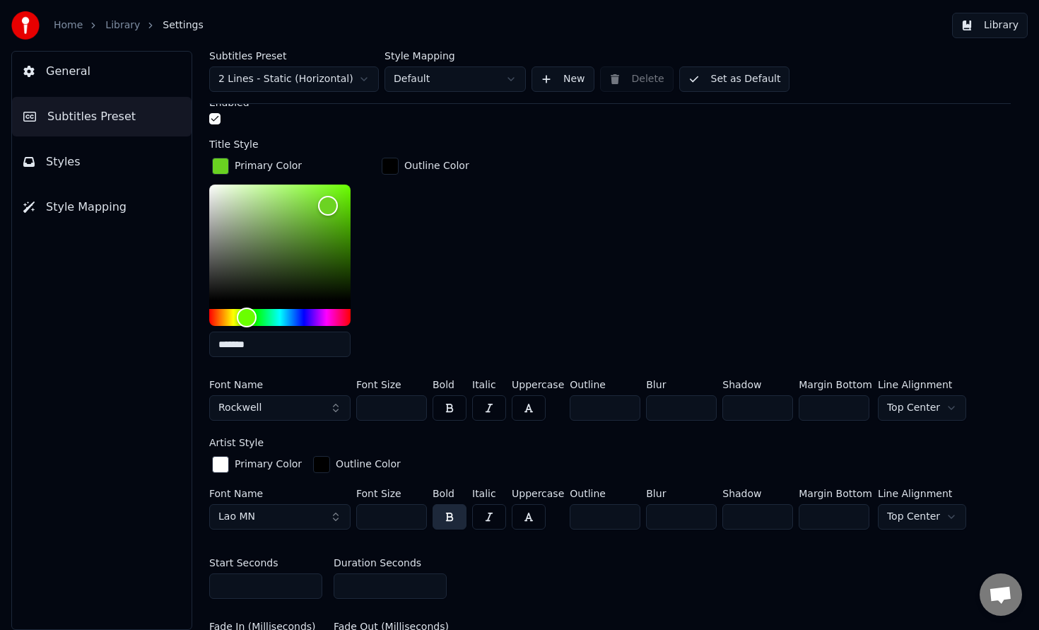
click at [385, 407] on input "***" at bounding box center [391, 407] width 71 height 25
click at [411, 411] on input "***" at bounding box center [391, 407] width 71 height 25
type input "***"
click at [411, 411] on input "***" at bounding box center [391, 407] width 71 height 25
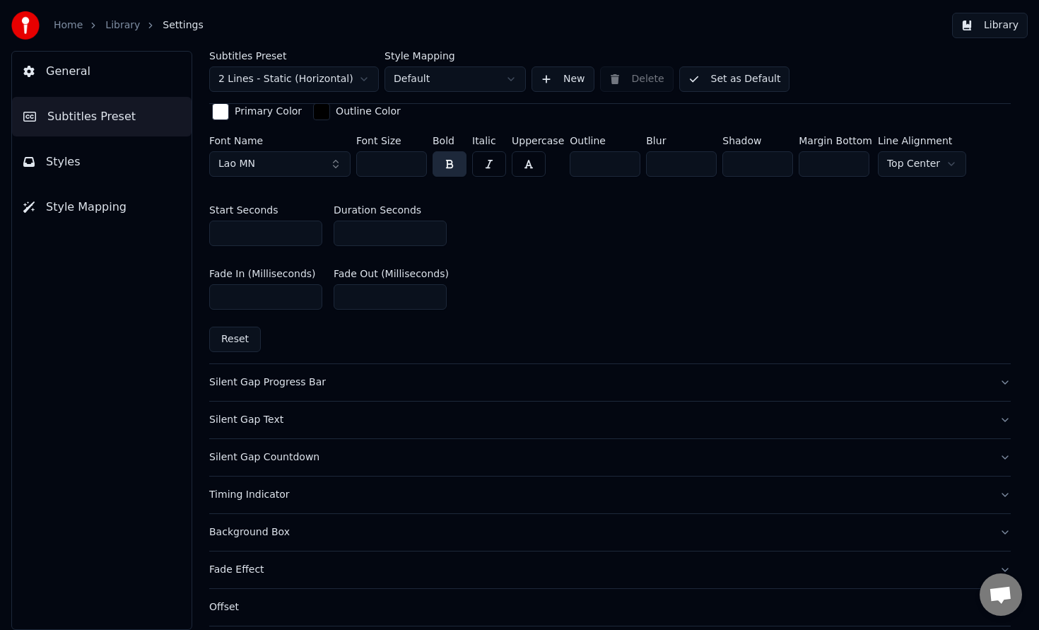
scroll to position [0, 0]
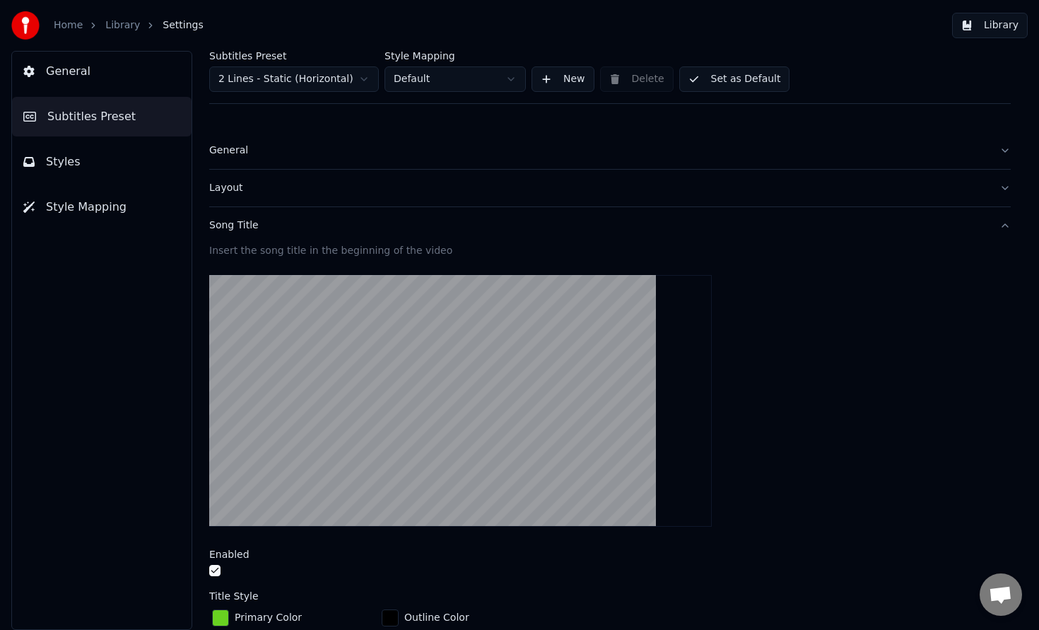
click at [717, 81] on button "Set as Default" at bounding box center [734, 78] width 111 height 25
click at [148, 165] on button "Styles" at bounding box center [102, 162] width 180 height 40
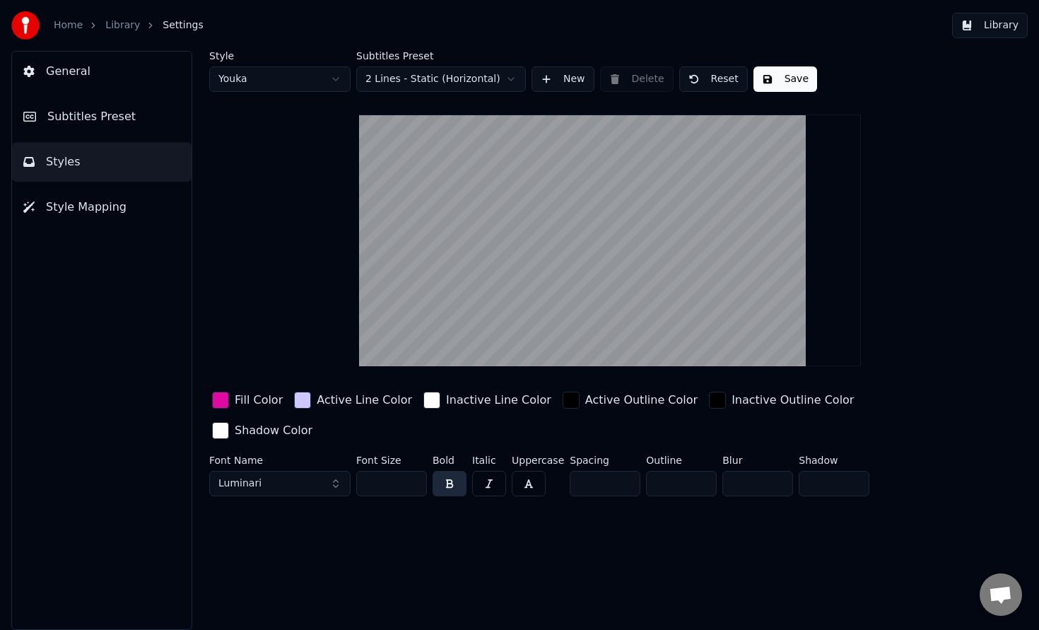
click at [117, 21] on link "Library" at bounding box center [122, 25] width 35 height 14
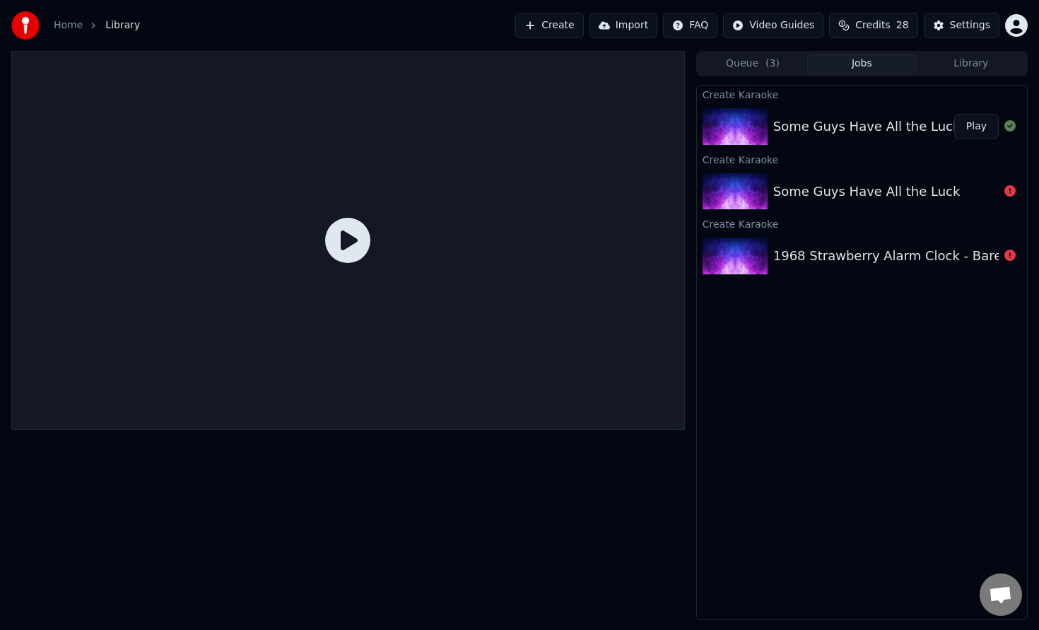
click at [978, 124] on button "Play" at bounding box center [976, 126] width 45 height 25
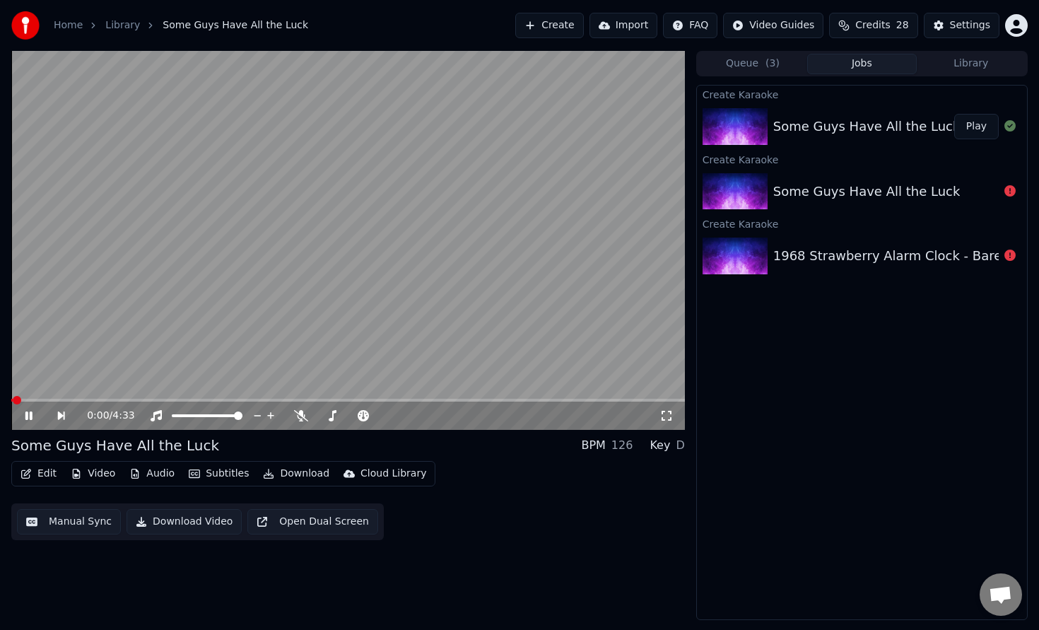
click at [40, 397] on video at bounding box center [348, 240] width 674 height 379
click at [27, 424] on div "0:00 / 4:33" at bounding box center [348, 416] width 674 height 28
click at [30, 410] on icon at bounding box center [39, 415] width 33 height 11
click at [243, 399] on span at bounding box center [348, 400] width 674 height 3
click at [62, 397] on video at bounding box center [348, 240] width 674 height 379
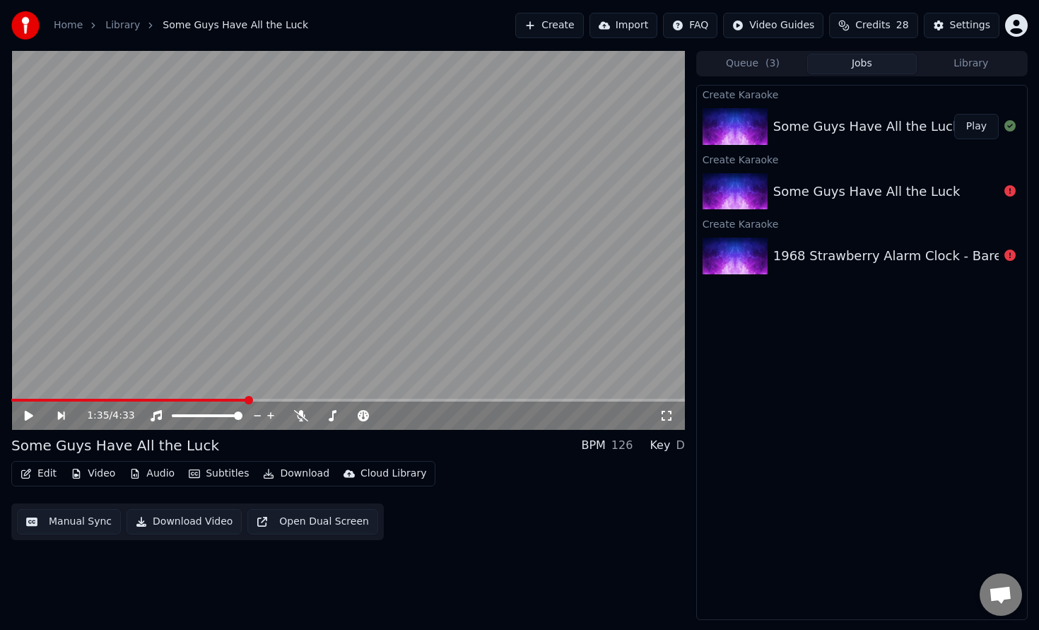
click at [30, 414] on icon at bounding box center [29, 416] width 8 height 10
click at [28, 403] on div "1:36 / 4:33" at bounding box center [348, 416] width 674 height 28
click at [28, 401] on span at bounding box center [131, 400] width 240 height 3
click at [17, 402] on div "0:08 / 4:33" at bounding box center [348, 416] width 674 height 28
click at [15, 400] on span at bounding box center [22, 400] width 22 height 3
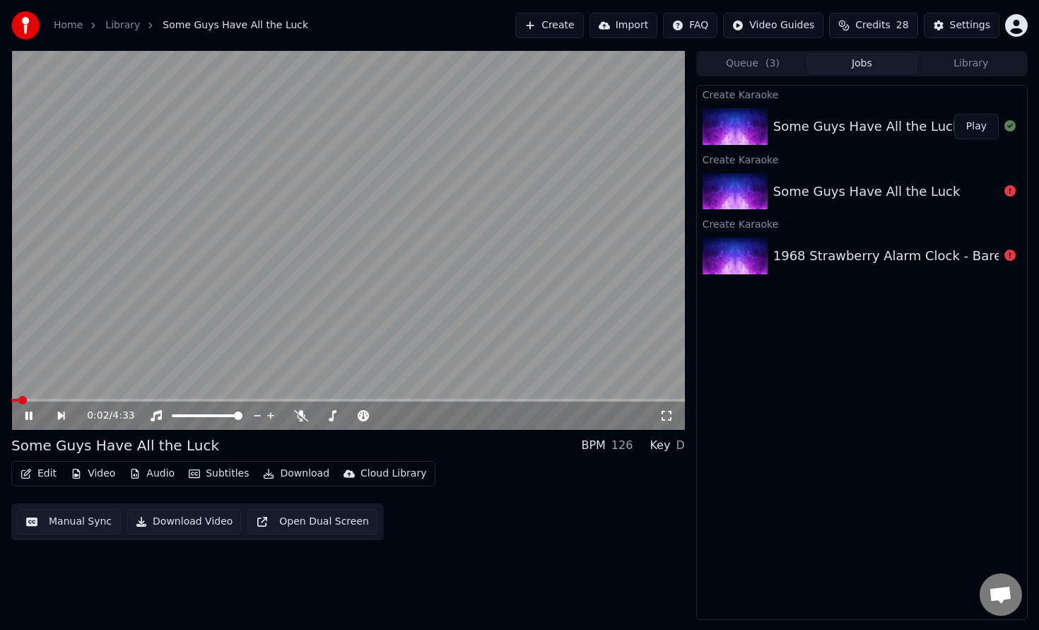
click at [25, 411] on icon at bounding box center [39, 415] width 33 height 11
click at [28, 416] on icon at bounding box center [29, 416] width 8 height 10
click at [24, 399] on span at bounding box center [28, 400] width 8 height 8
click at [28, 416] on icon at bounding box center [39, 415] width 33 height 11
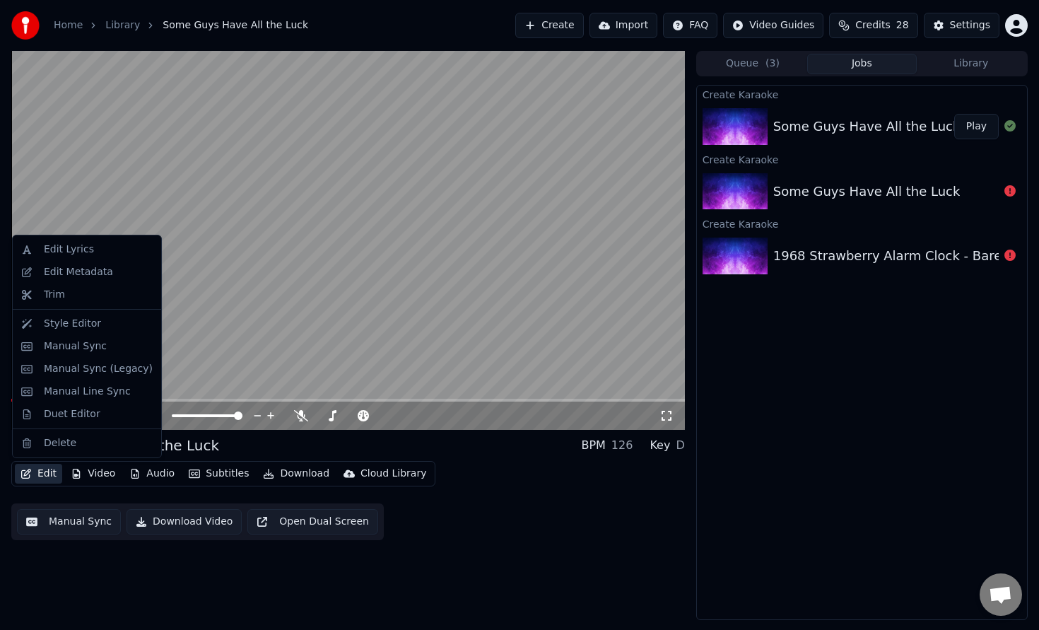
click at [46, 474] on button "Edit" at bounding box center [38, 474] width 47 height 20
click at [85, 267] on div "Edit Metadata" at bounding box center [78, 272] width 69 height 14
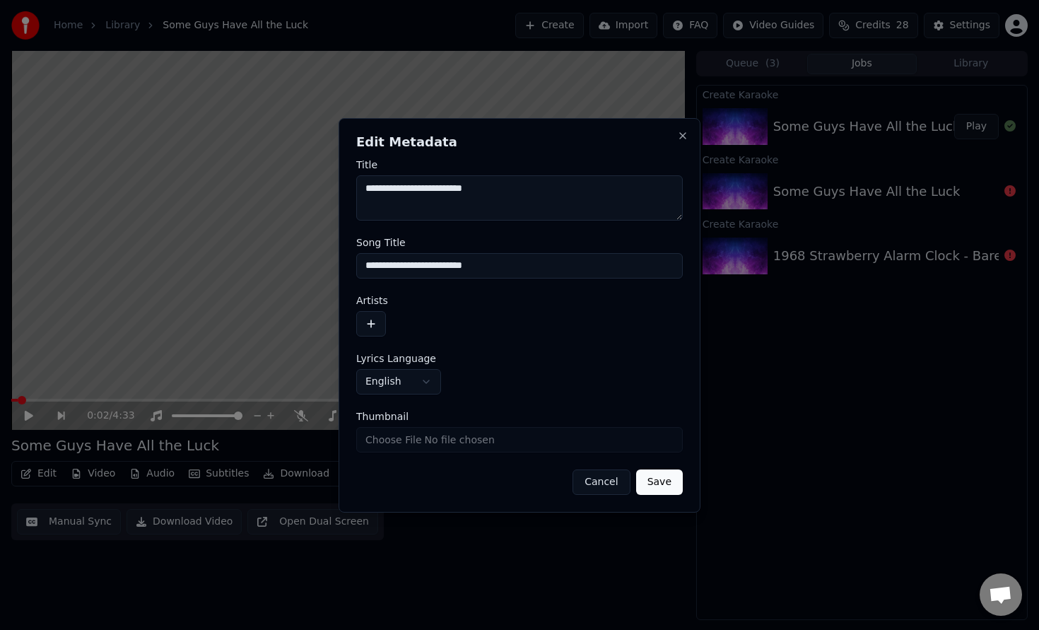
click at [417, 187] on textarea "**********" at bounding box center [519, 197] width 327 height 45
click at [375, 323] on button "button" at bounding box center [371, 323] width 30 height 25
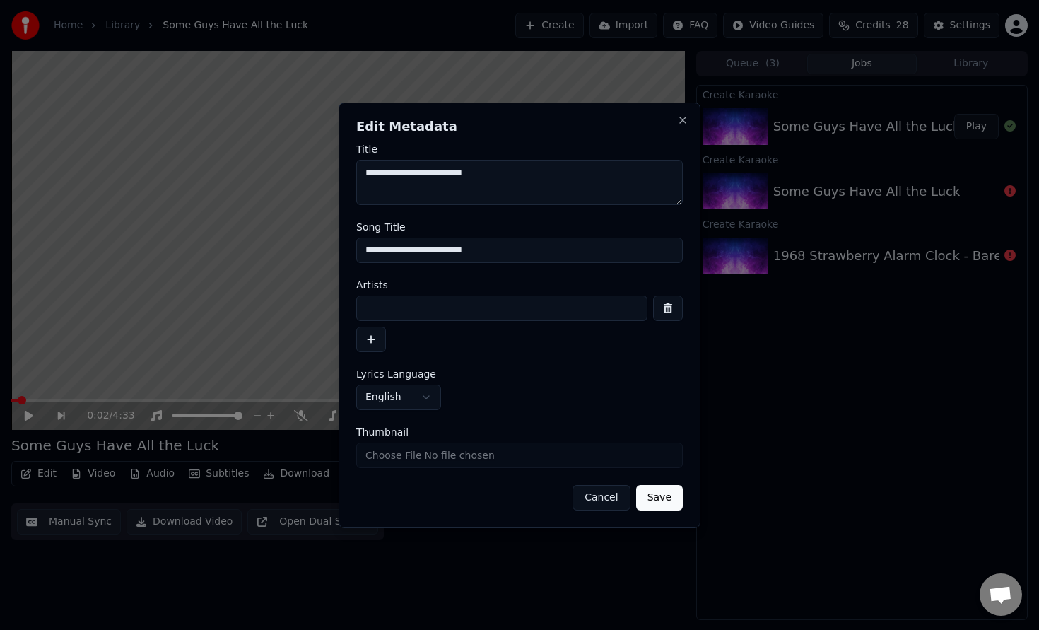
click at [409, 304] on input at bounding box center [501, 308] width 291 height 25
type input "**********"
click at [655, 498] on button "Save" at bounding box center [659, 497] width 47 height 25
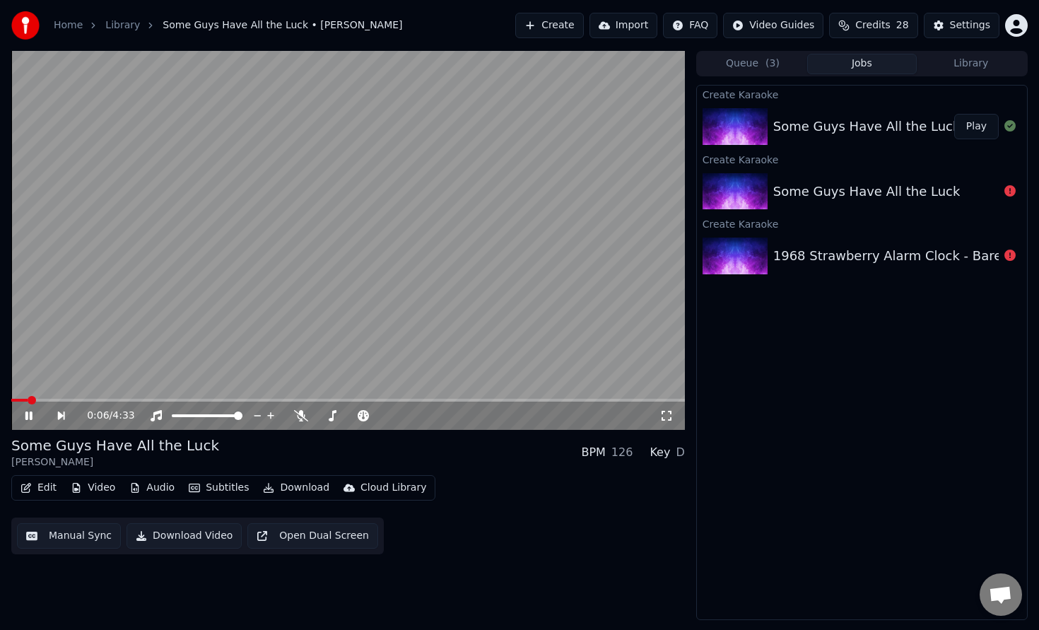
click at [30, 416] on icon at bounding box center [28, 415] width 7 height 8
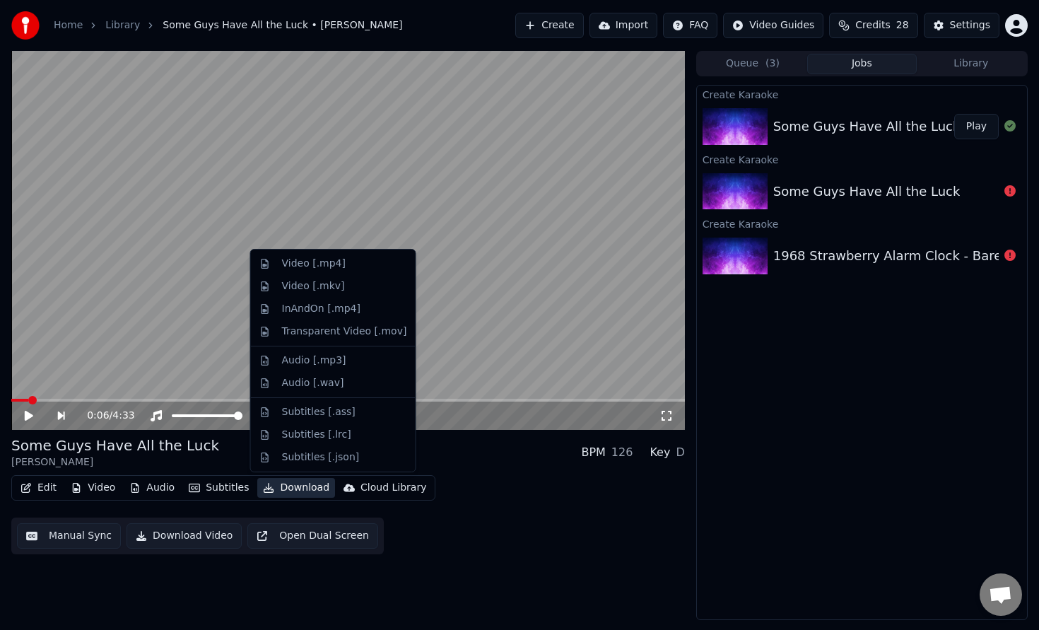
click at [281, 491] on button "Download" at bounding box center [296, 488] width 78 height 20
click at [350, 331] on div "Transparent Video [.mov]" at bounding box center [344, 331] width 125 height 14
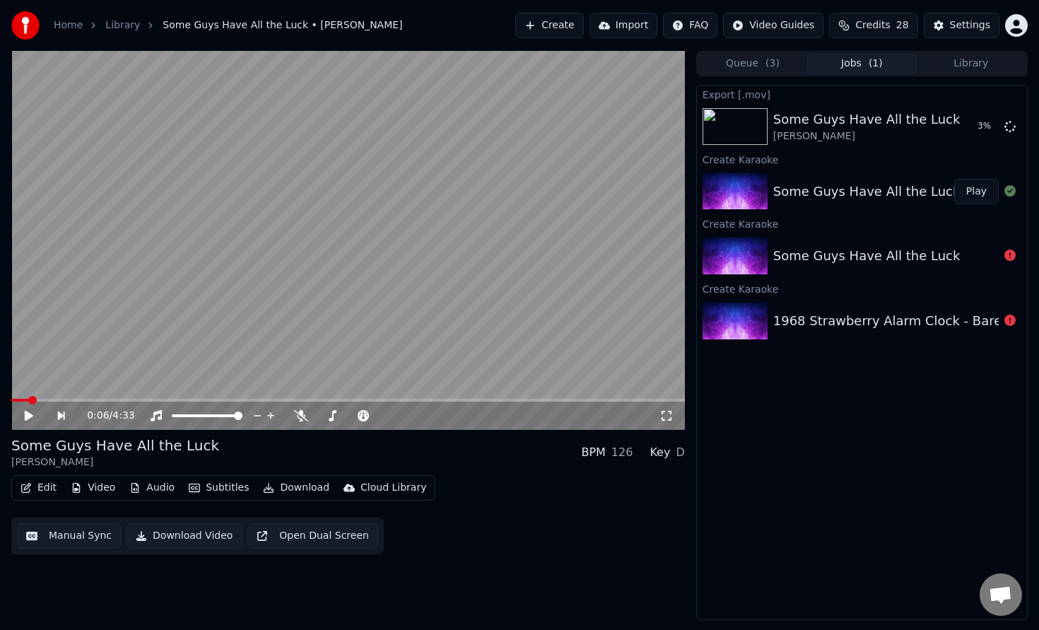
click at [977, 317] on div "1968 Strawberry Alarm Clock - Barefoot In [GEOGRAPHIC_DATA] (mono 45)" at bounding box center [1012, 321] width 478 height 20
click at [980, 129] on button "Show" at bounding box center [973, 126] width 51 height 25
click at [899, 128] on div "Some Guys Have All the Luck" at bounding box center [866, 120] width 187 height 20
click at [938, 175] on div "Some Guys Have All the Luck Play" at bounding box center [862, 192] width 330 height 48
click at [966, 183] on button "Play" at bounding box center [976, 191] width 45 height 25
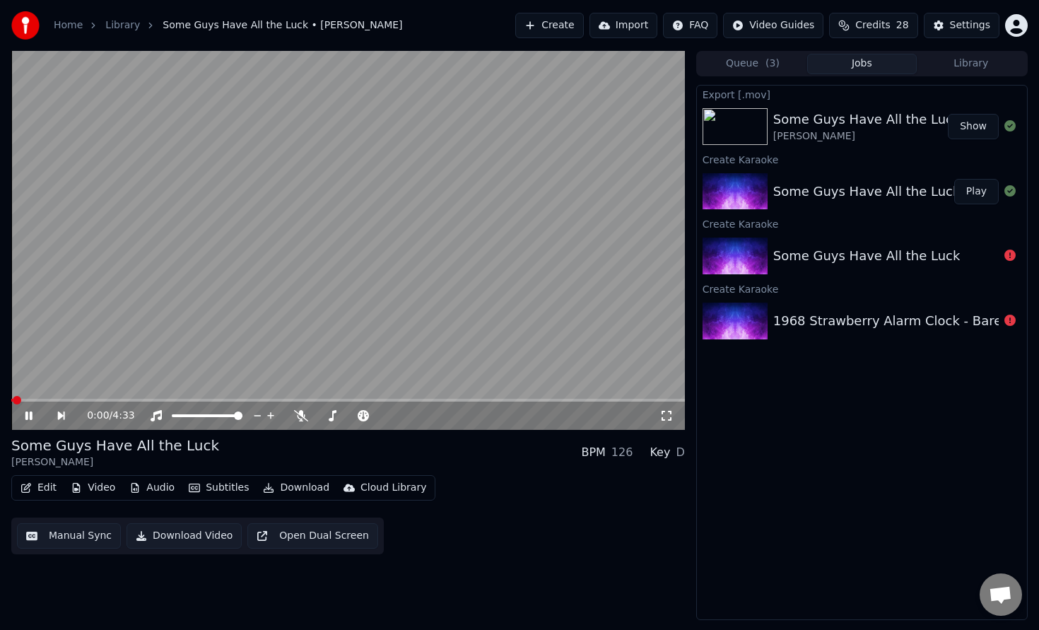
click at [33, 413] on icon at bounding box center [39, 415] width 33 height 11
click at [281, 491] on button "Download" at bounding box center [296, 488] width 78 height 20
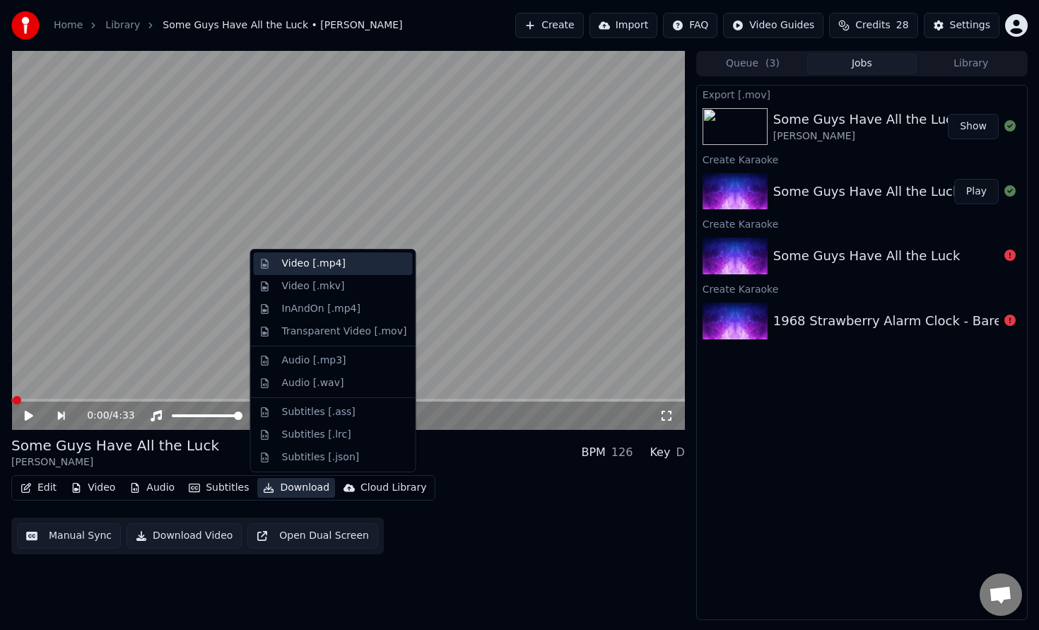
click at [356, 266] on div "Video [.mp4]" at bounding box center [344, 264] width 125 height 14
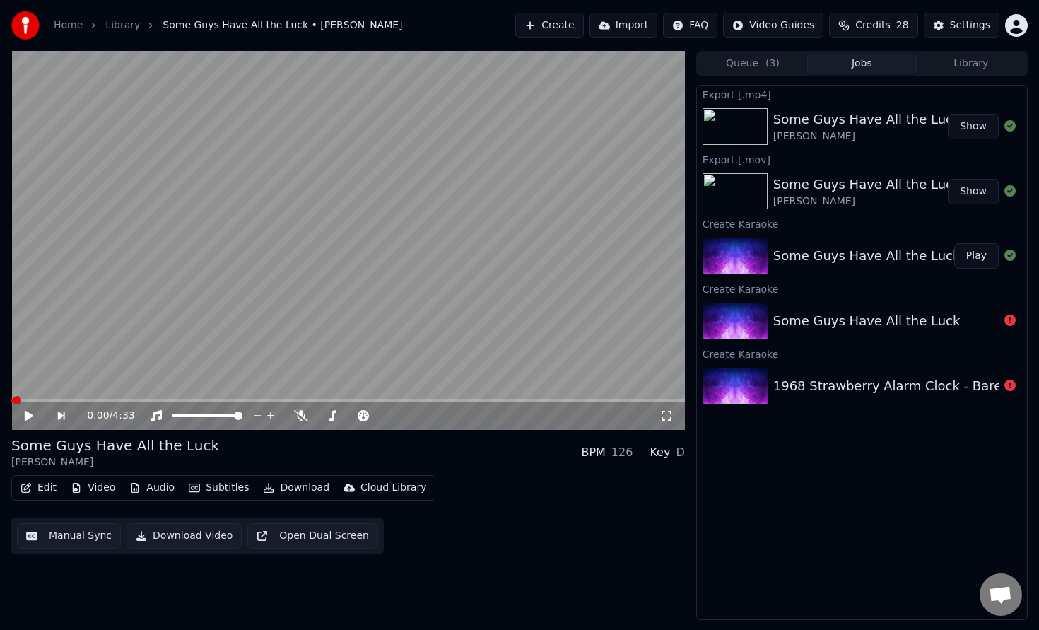
click at [965, 127] on button "Show" at bounding box center [973, 126] width 51 height 25
click at [981, 191] on button "Show" at bounding box center [973, 191] width 51 height 25
click at [279, 487] on button "Download" at bounding box center [296, 488] width 78 height 20
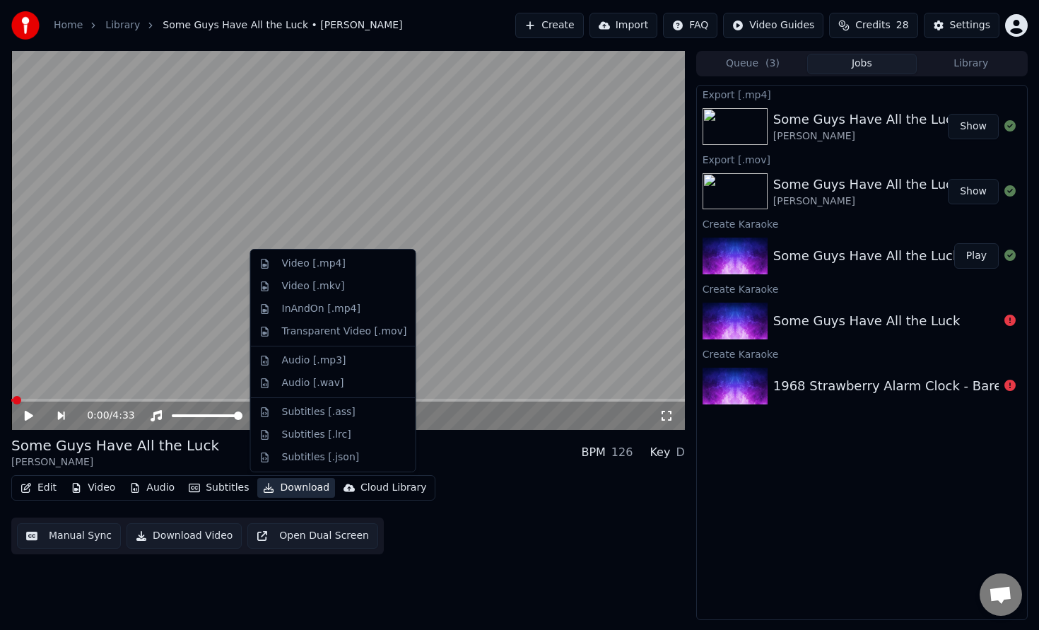
click at [982, 185] on button "Show" at bounding box center [973, 191] width 51 height 25
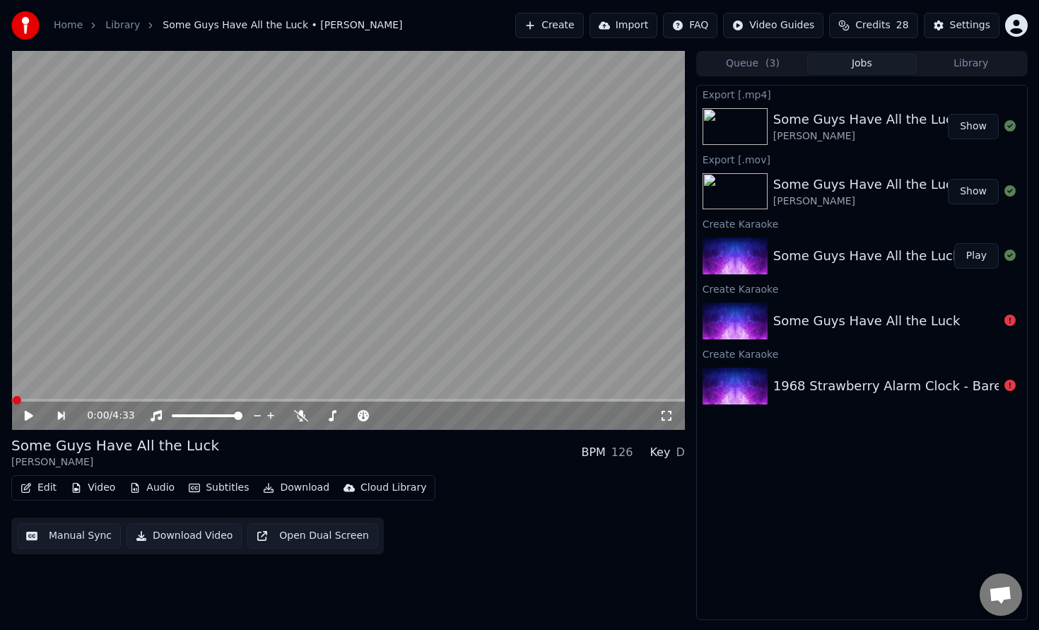
click at [974, 195] on button "Show" at bounding box center [973, 191] width 51 height 25
click at [971, 135] on button "Show" at bounding box center [973, 126] width 51 height 25
click at [965, 196] on button "Show" at bounding box center [973, 191] width 51 height 25
click at [966, 260] on button "Play" at bounding box center [976, 255] width 45 height 25
click at [30, 415] on icon at bounding box center [28, 415] width 7 height 8
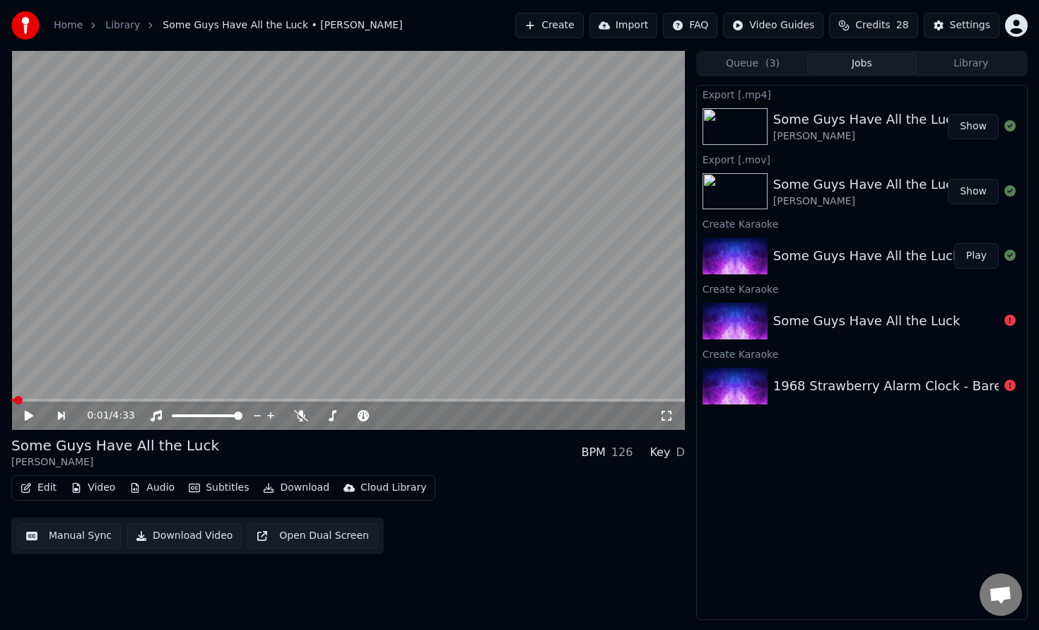
click at [297, 490] on button "Download" at bounding box center [296, 488] width 78 height 20
click at [467, 484] on div "Edit Video Audio Subtitles Download Cloud Library Manual Sync Download Video Op…" at bounding box center [348, 514] width 674 height 79
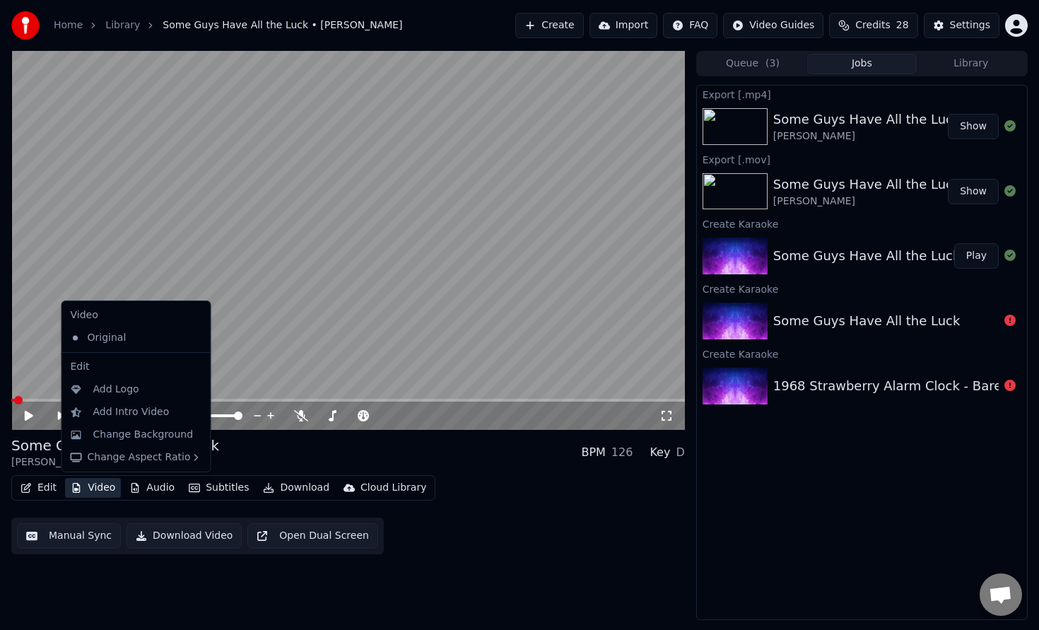
click at [102, 484] on button "Video" at bounding box center [93, 488] width 56 height 20
click at [145, 438] on div "Change Background" at bounding box center [143, 435] width 100 height 14
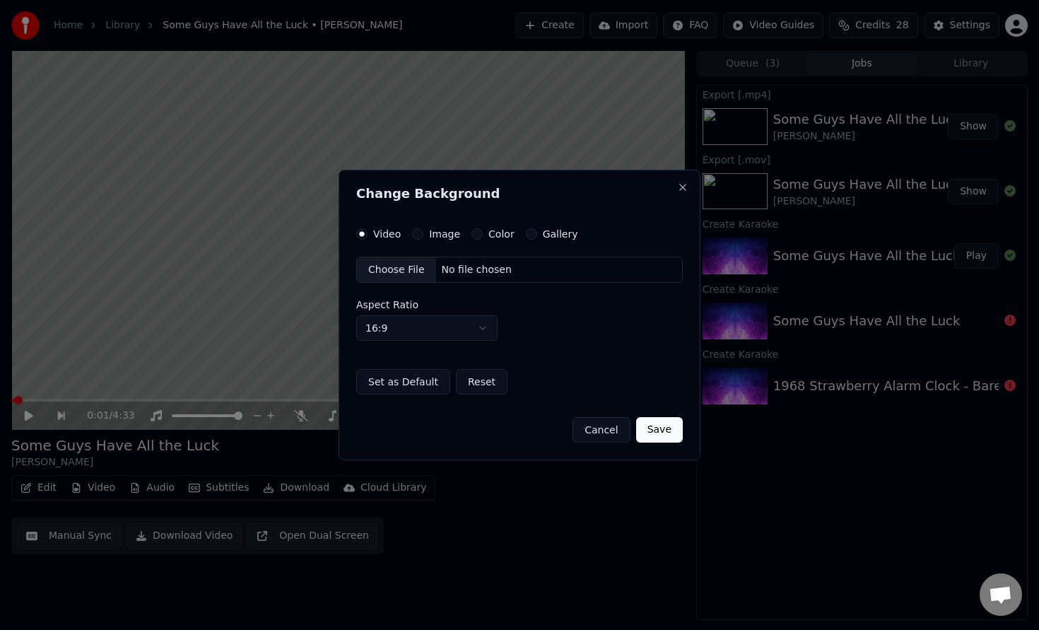
click at [474, 234] on button "Color" at bounding box center [477, 233] width 11 height 11
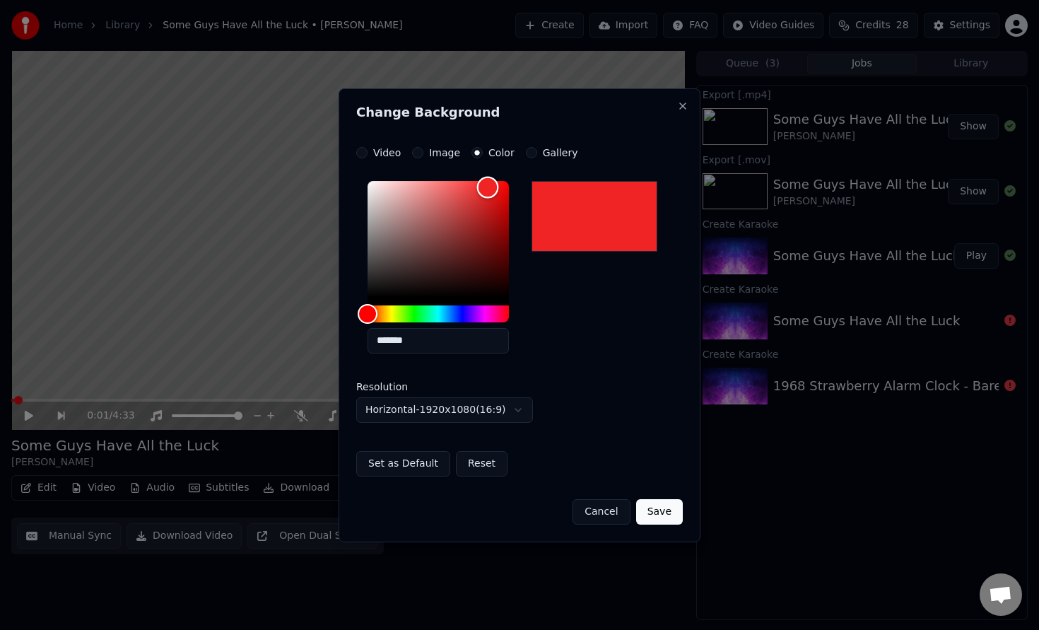
type input "*******"
drag, startPoint x: 421, startPoint y: 225, endPoint x: 488, endPoint y: 188, distance: 76.6
click at [488, 188] on div "Color" at bounding box center [438, 239] width 141 height 116
click at [660, 517] on button "Save" at bounding box center [659, 511] width 47 height 25
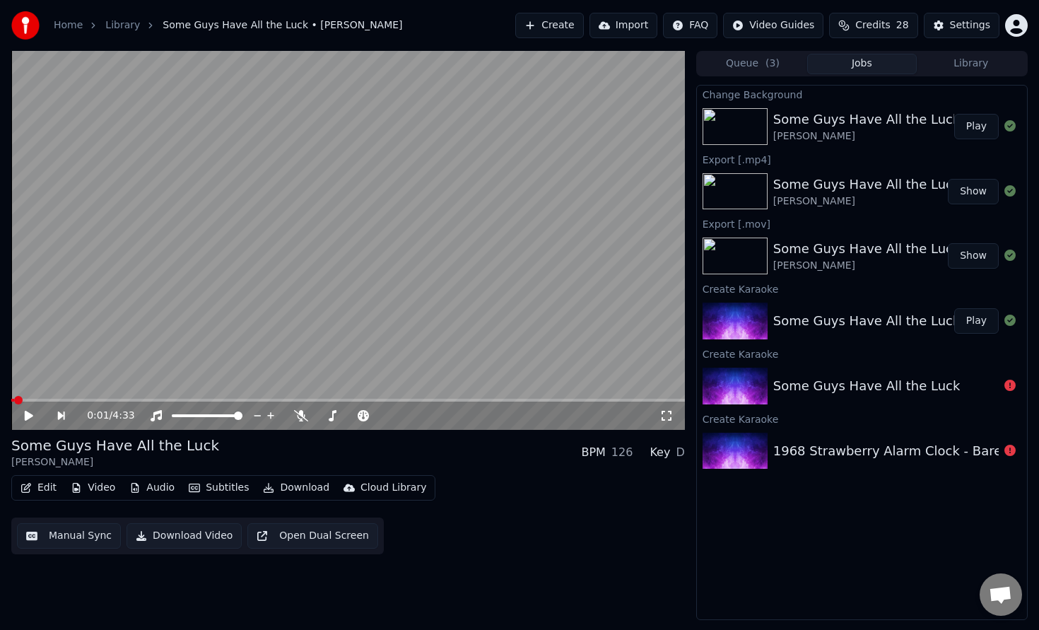
click at [963, 131] on button "Play" at bounding box center [976, 126] width 45 height 25
click at [101, 395] on video at bounding box center [348, 240] width 674 height 379
click at [143, 397] on video at bounding box center [348, 240] width 674 height 379
click at [146, 399] on span at bounding box center [348, 400] width 674 height 3
click at [25, 414] on icon at bounding box center [28, 415] width 7 height 8
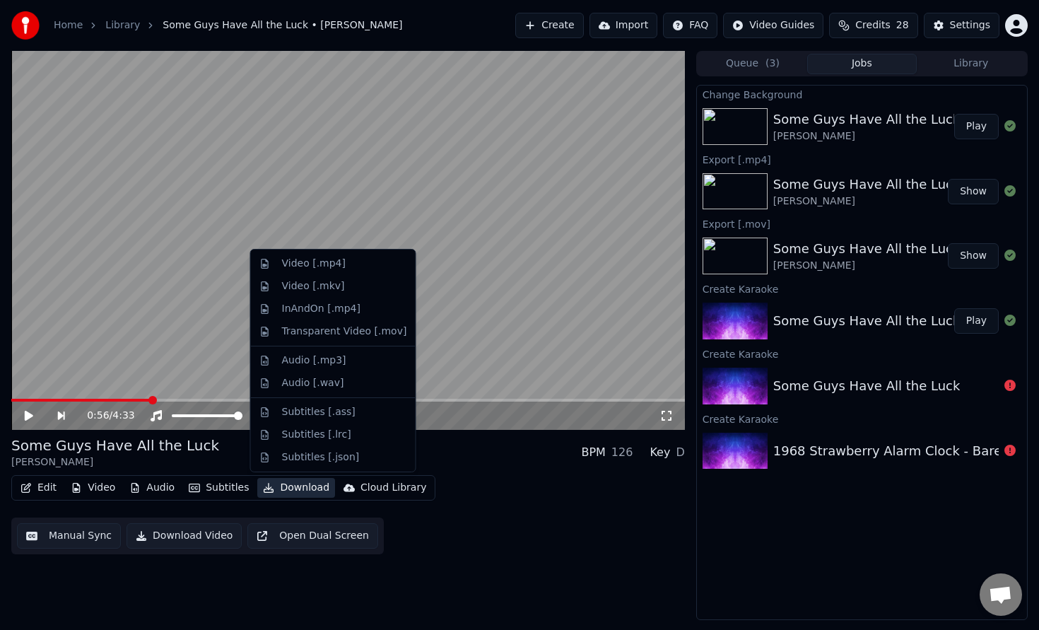
click at [285, 486] on button "Download" at bounding box center [296, 488] width 78 height 20
click at [361, 266] on div "Video [.mp4]" at bounding box center [344, 264] width 125 height 14
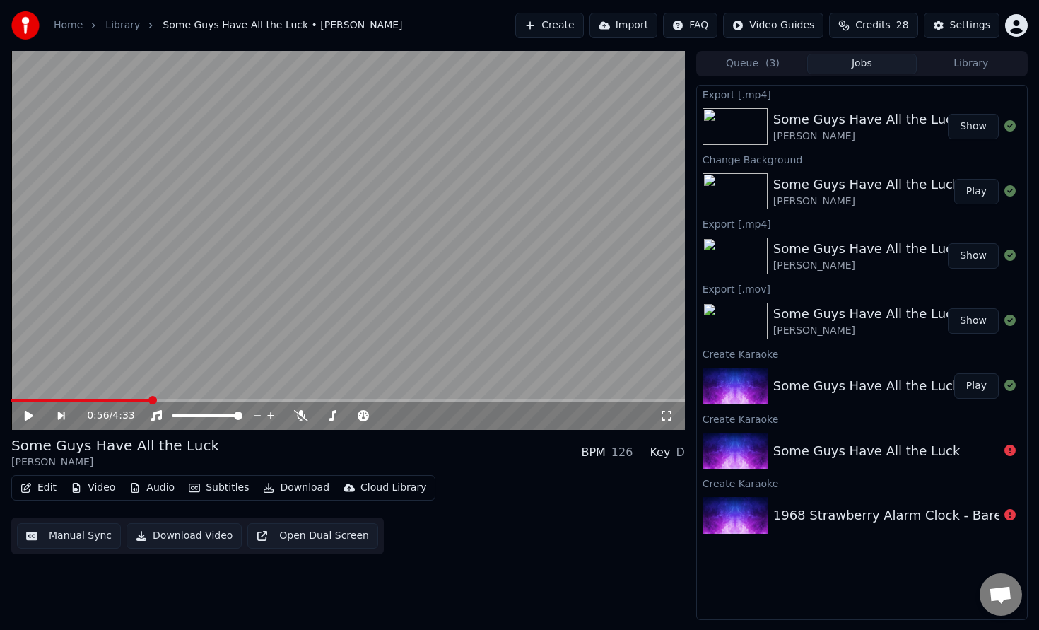
click at [958, 124] on button "Show" at bounding box center [973, 126] width 51 height 25
